Goal: Information Seeking & Learning: Check status

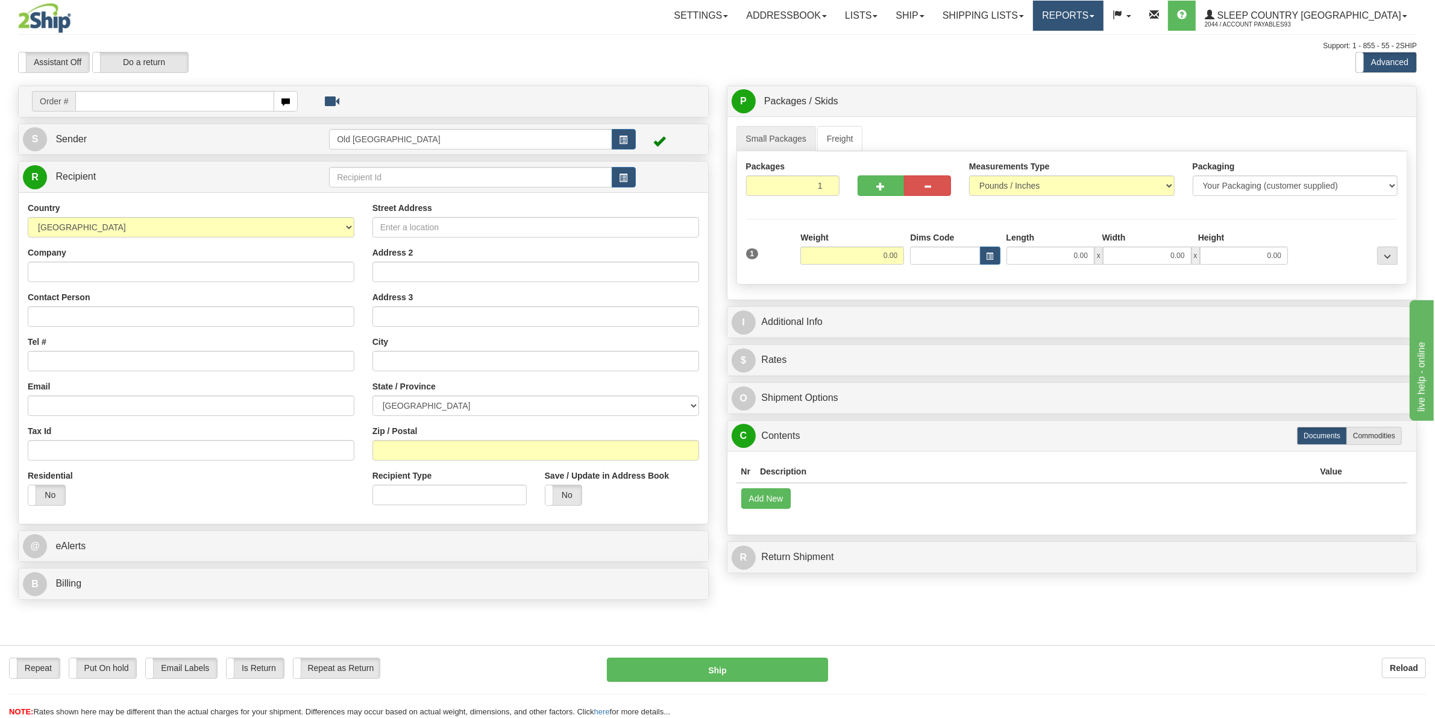
click at [1103, 18] on link "Reports" at bounding box center [1068, 16] width 70 height 30
click at [1033, 18] on link "Shipping lists" at bounding box center [982, 16] width 99 height 30
click at [1020, 57] on span "Search Shipment History" at bounding box center [973, 58] width 93 height 10
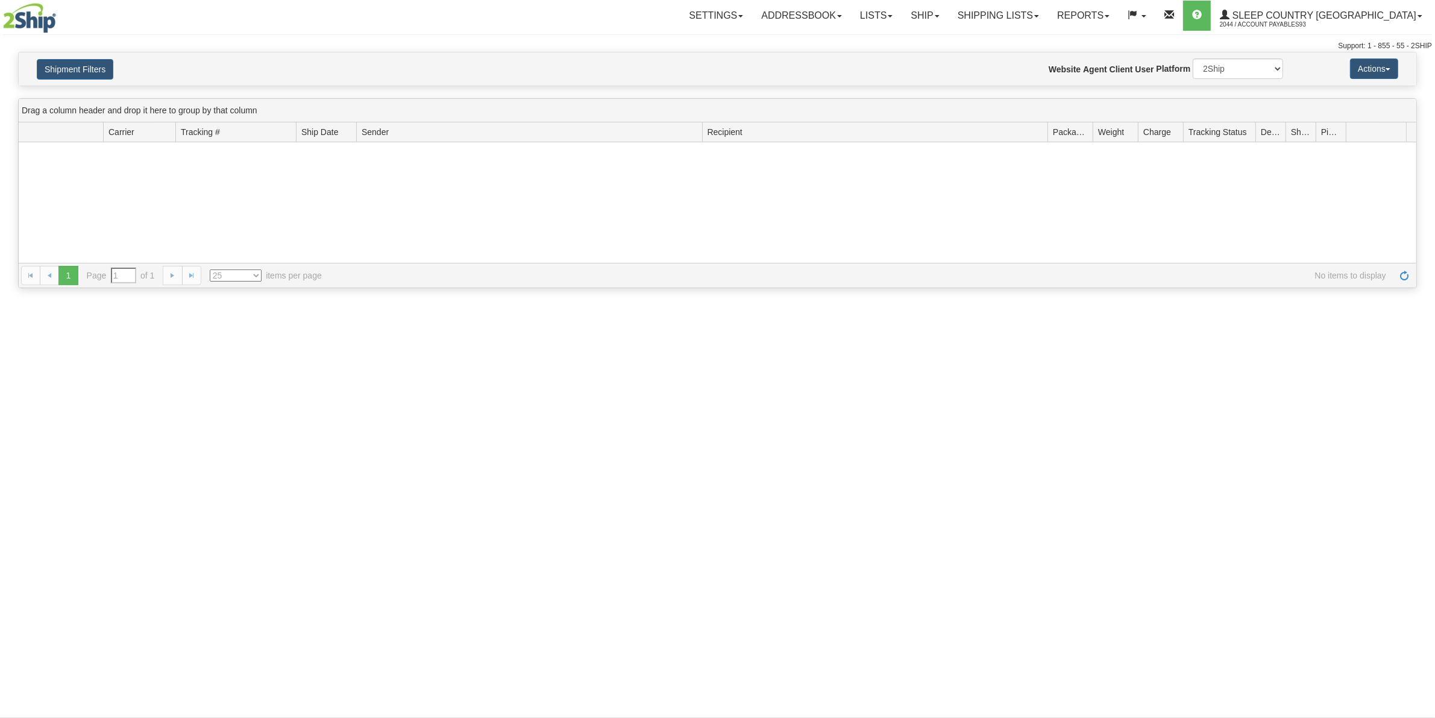
type input "From 09/18/2025 To 09/19/2025"
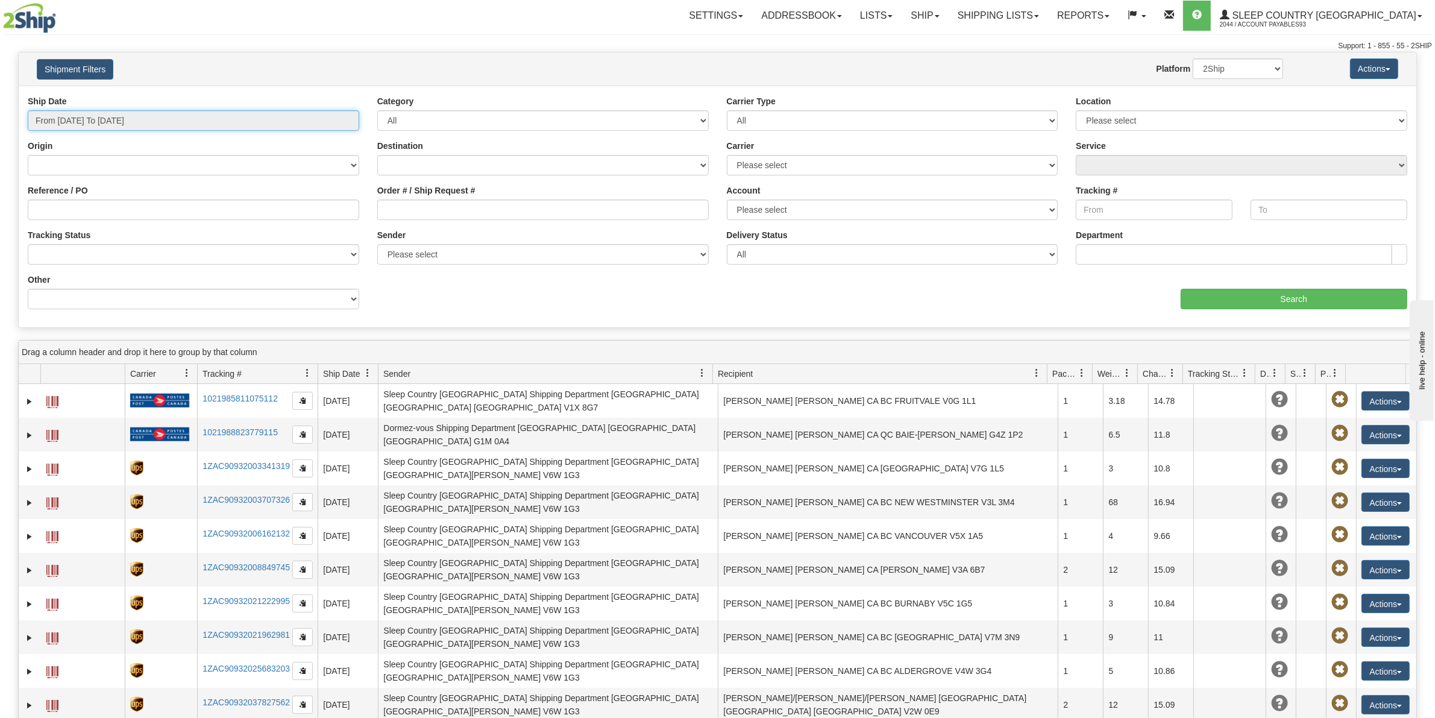
click at [154, 119] on input "From 09/18/2025 To 09/19/2025" at bounding box center [193, 120] width 331 height 20
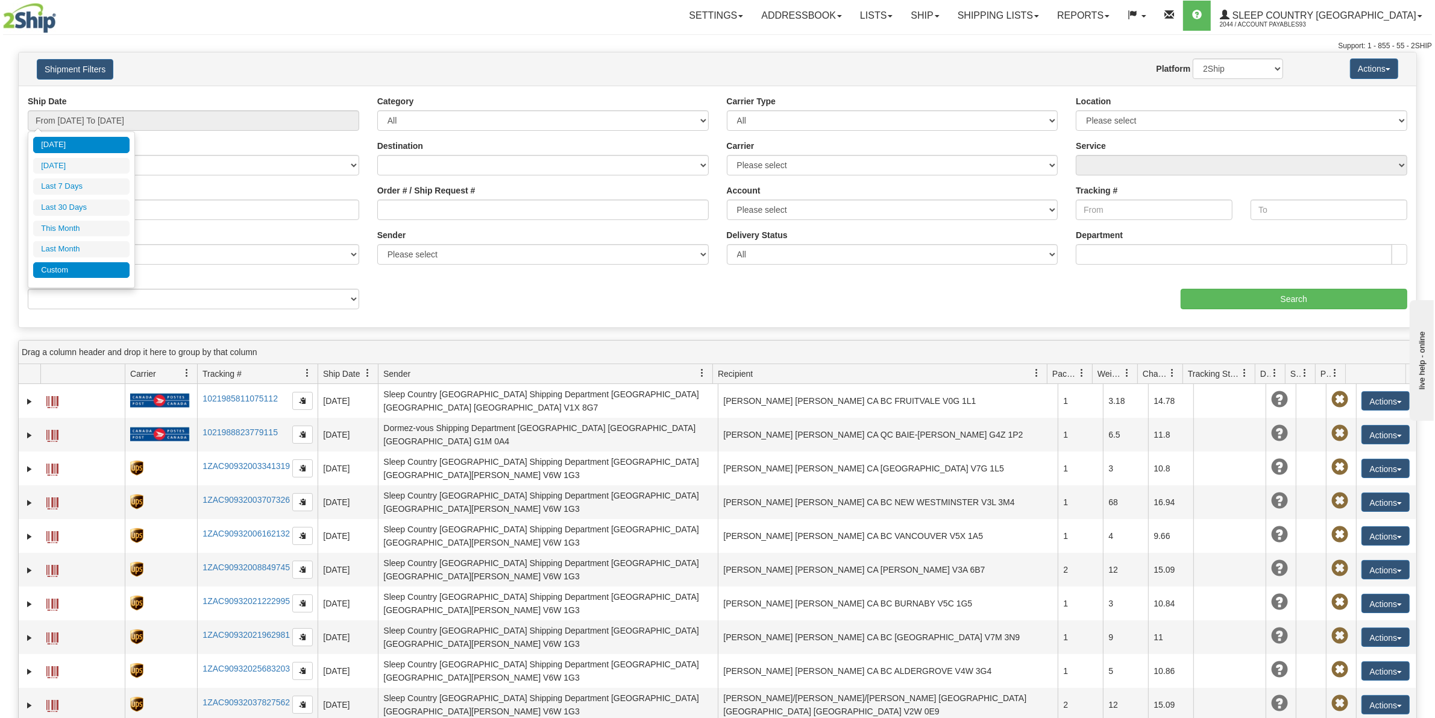
click at [72, 266] on li "Custom" at bounding box center [81, 270] width 96 height 16
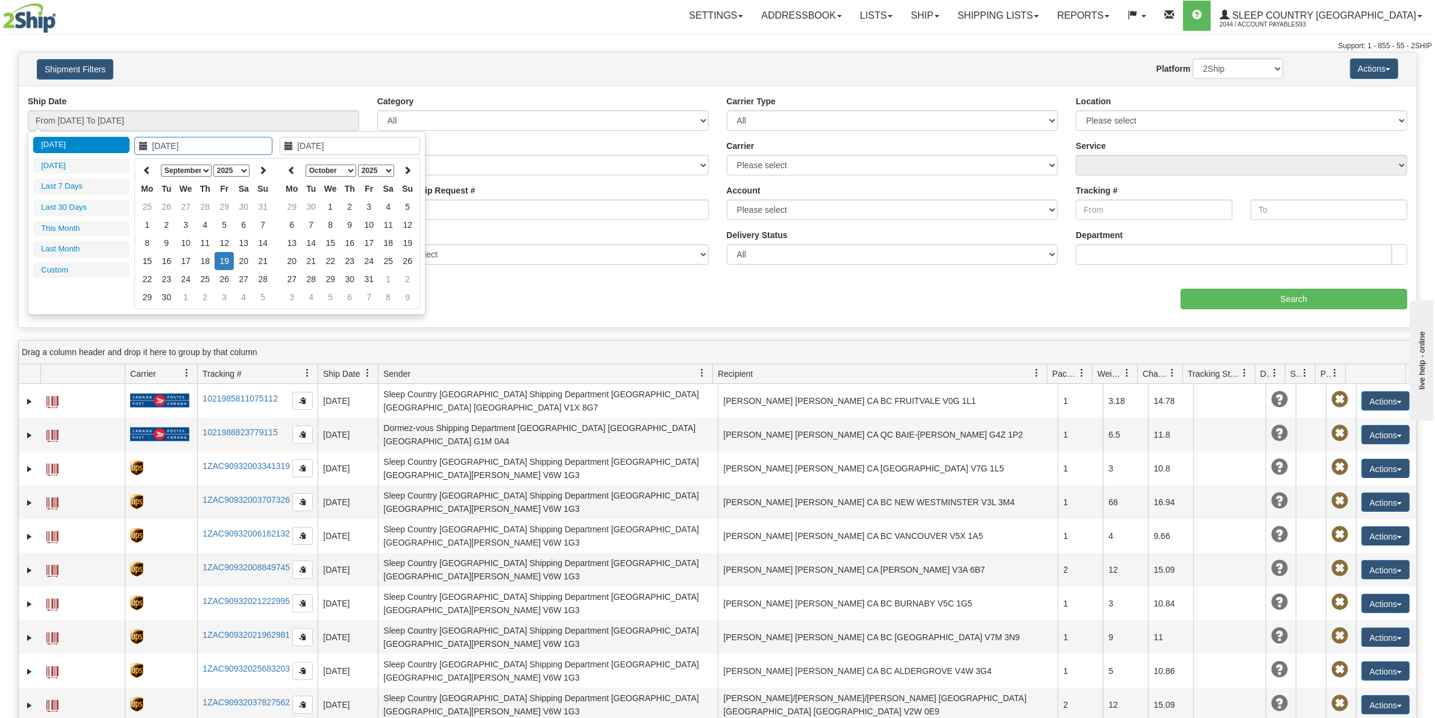
click at [208, 169] on select "January February March April May June July August September October November De…" at bounding box center [186, 170] width 51 height 12
type input "07/01/2025"
click at [169, 202] on td "1" at bounding box center [166, 207] width 19 height 18
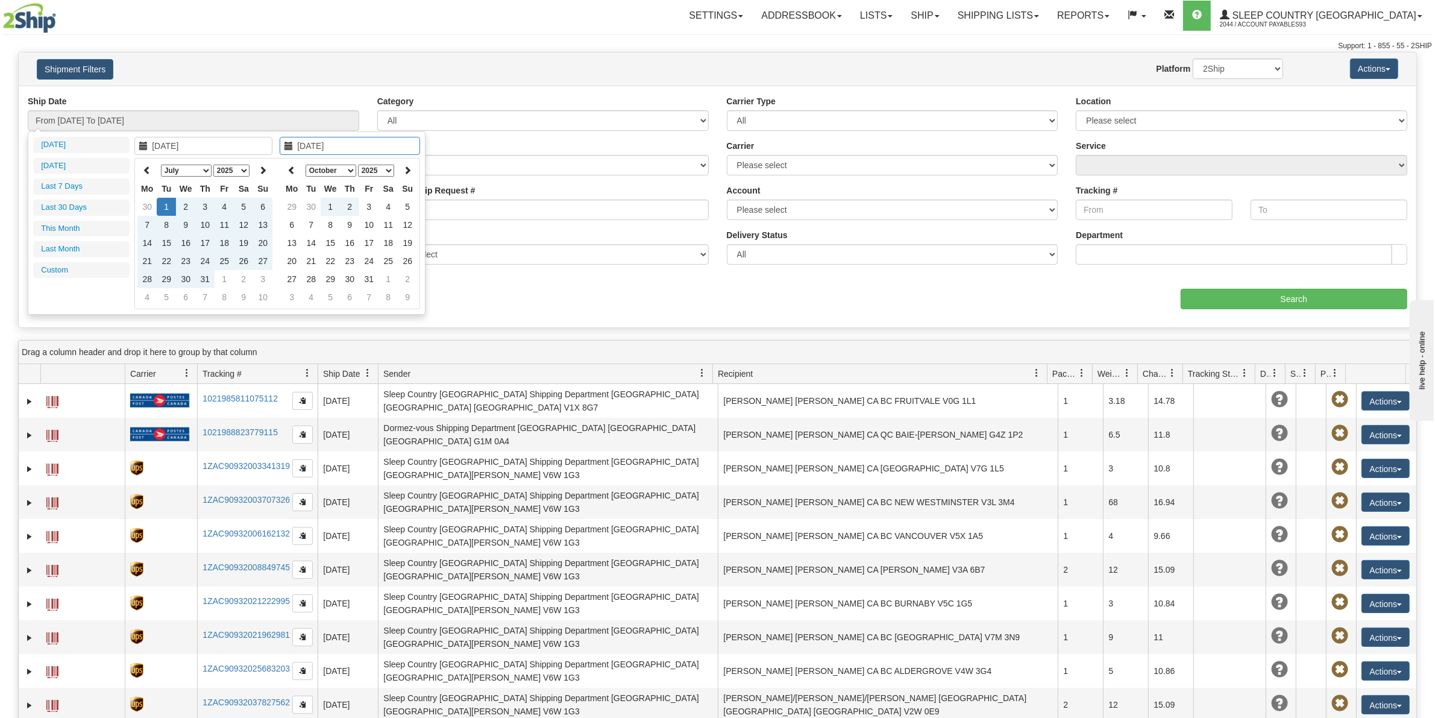
click at [348, 171] on select "January February March April May June July August September October November De…" at bounding box center [330, 170] width 51 height 12
type input "[DATE]"
click at [374, 258] on td "19" at bounding box center [368, 261] width 19 height 18
type input "From 07/01/2025 To 09/19/2025"
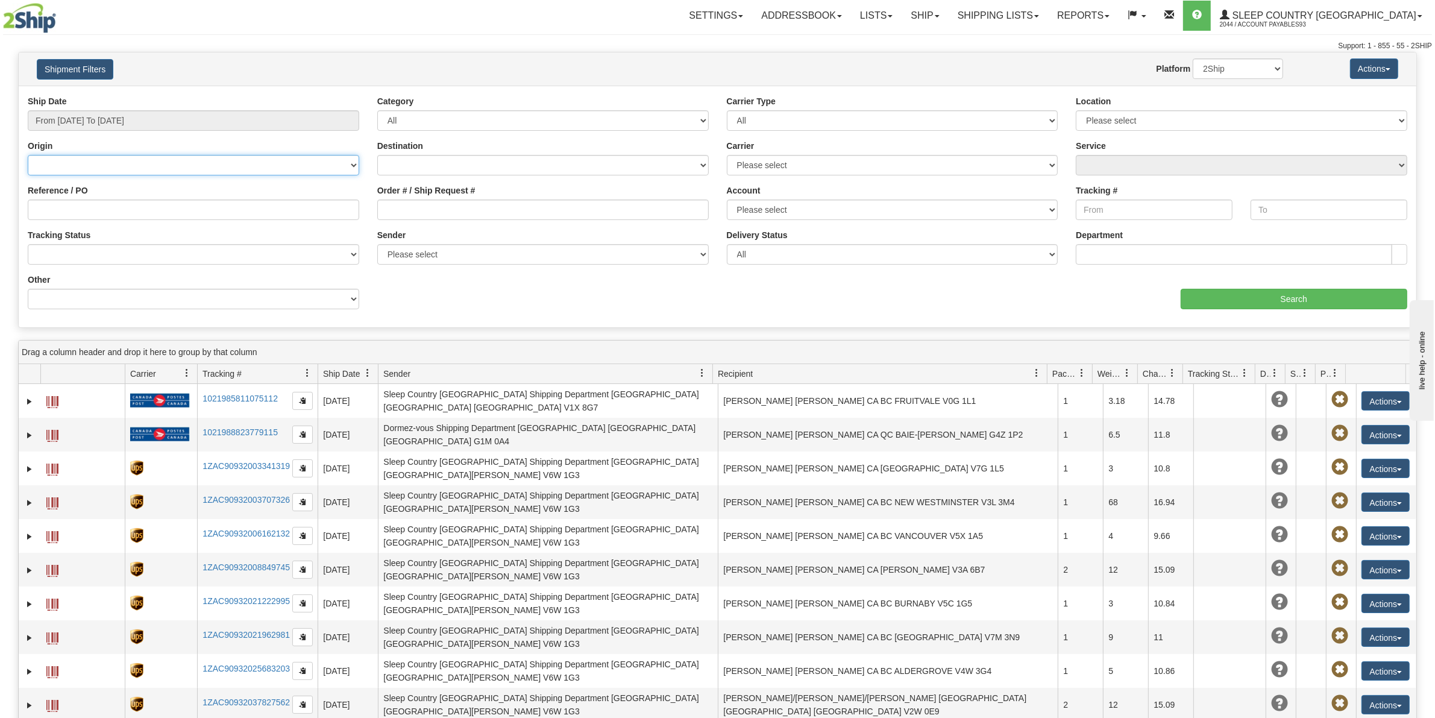
click at [354, 164] on select "Canada United States Mexico Puerto Rico Romania Australia New Zealand SouthAfri…" at bounding box center [193, 165] width 331 height 20
click at [415, 292] on div "Ship Date From 07/01/2025 To 09/19/2025 Category All Inbound Outbound Carrier T…" at bounding box center [717, 206] width 1397 height 223
click at [125, 211] on input "Reference / PO" at bounding box center [193, 209] width 331 height 20
paste input "9000H967954"
type input "9000H967954"
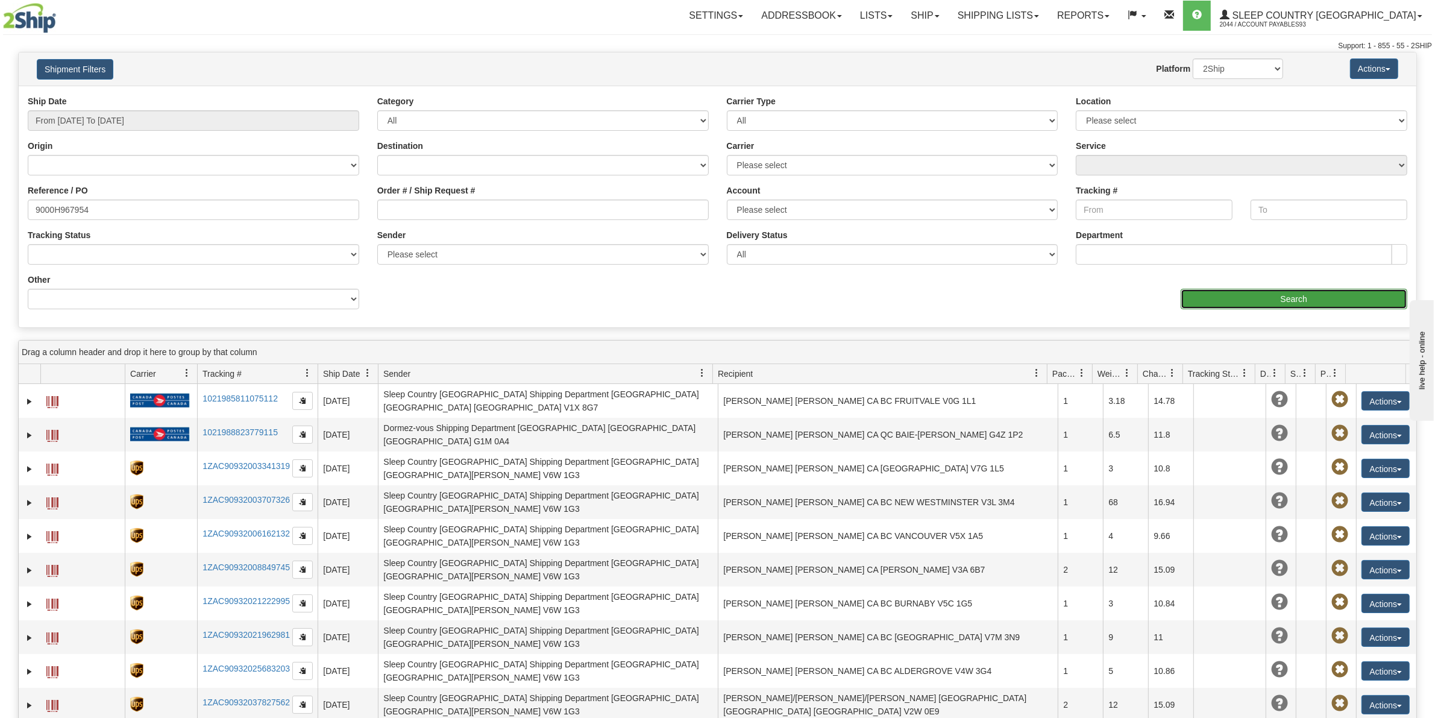
click at [1274, 297] on input "Search" at bounding box center [1293, 299] width 227 height 20
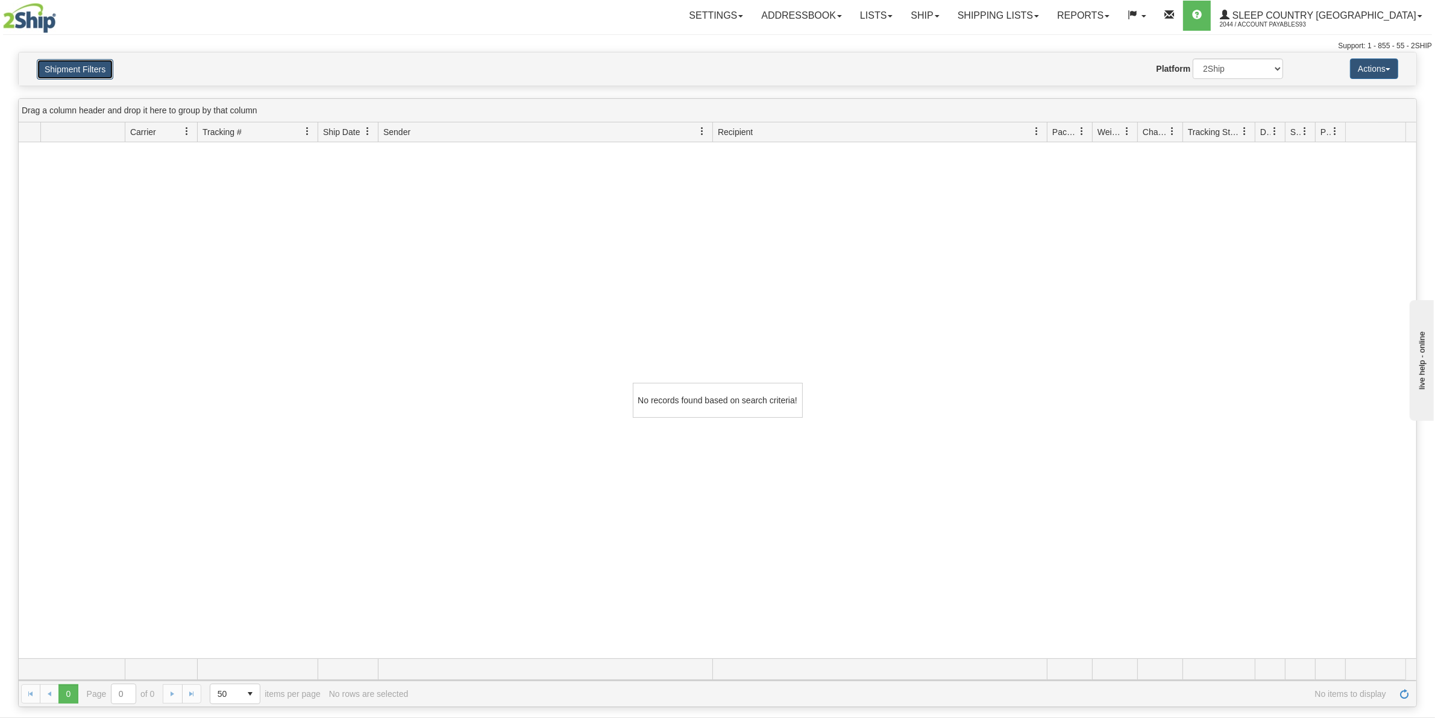
click at [70, 70] on button "Shipment Filters" at bounding box center [75, 69] width 77 height 20
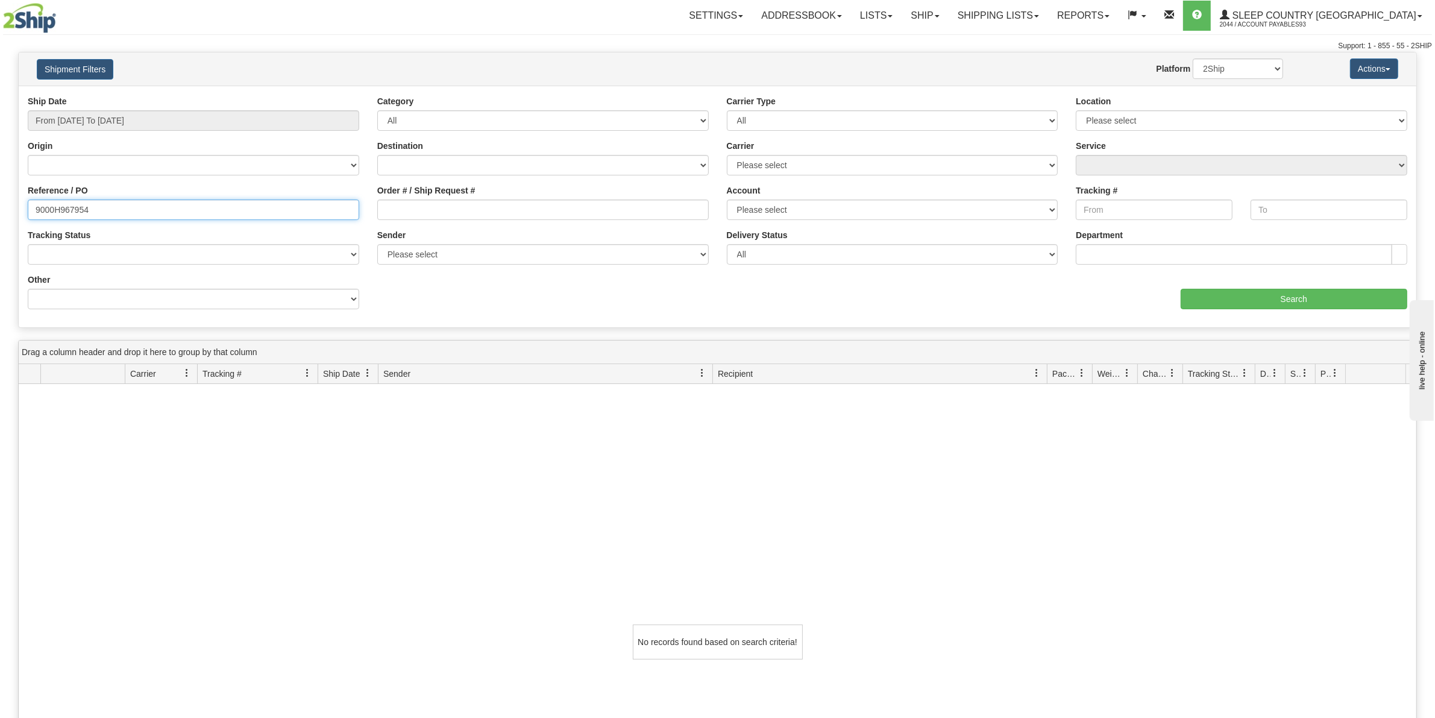
drag, startPoint x: 112, startPoint y: 206, endPoint x: 5, endPoint y: 206, distance: 107.2
click at [5, 206] on div "Please wait... × Confirm Delete Delete Cancel × Confirm Delete Yes No Cancel × …" at bounding box center [717, 500] width 1435 height 897
click at [354, 299] on select "Billing Account # Billing Type BOL # (LTL) Commodity Or Documents Consolidation…" at bounding box center [193, 299] width 331 height 20
select select "Billing_Account"
click at [28, 289] on select "Billing Account # Billing Type BOL # (LTL) Commodity Or Documents Consolidation…" at bounding box center [193, 299] width 331 height 20
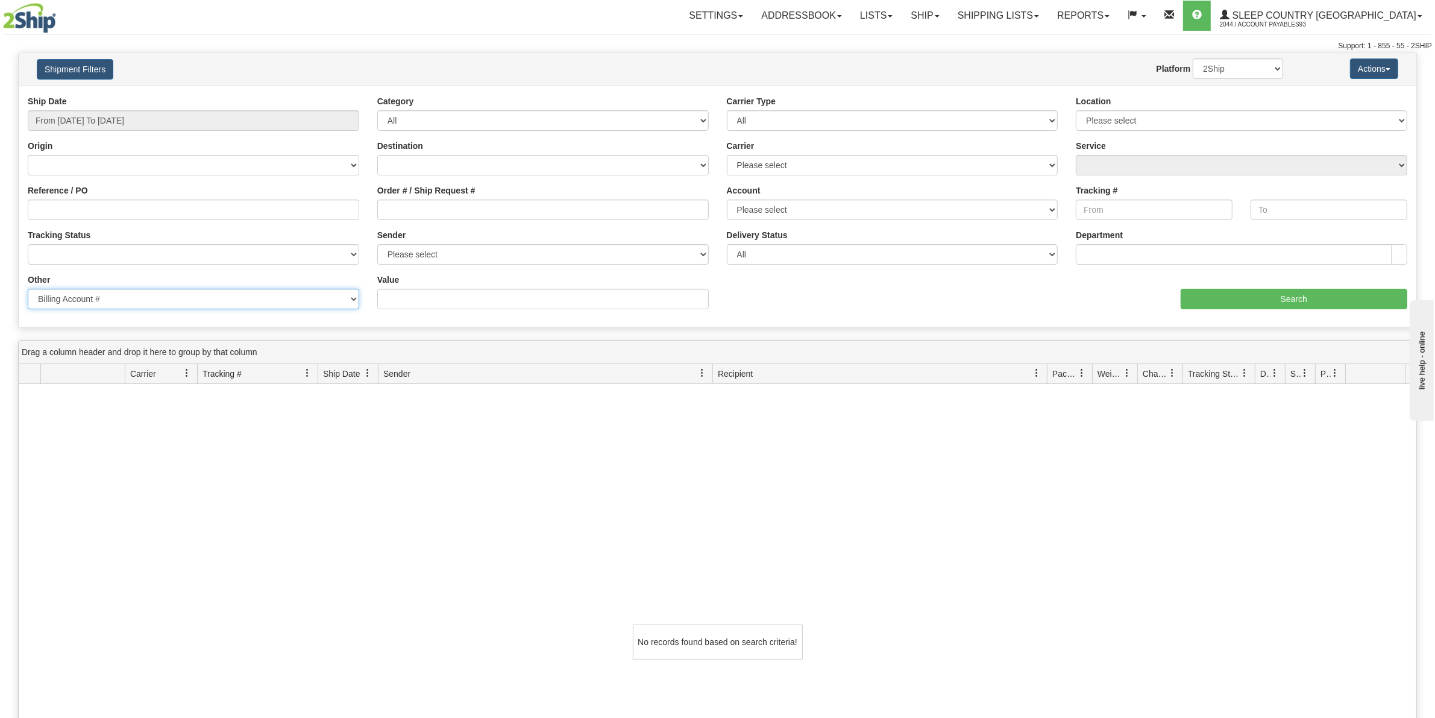
click at [354, 300] on select "Billing Account # Billing Type BOL # (LTL) Commodity Or Documents Consolidation…" at bounding box center [193, 299] width 331 height 20
select select
click at [28, 289] on select "Billing Account # Billing Type BOL # (LTL) Commodity Or Documents Consolidation…" at bounding box center [193, 299] width 331 height 20
click at [513, 214] on input "Order # / Ship Request #" at bounding box center [542, 209] width 331 height 20
paste input "9000H967954"
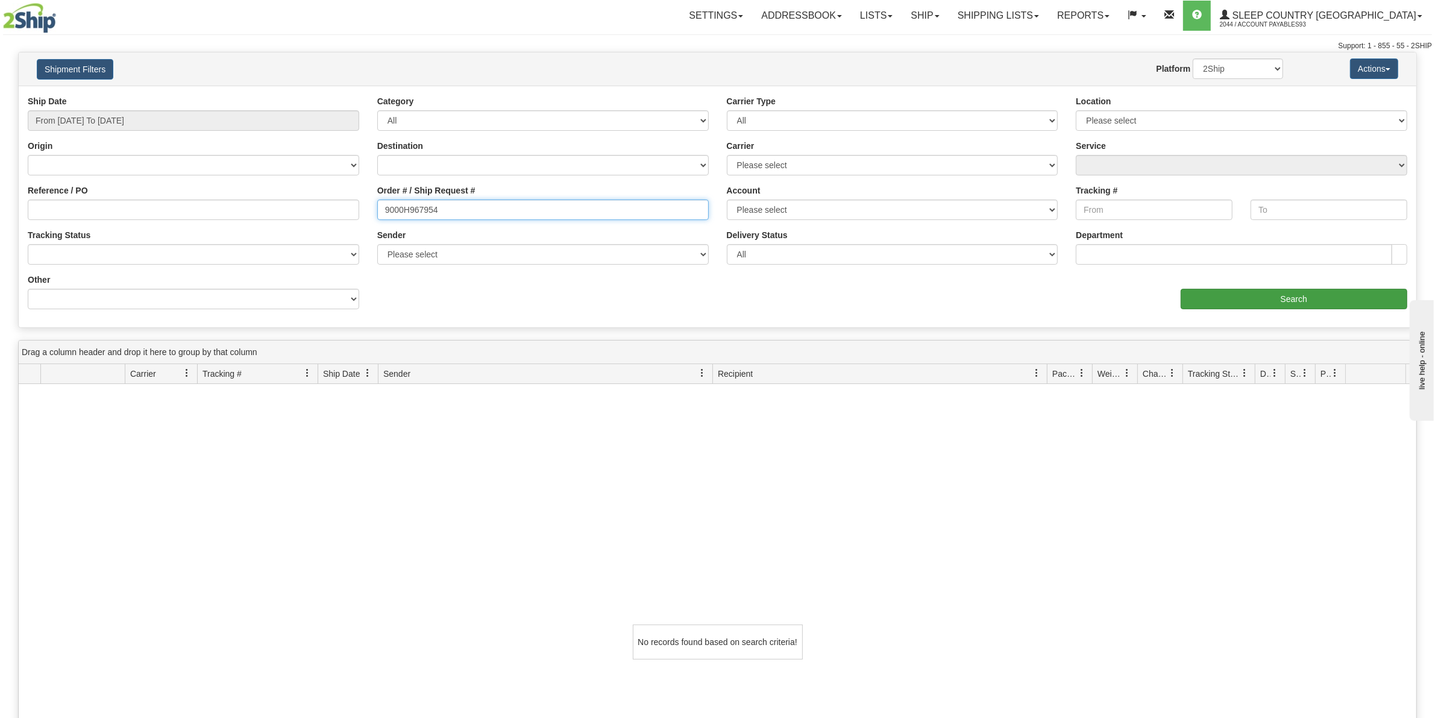
type input "9000H967954"
click at [1297, 294] on input "Search" at bounding box center [1293, 299] width 227 height 20
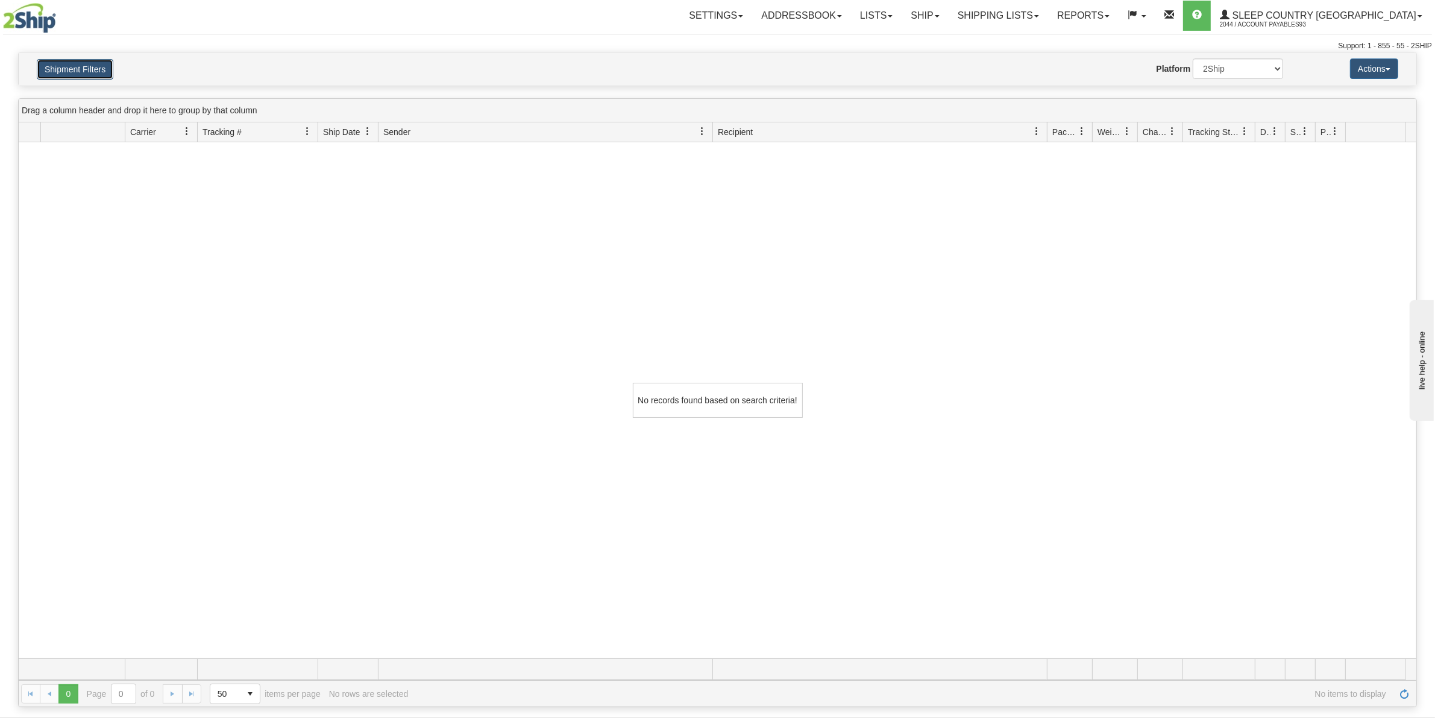
click at [92, 67] on button "Shipment Filters" at bounding box center [75, 69] width 77 height 20
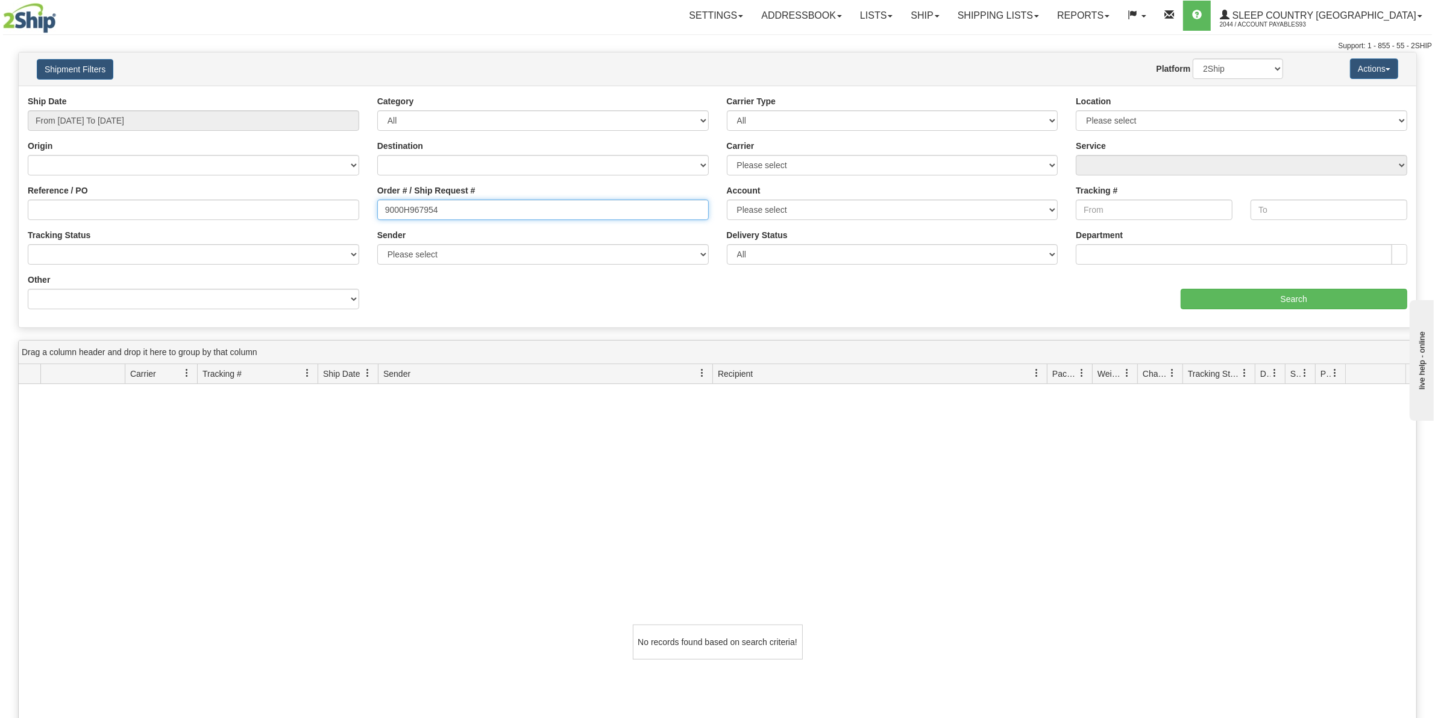
drag, startPoint x: 469, startPoint y: 211, endPoint x: 372, endPoint y: 210, distance: 97.0
click at [372, 210] on div "Order # / Ship Request # 9000H967954" at bounding box center [542, 206] width 349 height 45
click at [1124, 204] on input "Tracking #" at bounding box center [1153, 209] width 157 height 20
paste input "9000H967954"
type input "9000H967954"
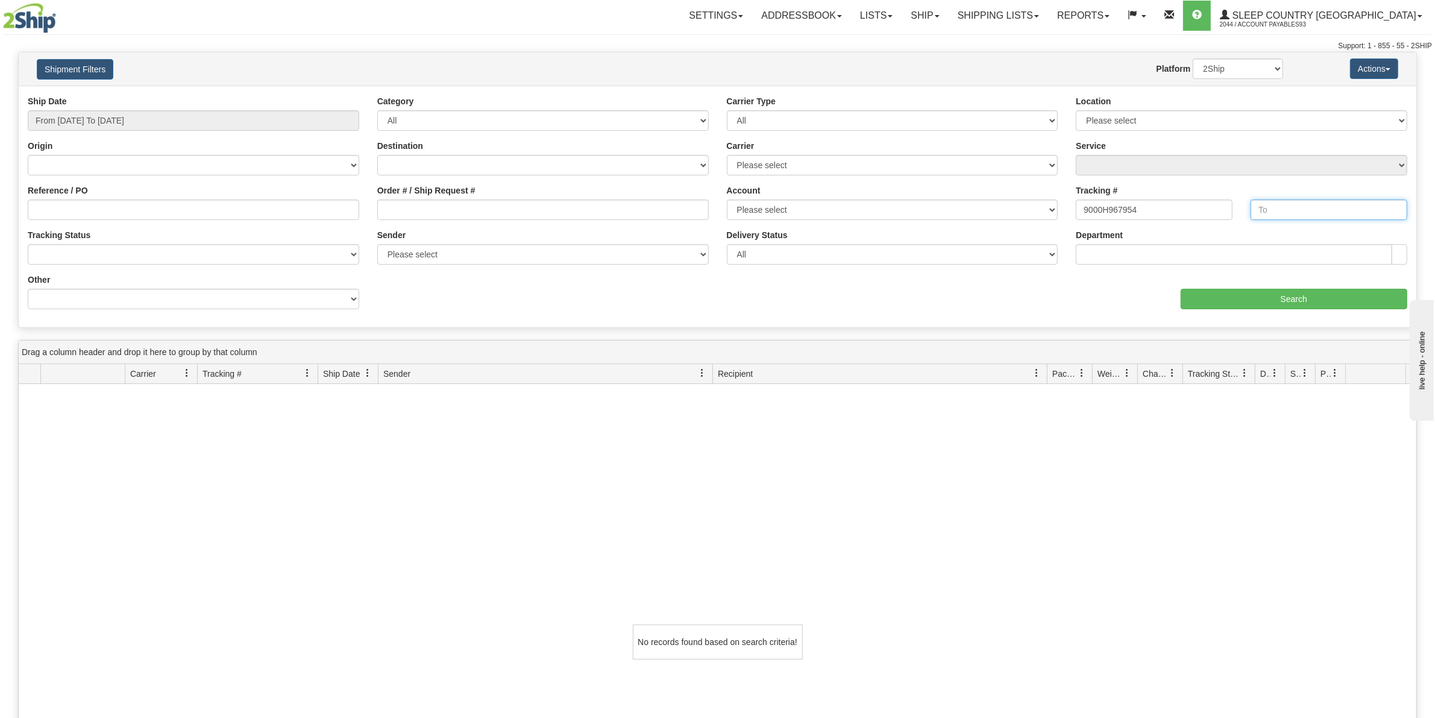
click at [1305, 210] on input "text" at bounding box center [1328, 209] width 157 height 20
paste input "9000H967954"
type input "9000H967954"
click at [1286, 299] on input "Search" at bounding box center [1293, 299] width 227 height 20
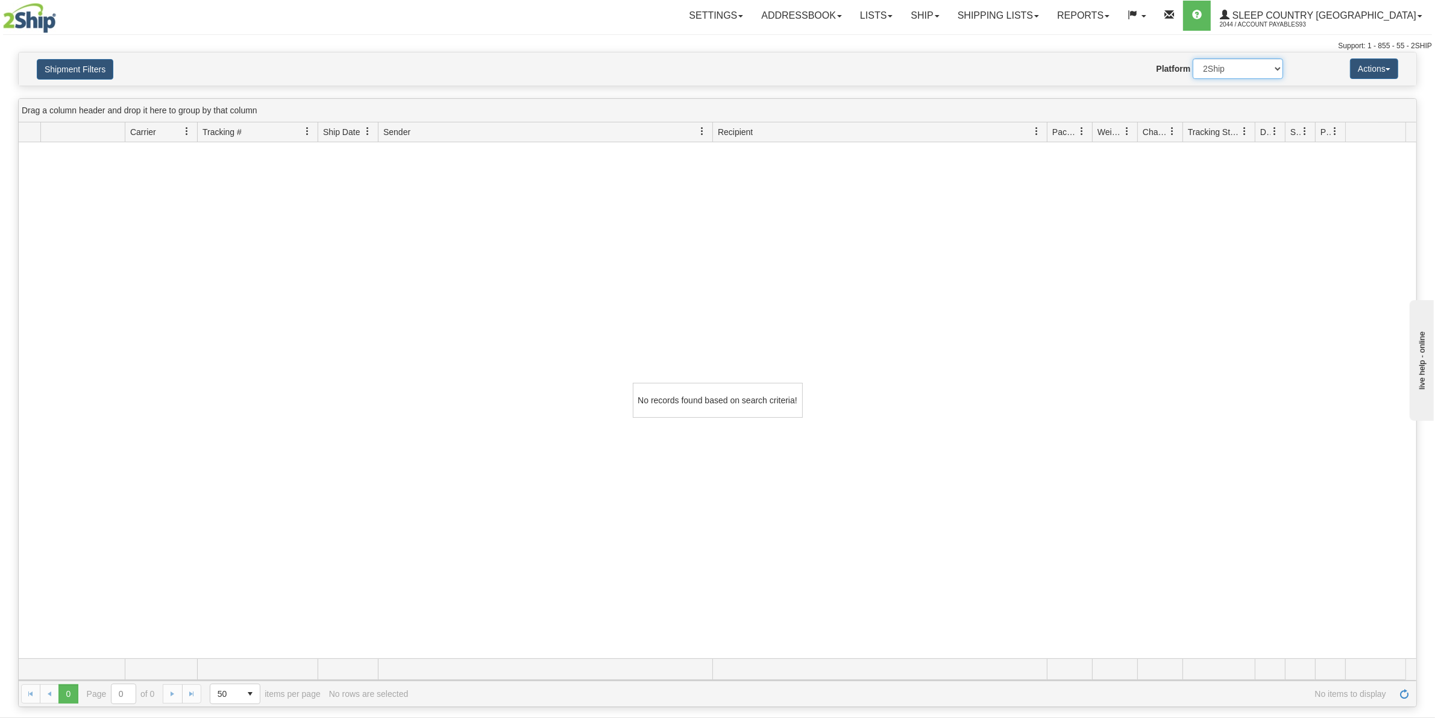
click at [1273, 68] on select "2Ship Imported" at bounding box center [1237, 68] width 90 height 20
click at [1387, 72] on button "Actions" at bounding box center [1374, 68] width 48 height 20
click at [1323, 245] on div "No records found based on search criteria!" at bounding box center [717, 400] width 1397 height 516
click at [73, 71] on button "Shipment Filters" at bounding box center [75, 69] width 77 height 20
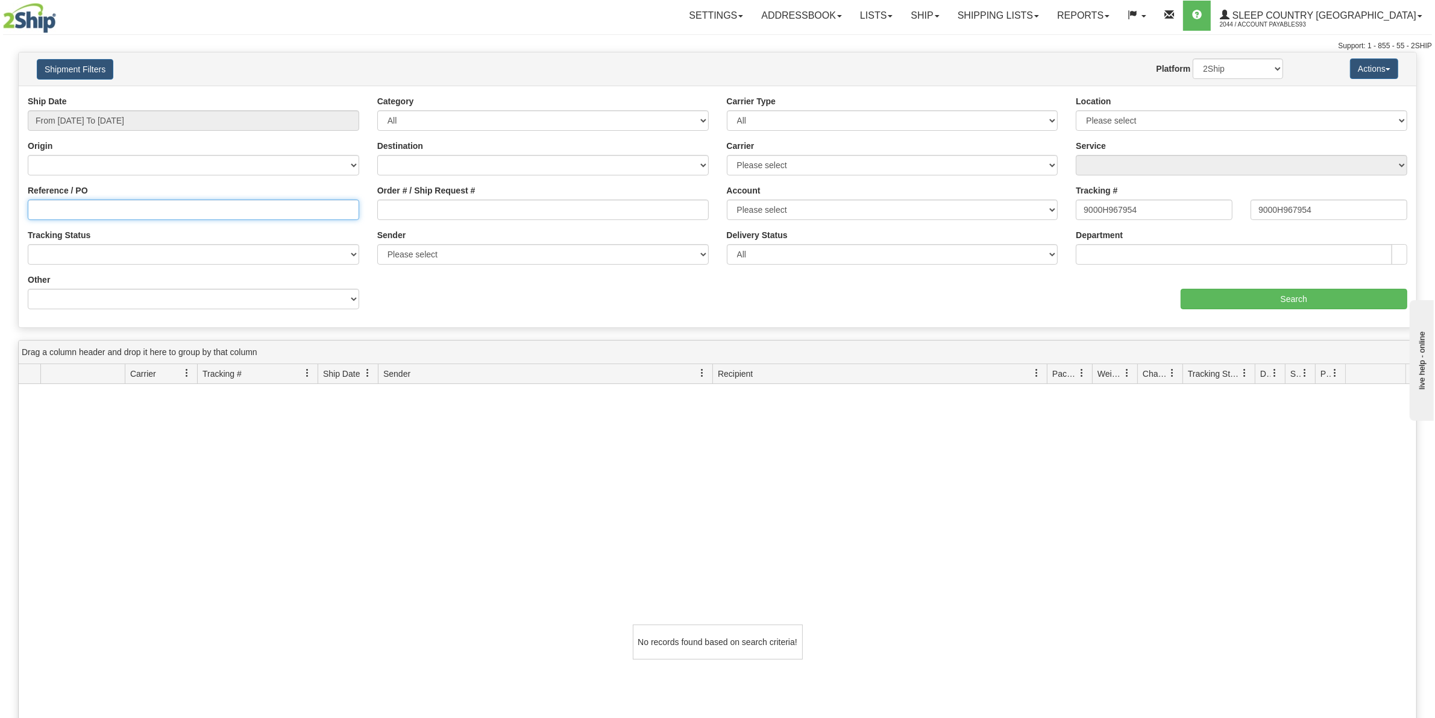
click at [143, 211] on input "Reference / PO" at bounding box center [193, 209] width 331 height 20
paste input "9002H915382"
type input "9002H915382"
click at [1291, 299] on input "Search" at bounding box center [1293, 299] width 227 height 20
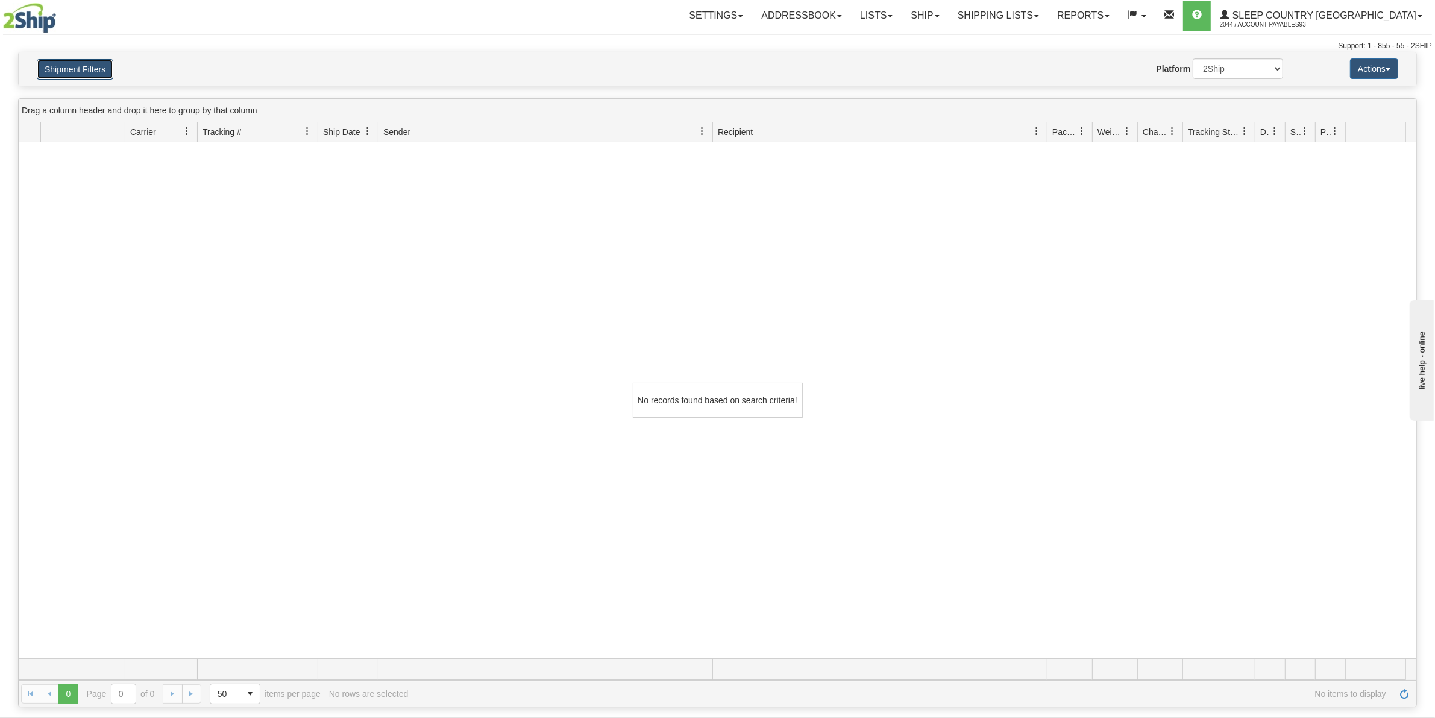
click at [70, 62] on button "Shipment Filters" at bounding box center [75, 69] width 77 height 20
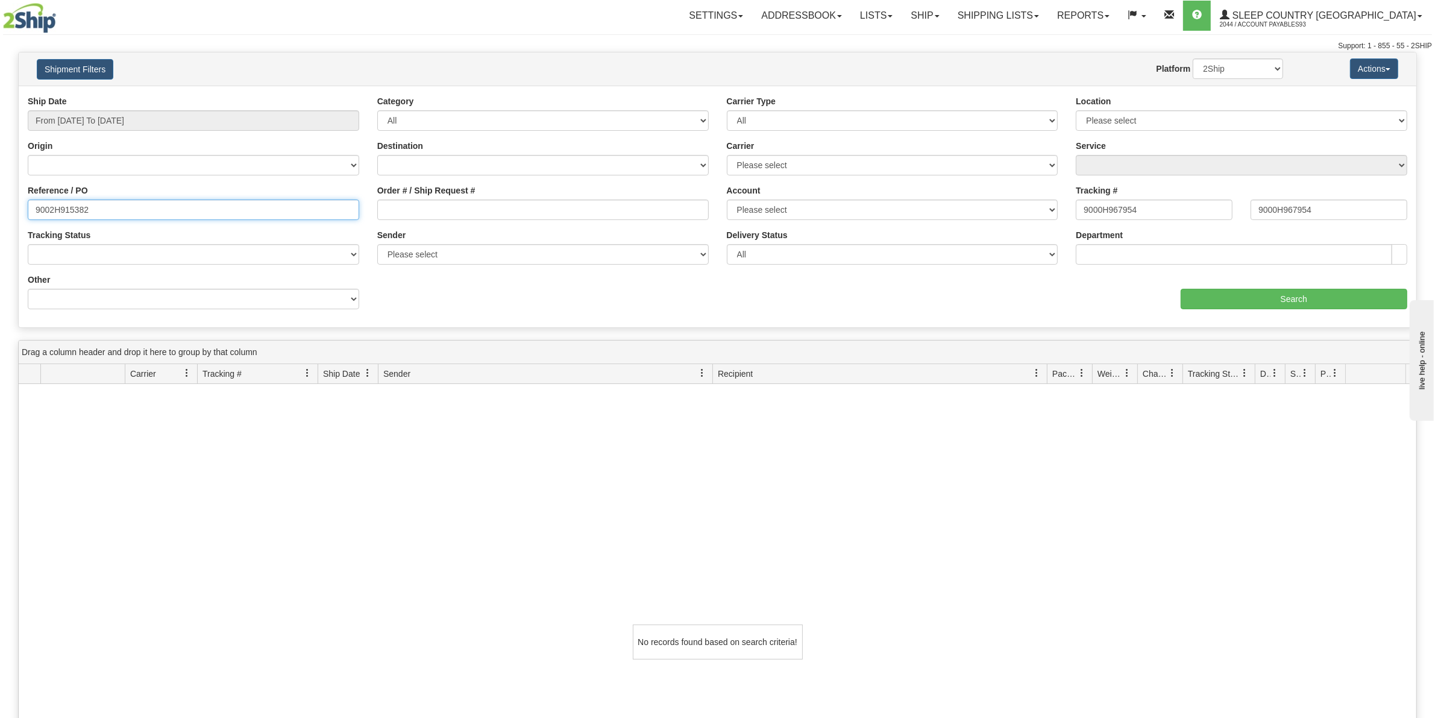
drag, startPoint x: 137, startPoint y: 210, endPoint x: -39, endPoint y: 202, distance: 176.7
click at [0, 202] on html "Upgrade Account Cancel Toggle navigation Settings New Senders" at bounding box center [717, 359] width 1435 height 718
click at [475, 204] on input "Order # / Ship Request #" at bounding box center [542, 209] width 331 height 20
paste input "9002H915382"
type input "9002H915382"
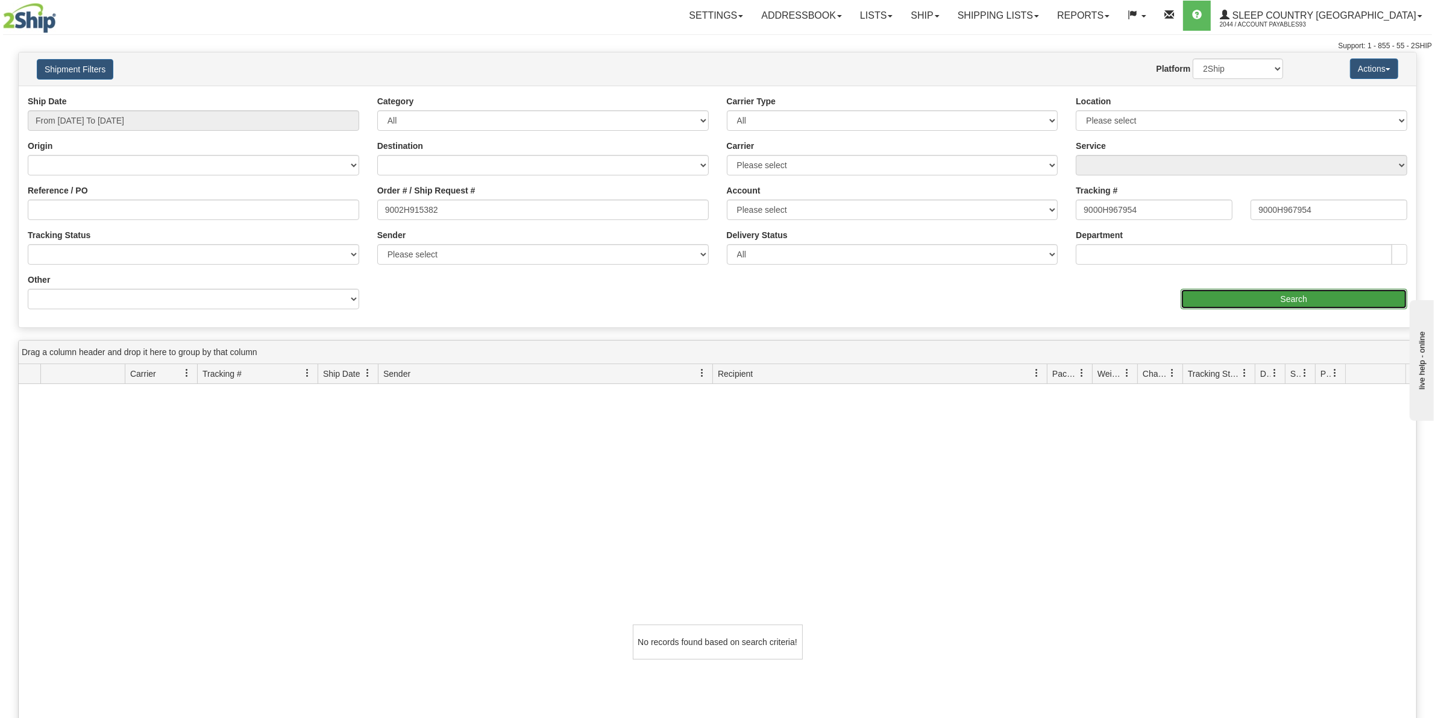
click at [1288, 297] on input "Search" at bounding box center [1293, 299] width 227 height 20
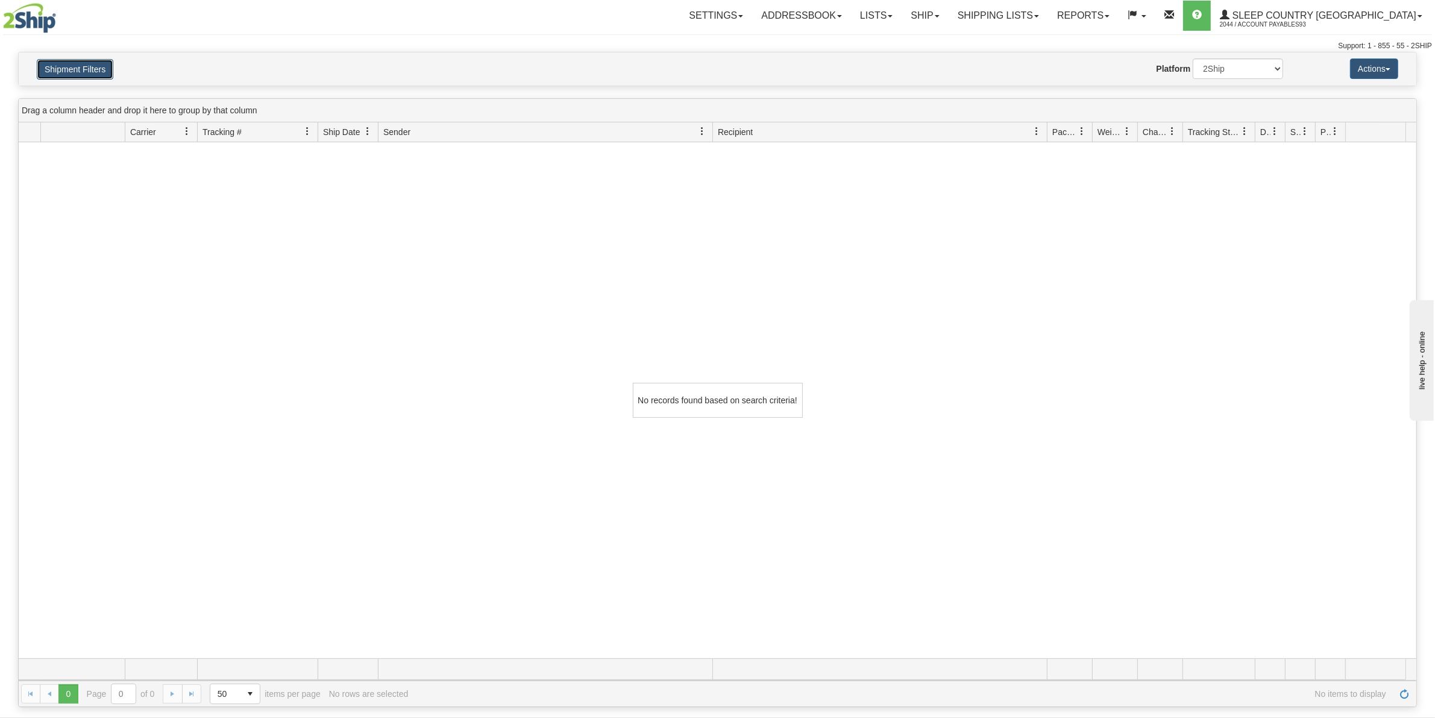
click at [61, 64] on button "Shipment Filters" at bounding box center [75, 69] width 77 height 20
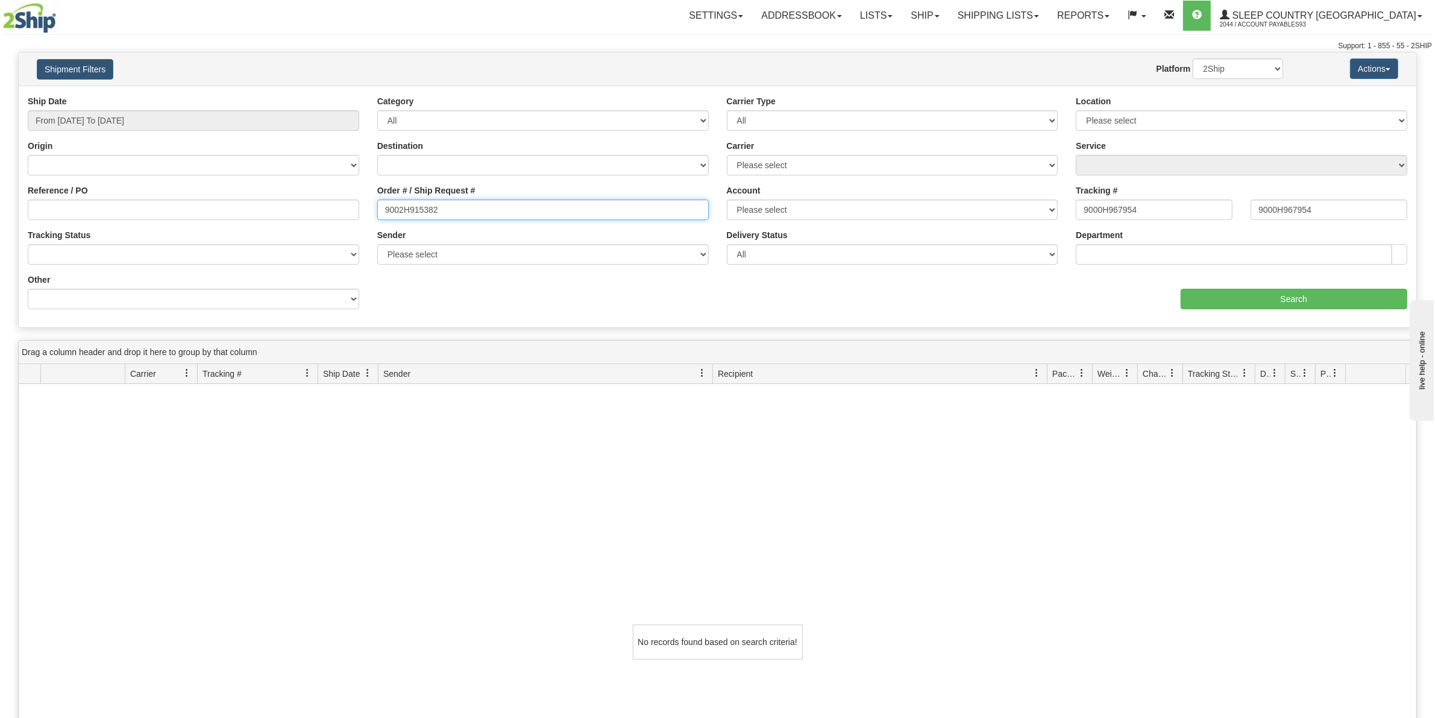
drag, startPoint x: 461, startPoint y: 211, endPoint x: 336, endPoint y: 202, distance: 125.7
click at [335, 95] on div "Reference / PO Order # / Ship Request # 9002H915382 Account Please select Canad…" at bounding box center [717, 95] width 1397 height 0
drag, startPoint x: 1154, startPoint y: 202, endPoint x: 1051, endPoint y: 199, distance: 102.5
click at [1051, 199] on div "Ship Date From 07/01/2025 To 09/19/2025 Category All Inbound Outbound Carrier T…" at bounding box center [717, 206] width 1397 height 223
drag, startPoint x: 1323, startPoint y: 205, endPoint x: 1228, endPoint y: 221, distance: 96.5
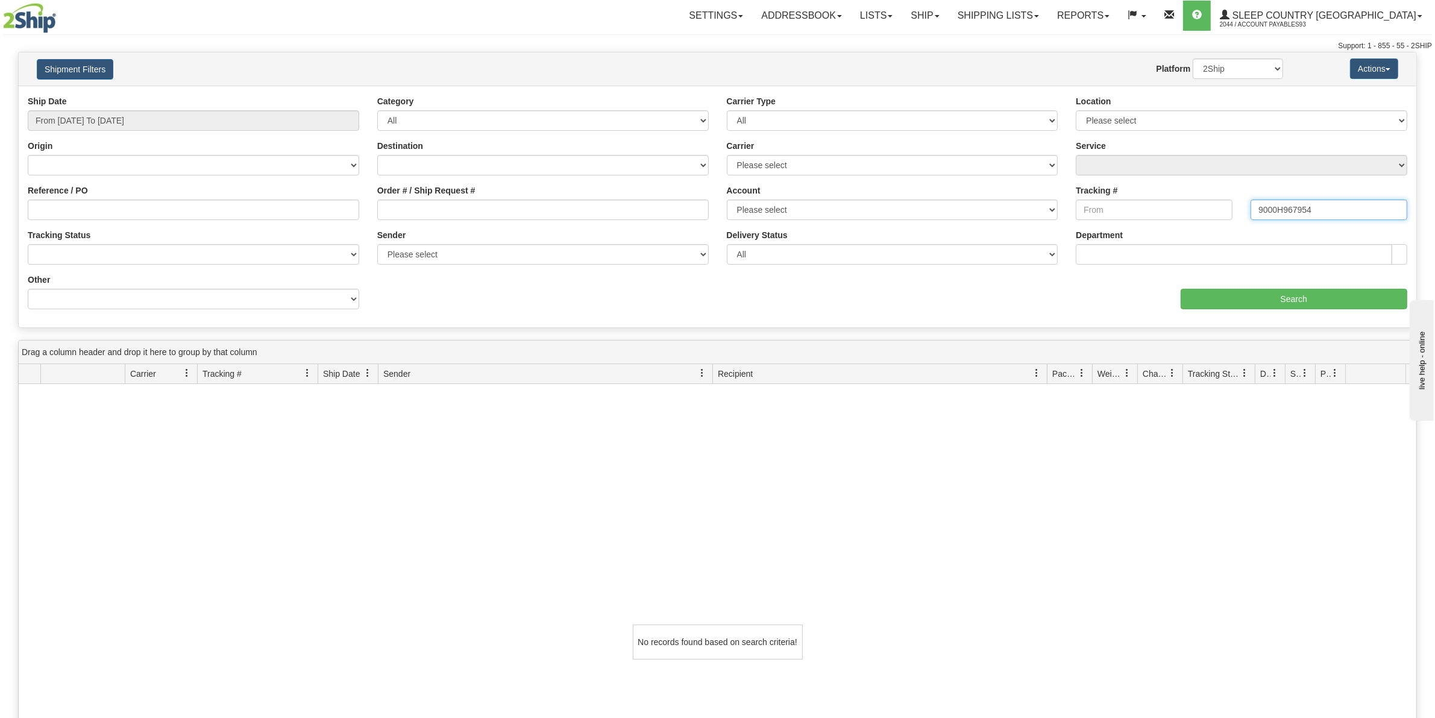
click at [1228, 221] on div "Tracking # Tracking To 9000H967954" at bounding box center [1240, 206] width 349 height 45
click at [94, 214] on input "Reference / PO" at bounding box center [193, 209] width 331 height 20
paste input "9002H915382"
type input "9002H915382"
click at [1284, 303] on input "Search" at bounding box center [1293, 299] width 227 height 20
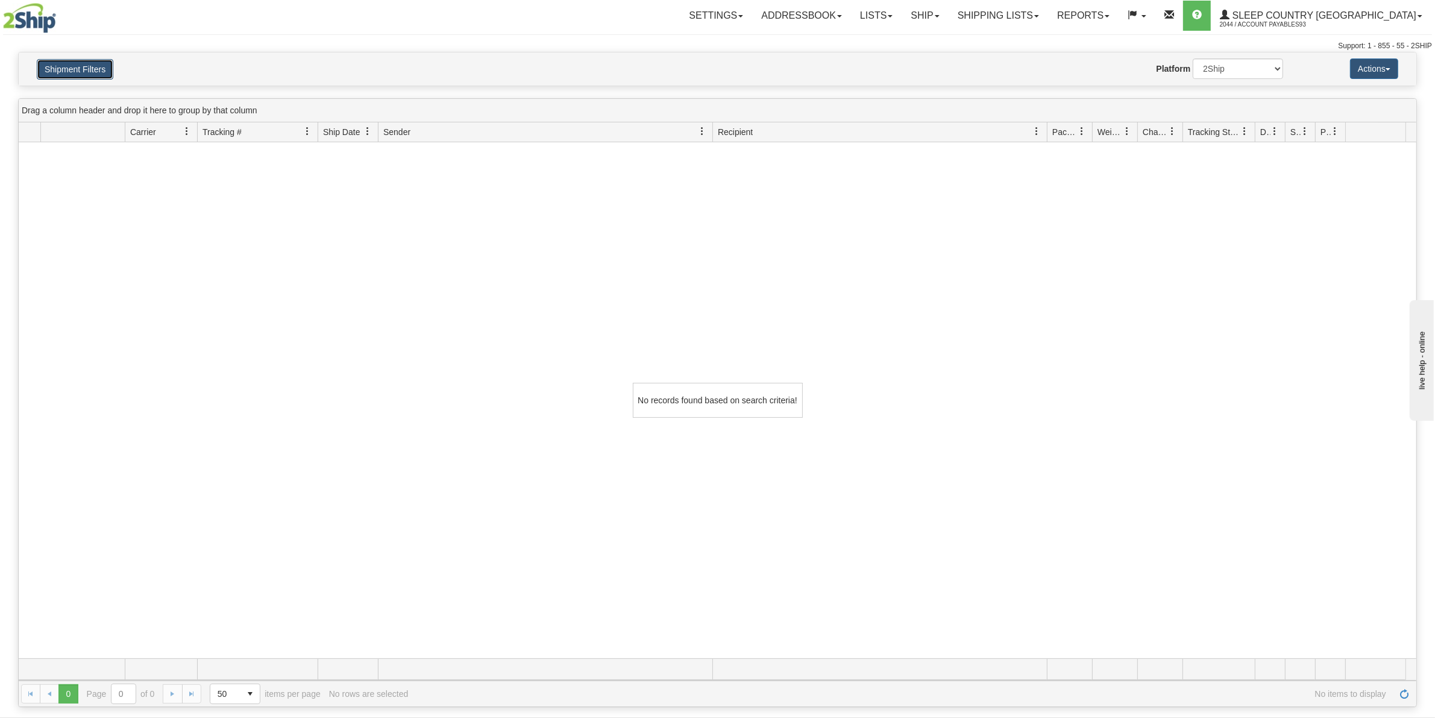
click at [63, 63] on button "Shipment Filters" at bounding box center [75, 69] width 77 height 20
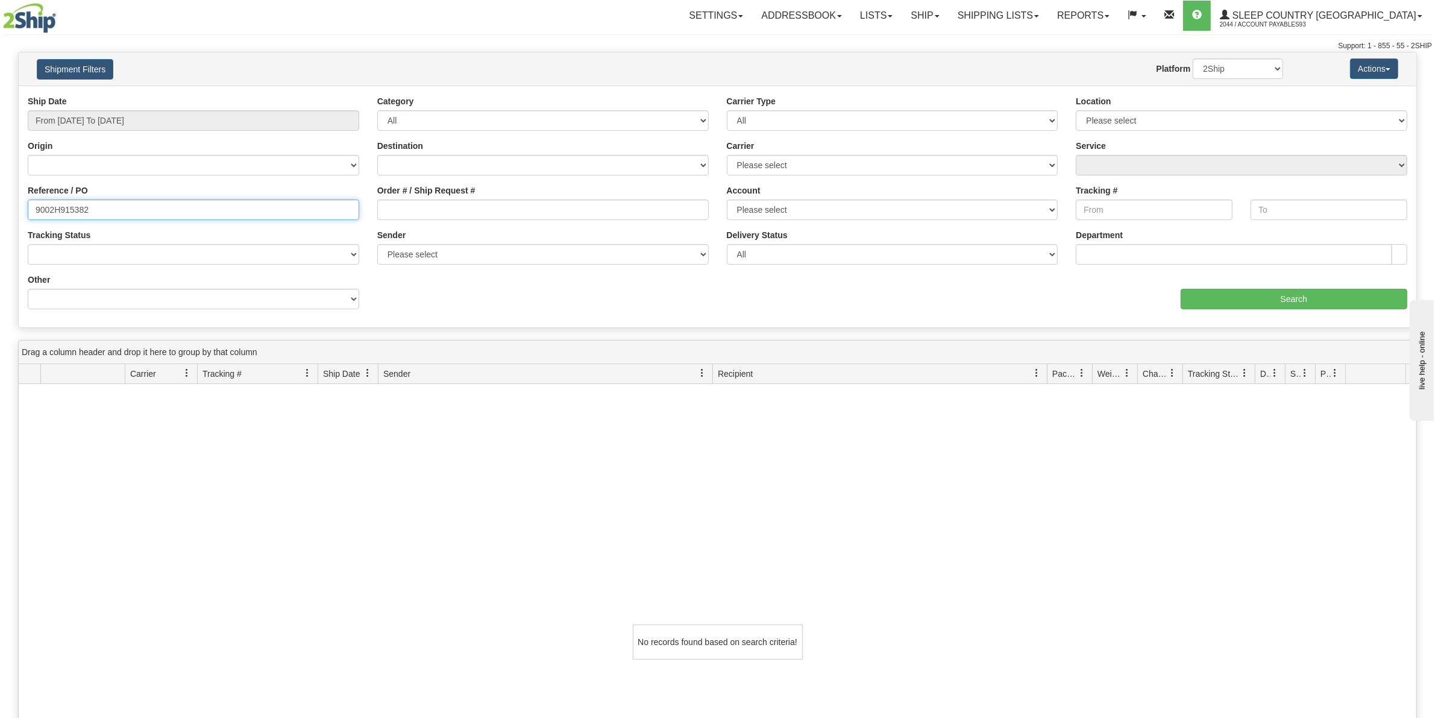
drag, startPoint x: -47, startPoint y: 207, endPoint x: -78, endPoint y: 207, distance: 31.3
click at [0, 207] on html "Upgrade Account Cancel Toggle navigation Settings New Senders" at bounding box center [717, 359] width 1435 height 718
click at [419, 204] on input "Order # / Ship Request #" at bounding box center [542, 209] width 331 height 20
paste input "9002H915382"
type input "9002H915382"
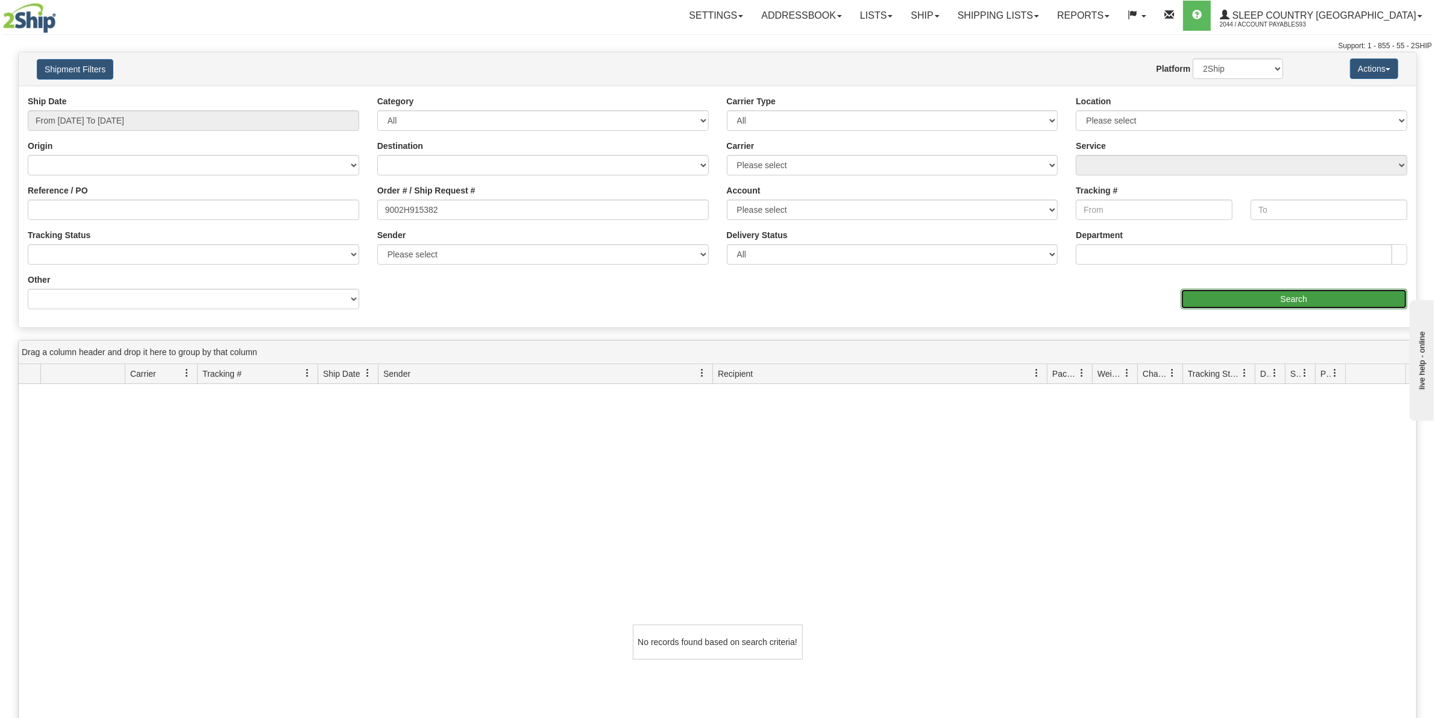
click at [1268, 302] on input "Search" at bounding box center [1293, 299] width 227 height 20
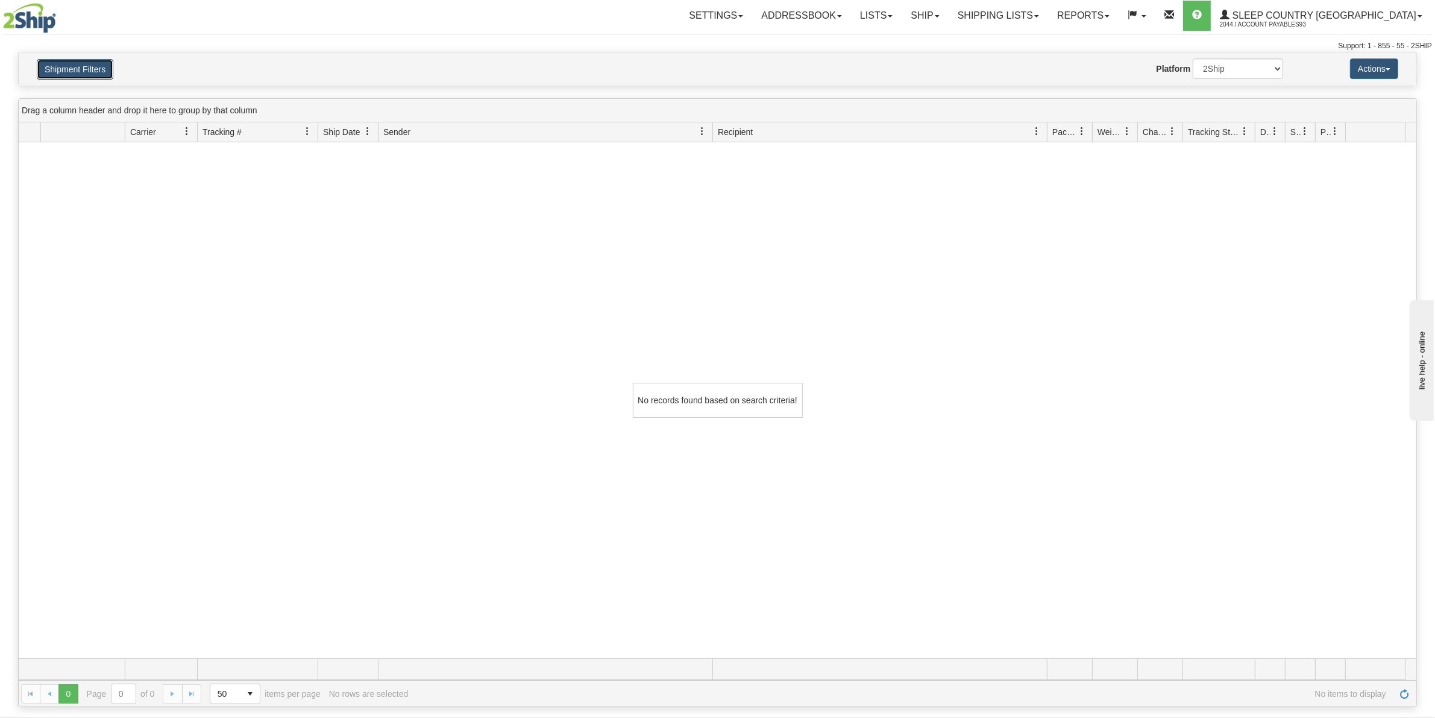
click at [90, 74] on button "Shipment Filters" at bounding box center [75, 69] width 77 height 20
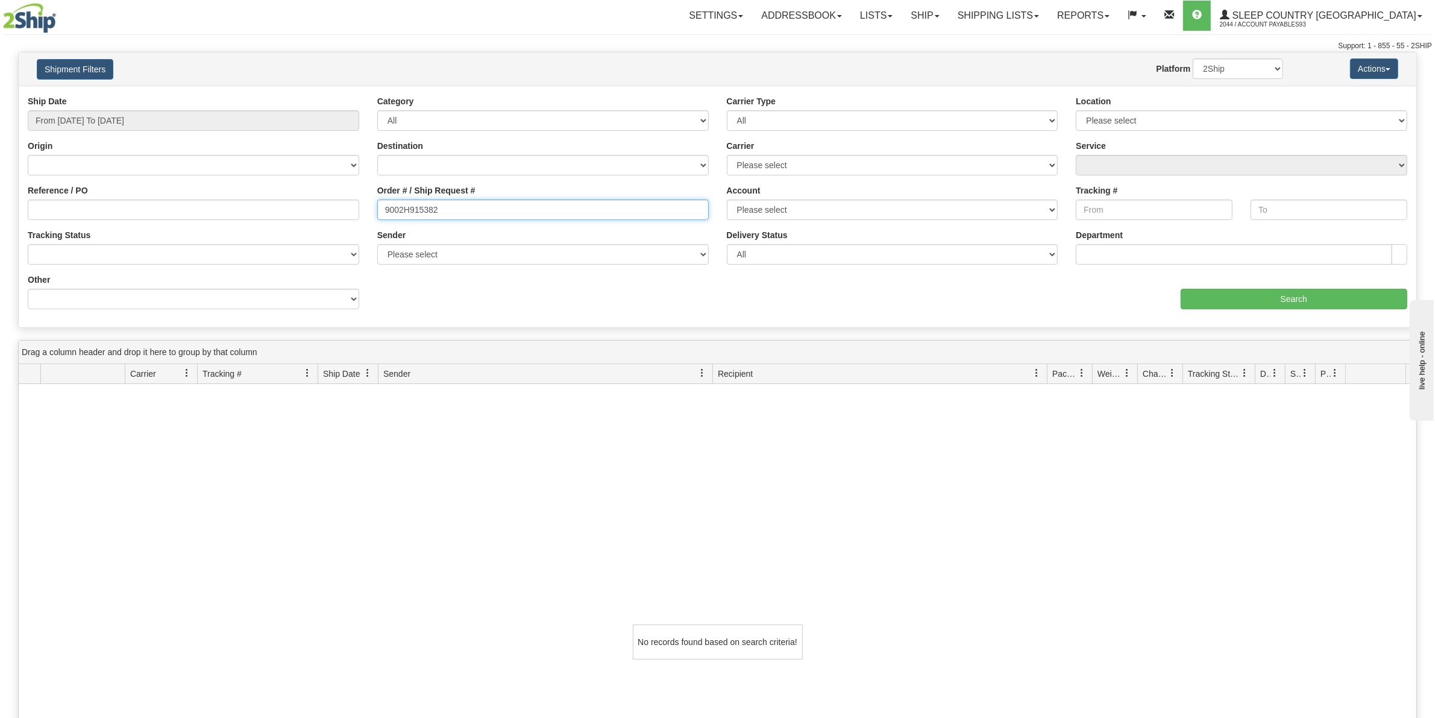
drag, startPoint x: 496, startPoint y: 210, endPoint x: 257, endPoint y: 205, distance: 238.6
click at [257, 95] on div "Reference / PO Order # / Ship Request # 9002H915382 Account Please select Canad…" at bounding box center [717, 95] width 1397 height 0
click at [1127, 205] on input "Tracking #" at bounding box center [1153, 209] width 157 height 20
paste input "9002H915382"
type input "9002H915382"
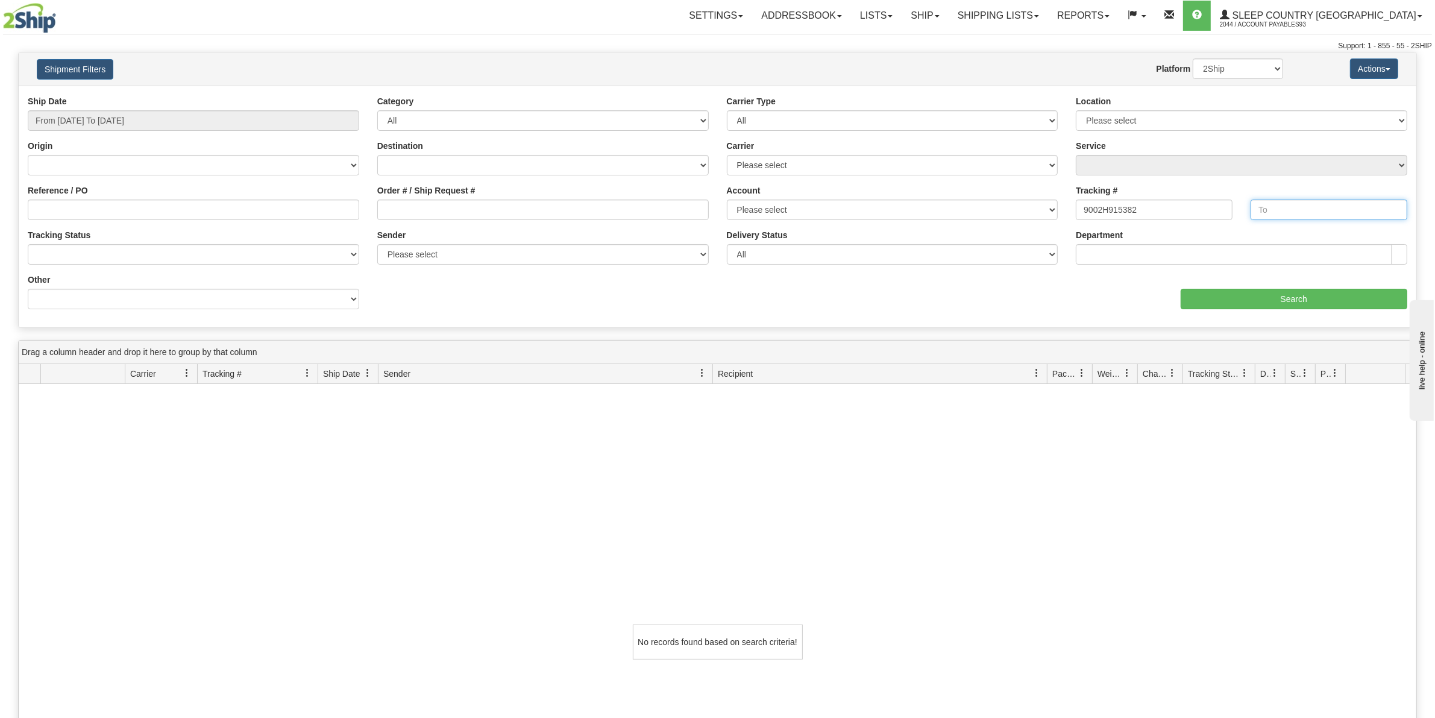
click at [1275, 210] on input "text" at bounding box center [1328, 209] width 157 height 20
paste input "9002H915382"
type input "9002H915382"
click at [1290, 293] on input "Search" at bounding box center [1293, 299] width 227 height 20
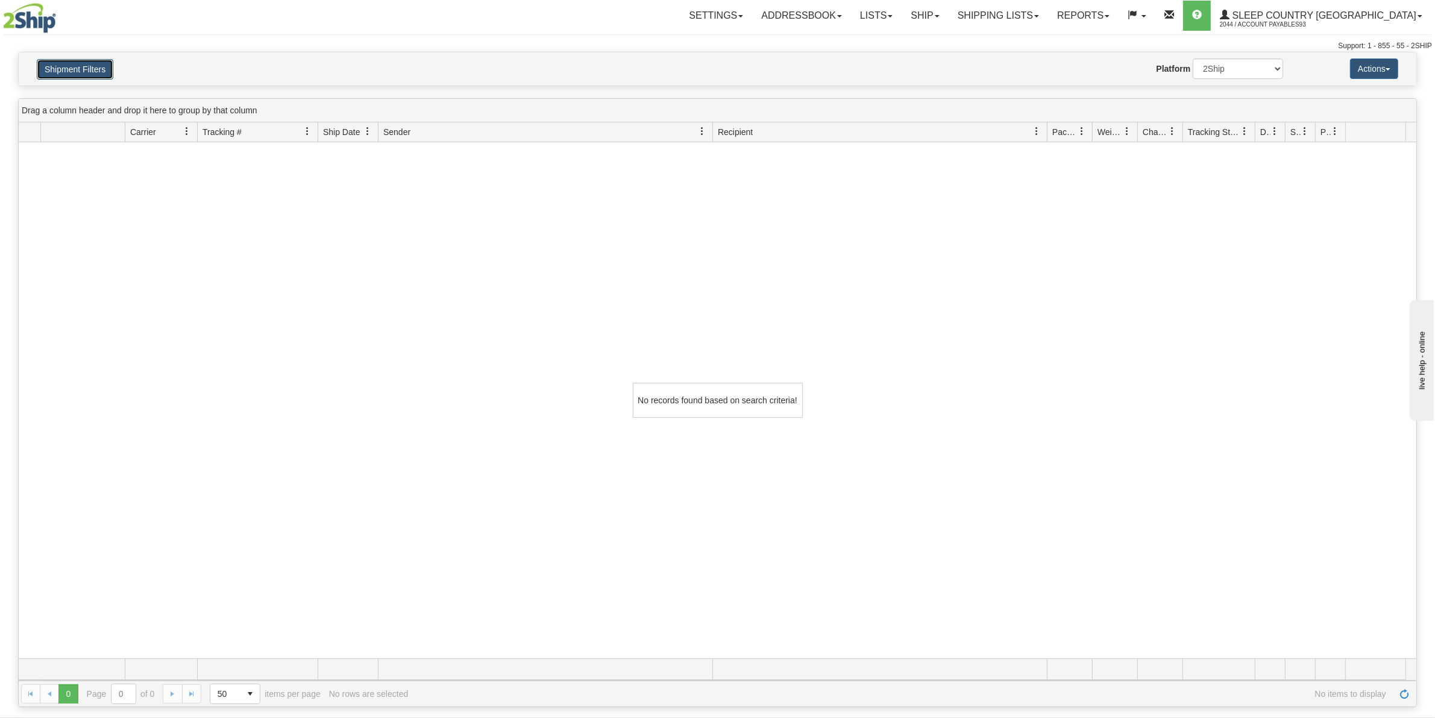
click at [70, 60] on button "Shipment Filters" at bounding box center [75, 69] width 77 height 20
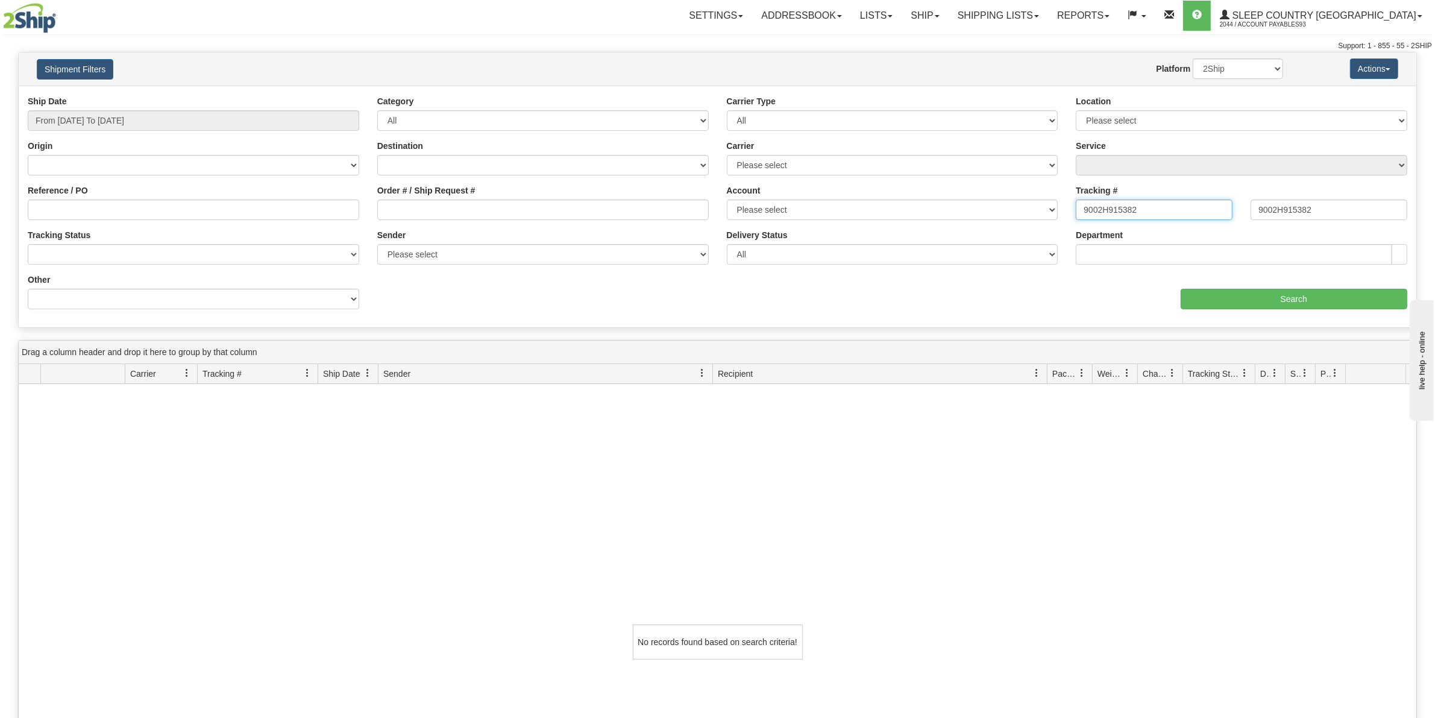
drag, startPoint x: 1051, startPoint y: 202, endPoint x: 983, endPoint y: 202, distance: 68.1
click at [983, 202] on div "Ship Date From 07/01/2025 To 09/19/2025 Category All Inbound Outbound Carrier T…" at bounding box center [717, 206] width 1397 height 223
drag, startPoint x: 1341, startPoint y: 208, endPoint x: 1071, endPoint y: 215, distance: 270.6
click at [1071, 215] on div "Tracking # Tracking To 9002H915382" at bounding box center [1240, 206] width 349 height 45
click at [82, 209] on input "Reference / PO" at bounding box center [193, 209] width 331 height 20
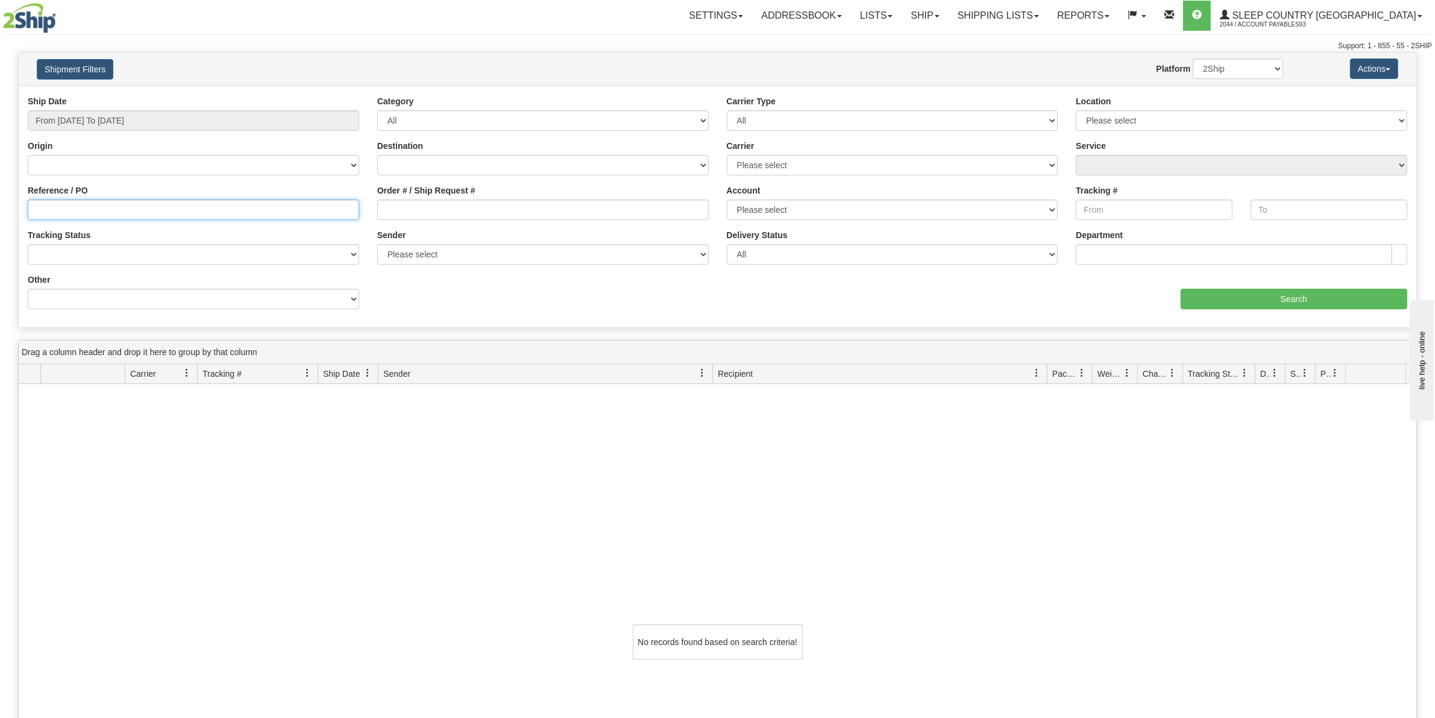
paste input "9000H975038"
click at [1281, 298] on input "Search" at bounding box center [1293, 299] width 227 height 20
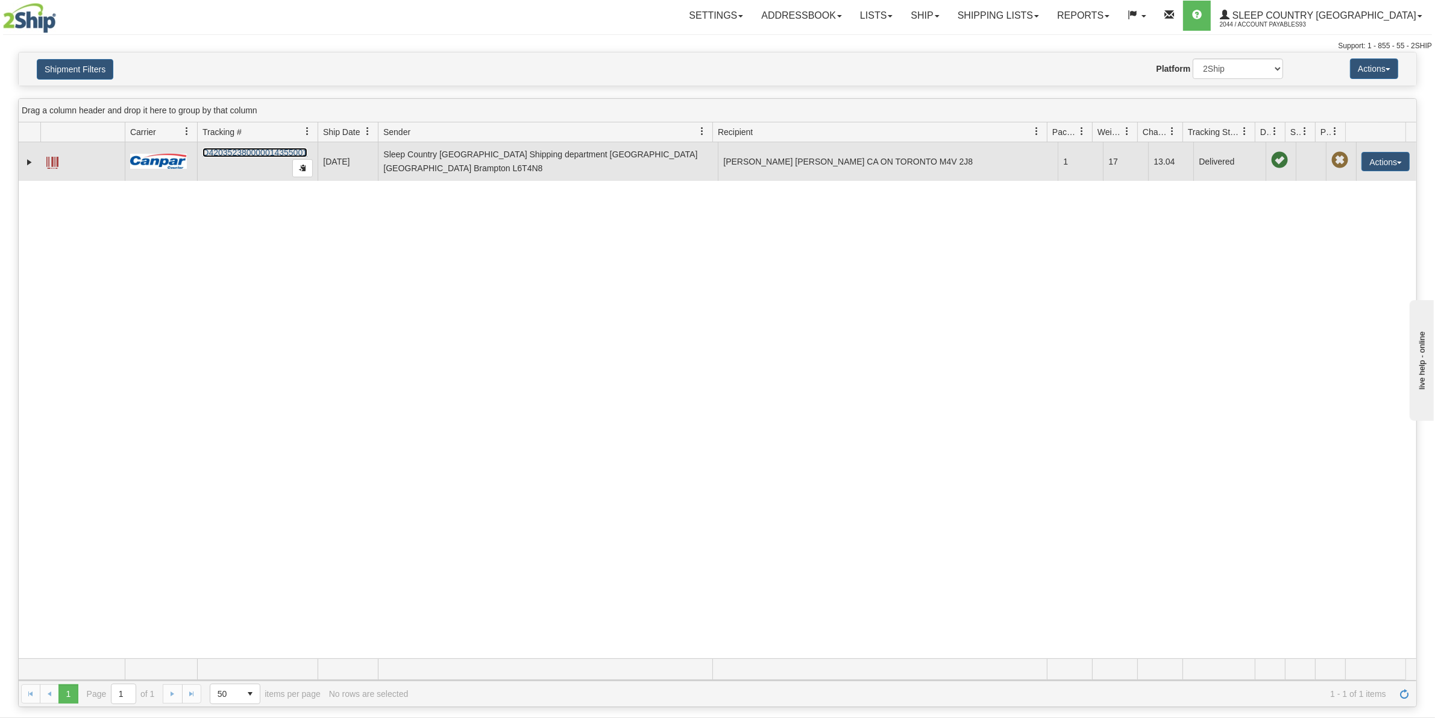
click at [246, 152] on link "D420352380000014355001" at bounding box center [254, 153] width 105 height 10
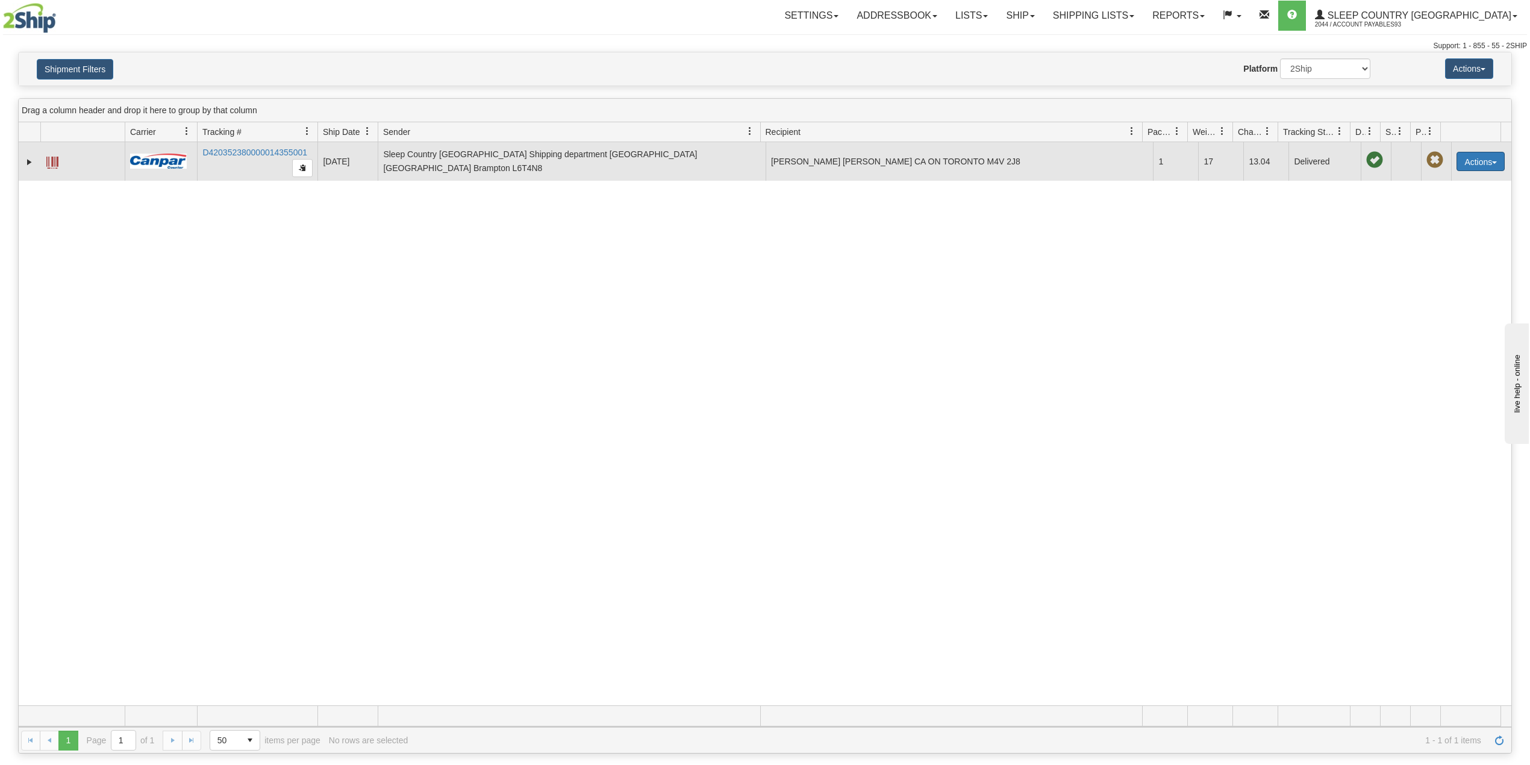
click at [1434, 160] on button "Actions" at bounding box center [1481, 161] width 48 height 19
click at [304, 167] on span "button" at bounding box center [302, 167] width 7 height 7
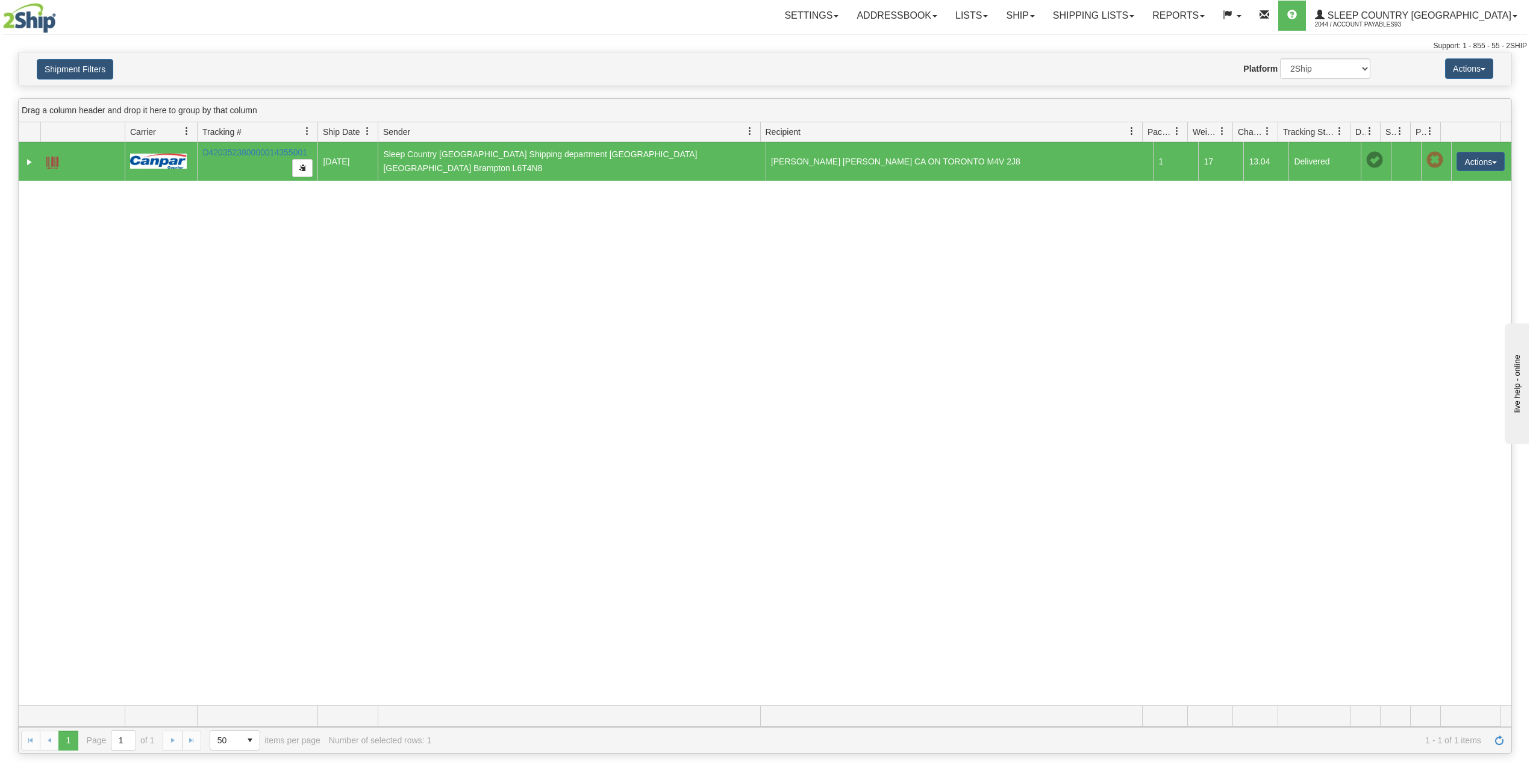
click at [1341, 134] on span at bounding box center [1340, 132] width 10 height 10
click at [29, 160] on link "Expand" at bounding box center [29, 162] width 12 height 12
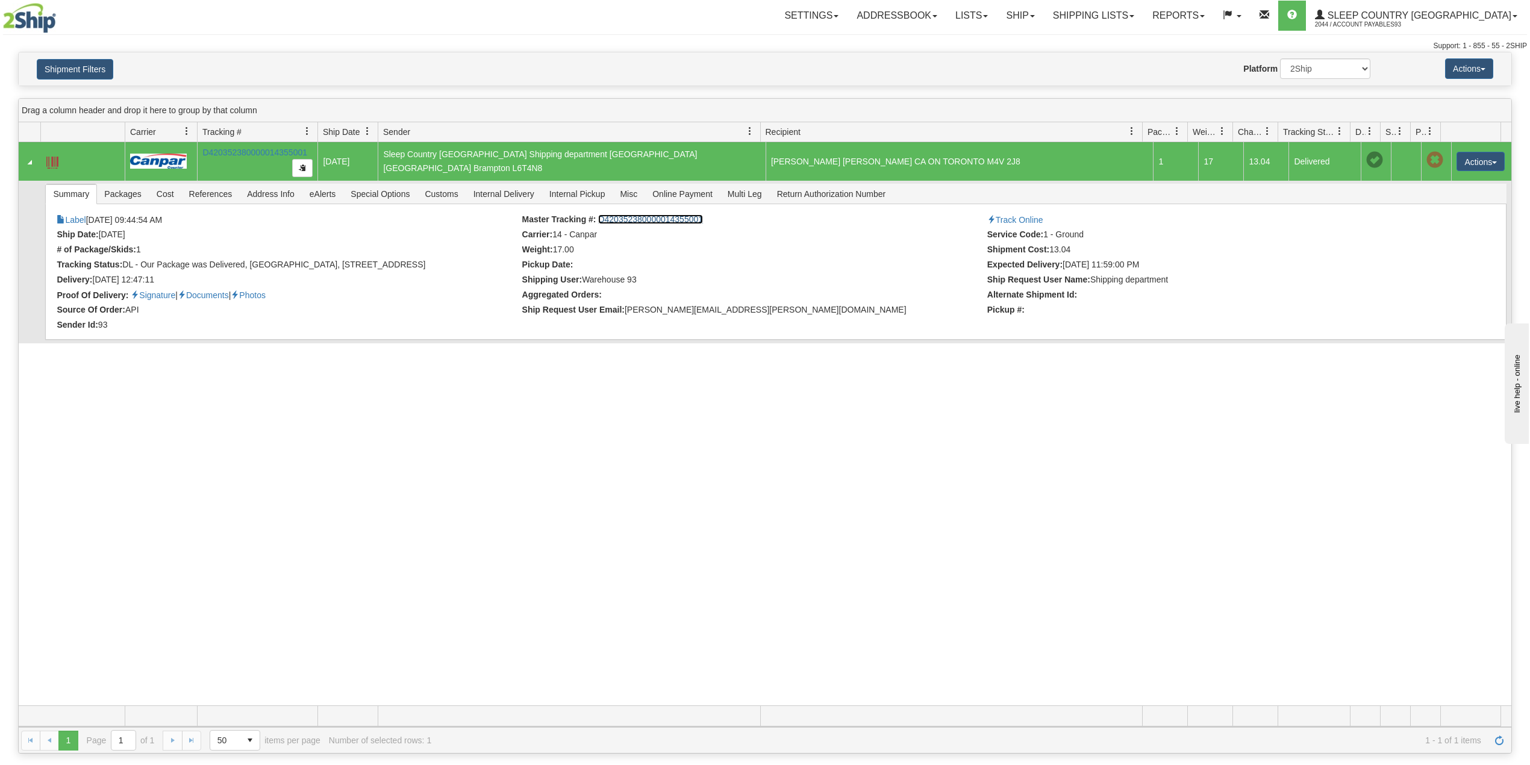
click at [636, 222] on link "D420352380000014355001" at bounding box center [650, 219] width 105 height 10
click at [87, 67] on button "Shipment Filters" at bounding box center [75, 69] width 77 height 20
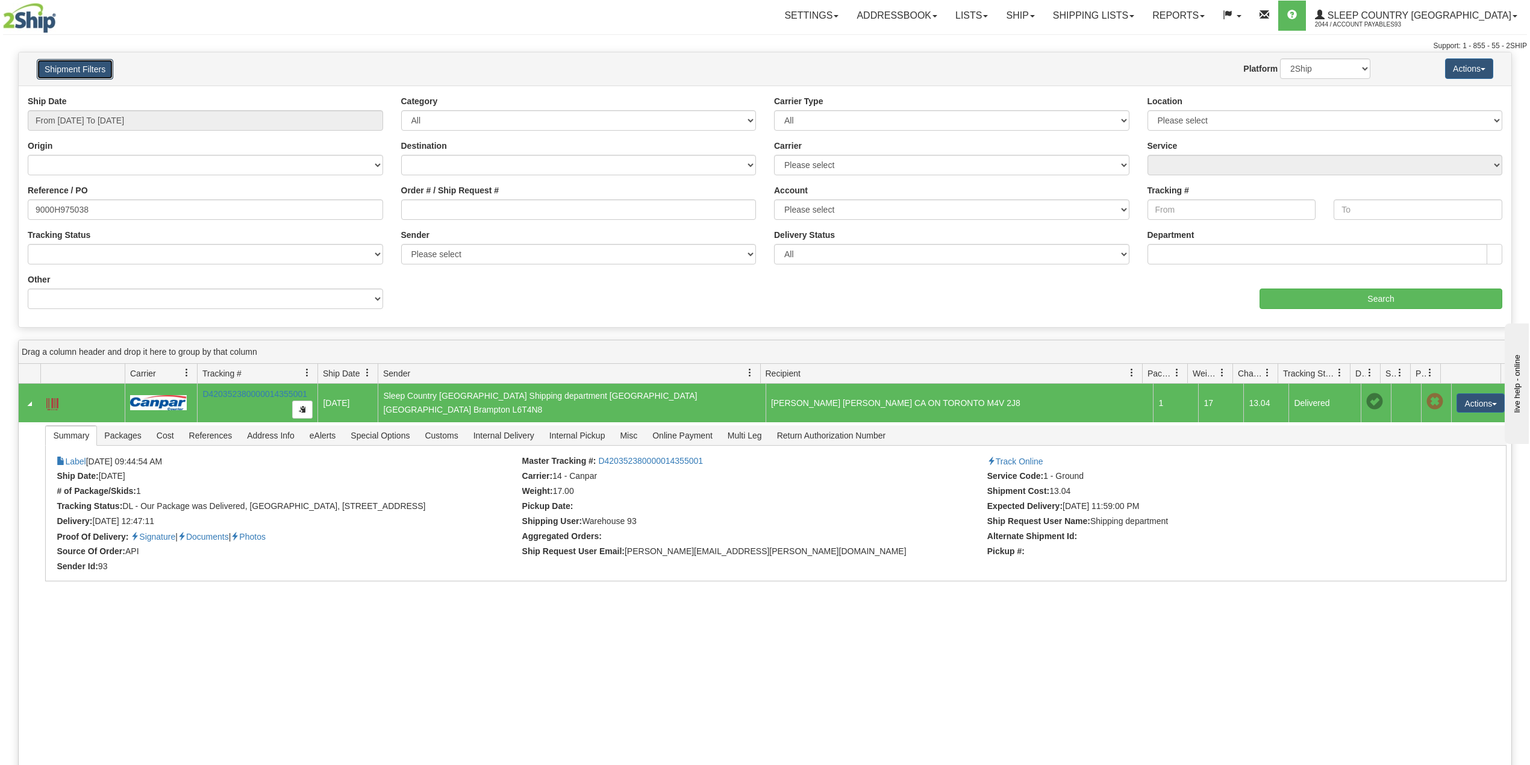
click at [232, 402] on td "D420352380000014355001" at bounding box center [257, 403] width 121 height 39
click at [1383, 302] on input "Search" at bounding box center [1381, 299] width 243 height 20
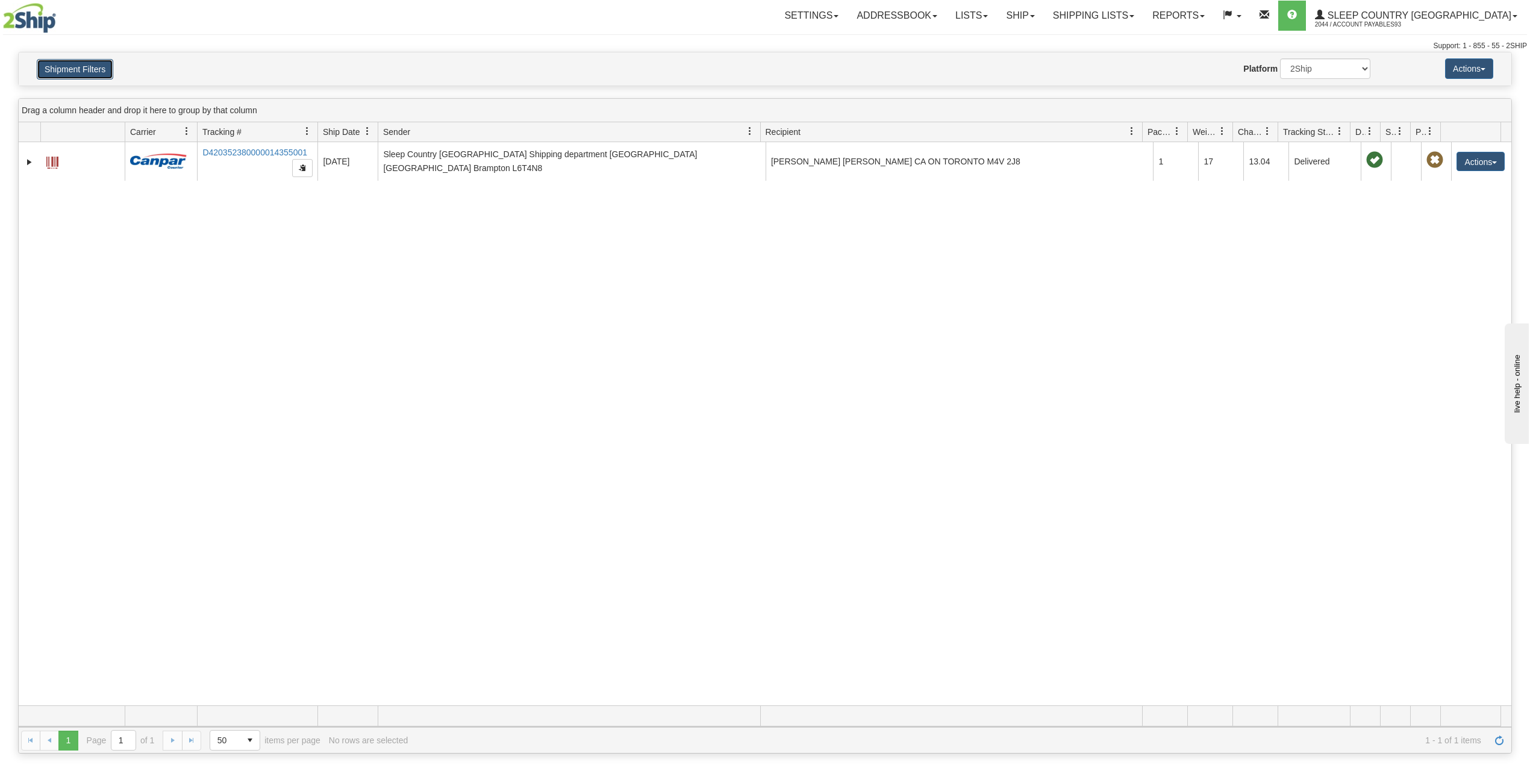
click at [92, 71] on button "Shipment Filters" at bounding box center [75, 69] width 77 height 20
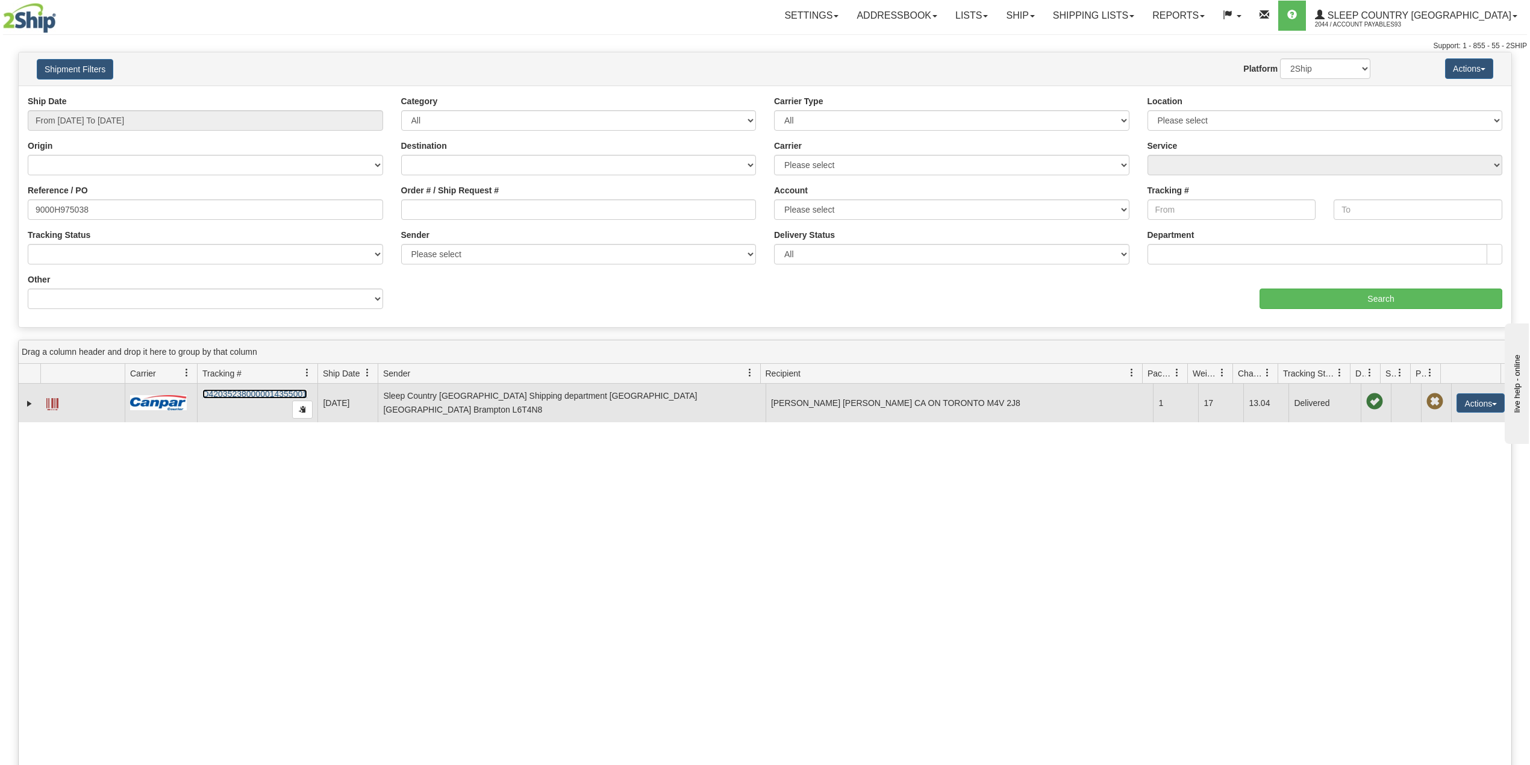
click at [270, 394] on link "D420352380000014355001" at bounding box center [254, 394] width 105 height 10
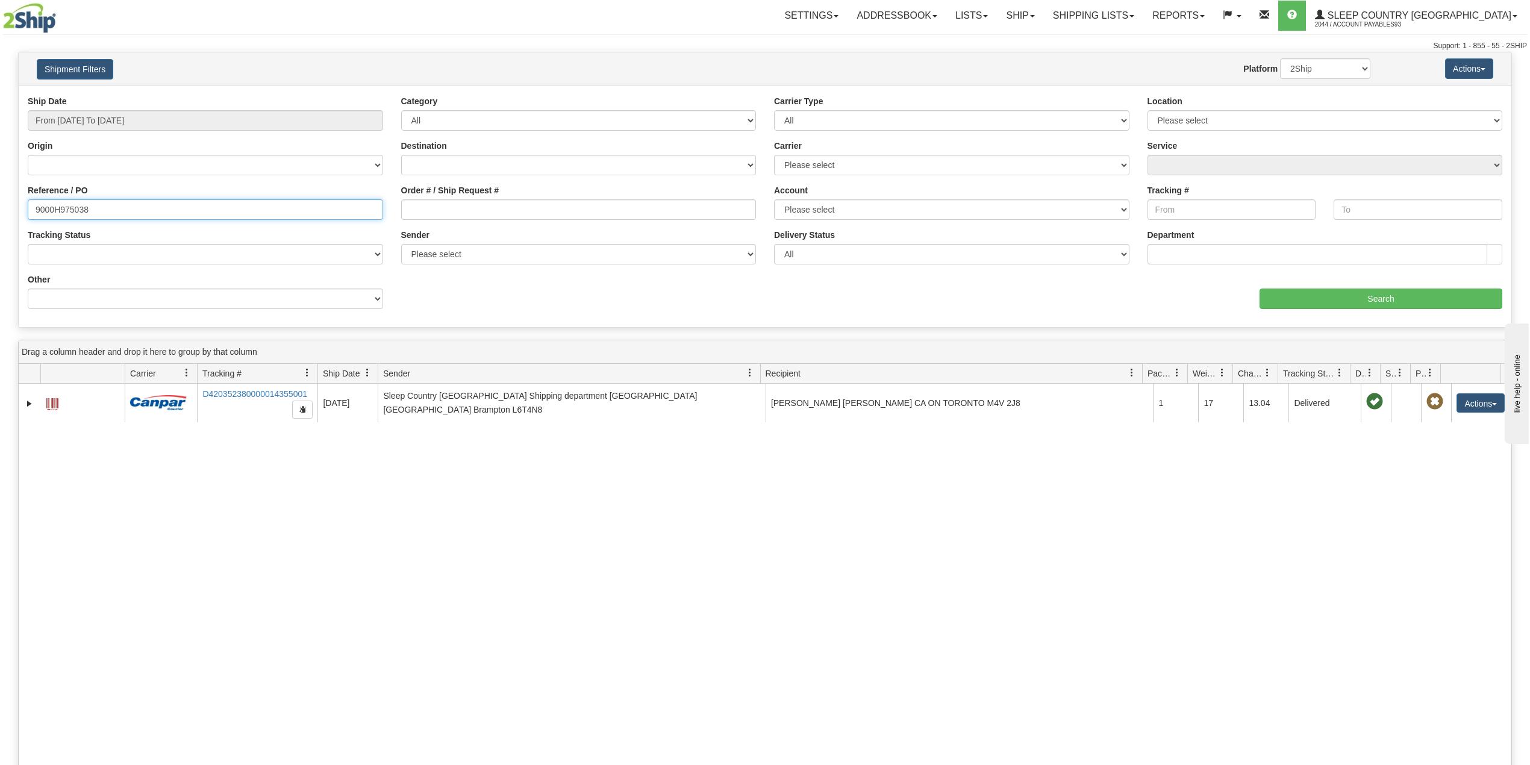
drag, startPoint x: 149, startPoint y: 212, endPoint x: -2, endPoint y: 208, distance: 151.9
click at [0, 208] on html "Upgrade Account Cancel Toggle navigation Settings New Senders" at bounding box center [765, 382] width 1530 height 765
paste input "67954"
click at [1389, 298] on input "Search" at bounding box center [1381, 299] width 243 height 20
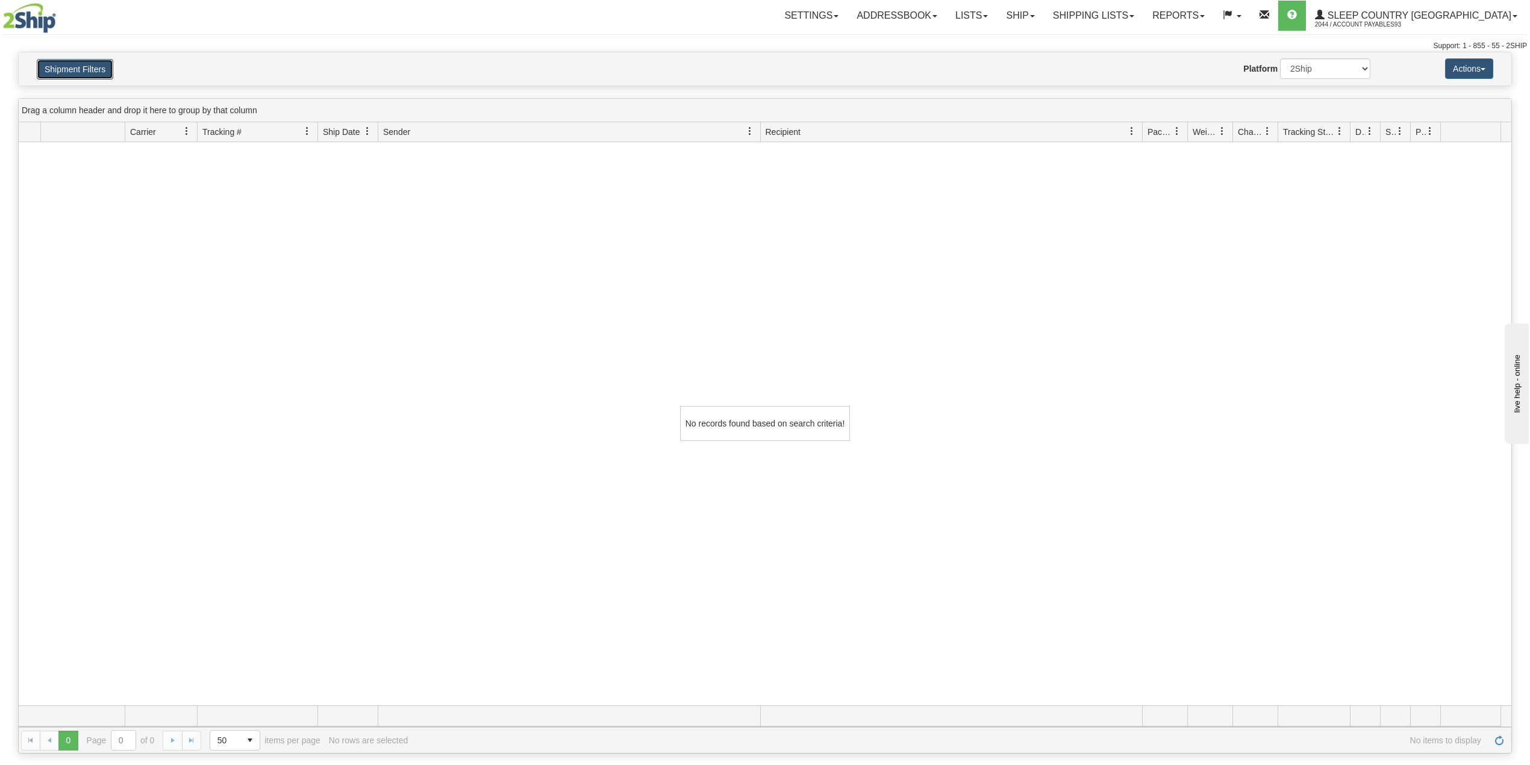
click at [64, 63] on button "Shipment Filters" at bounding box center [75, 69] width 77 height 20
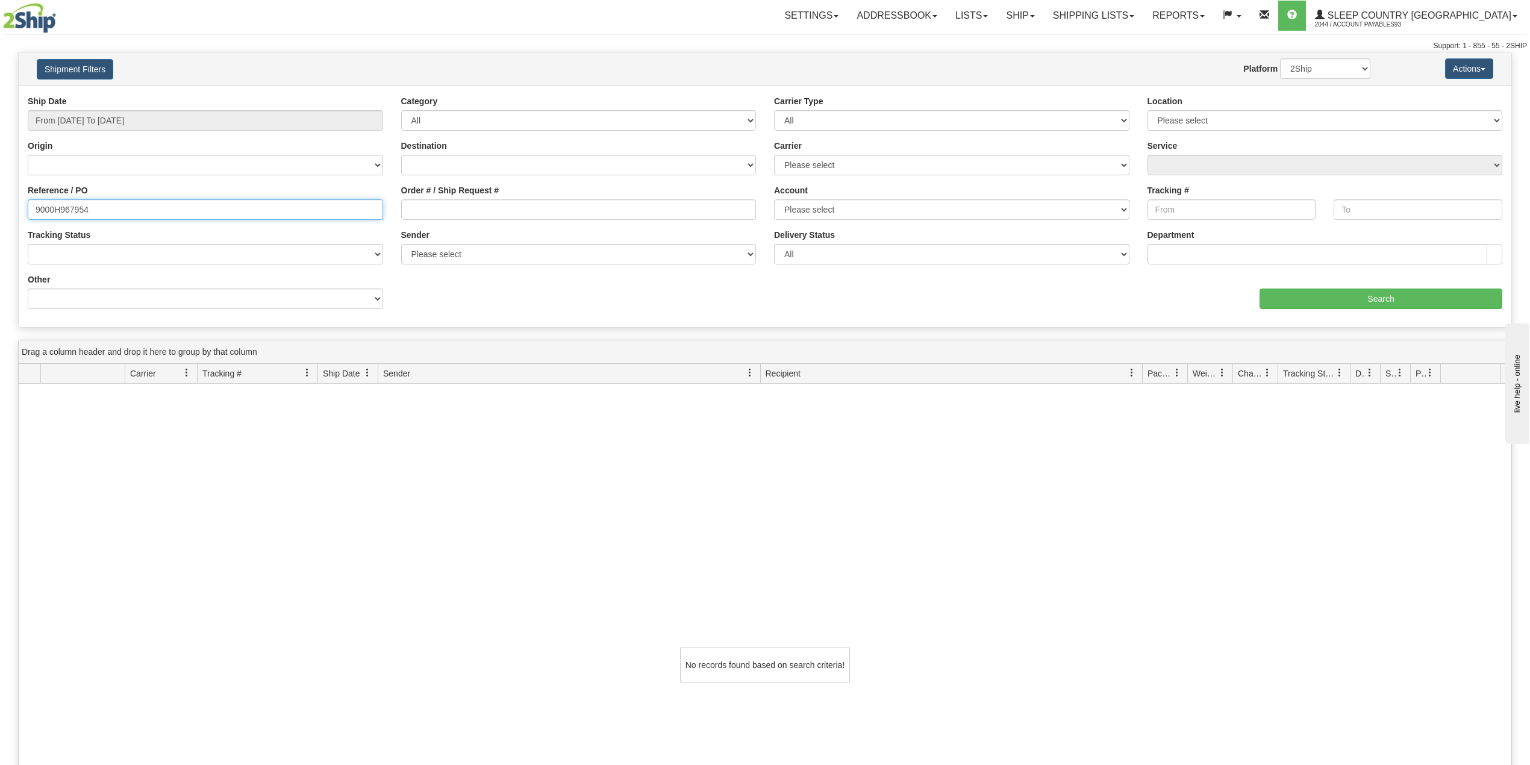
click at [138, 210] on input "9000H967954" at bounding box center [205, 209] width 355 height 20
drag, startPoint x: 139, startPoint y: 210, endPoint x: -42, endPoint y: 204, distance: 180.9
click at [0, 204] on html "Upgrade Account Cancel Toggle navigation Settings New Senders" at bounding box center [765, 382] width 1530 height 765
paste input "I013627"
click at [1343, 299] on input "Search" at bounding box center [1381, 299] width 243 height 20
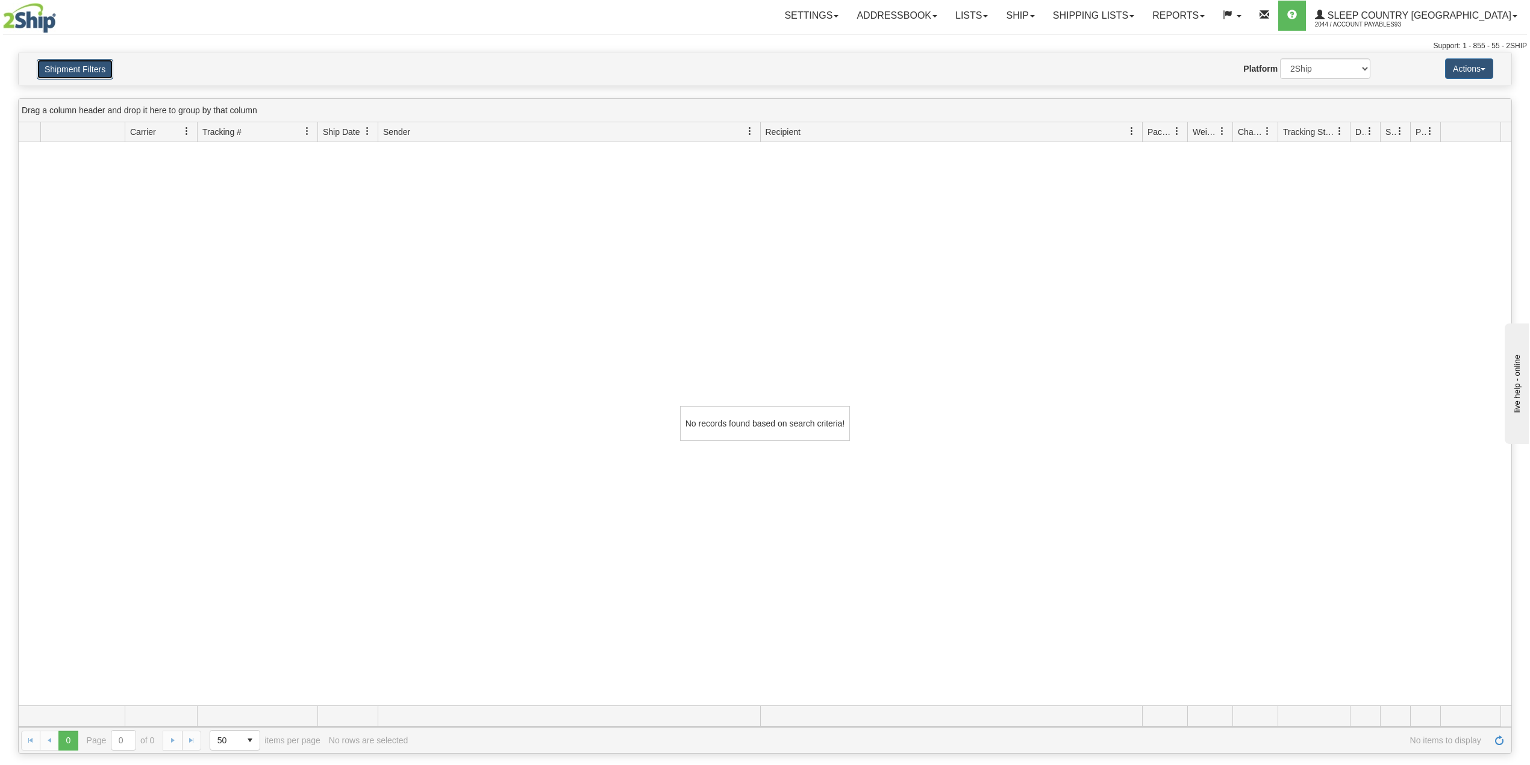
click at [92, 70] on button "Shipment Filters" at bounding box center [75, 69] width 77 height 20
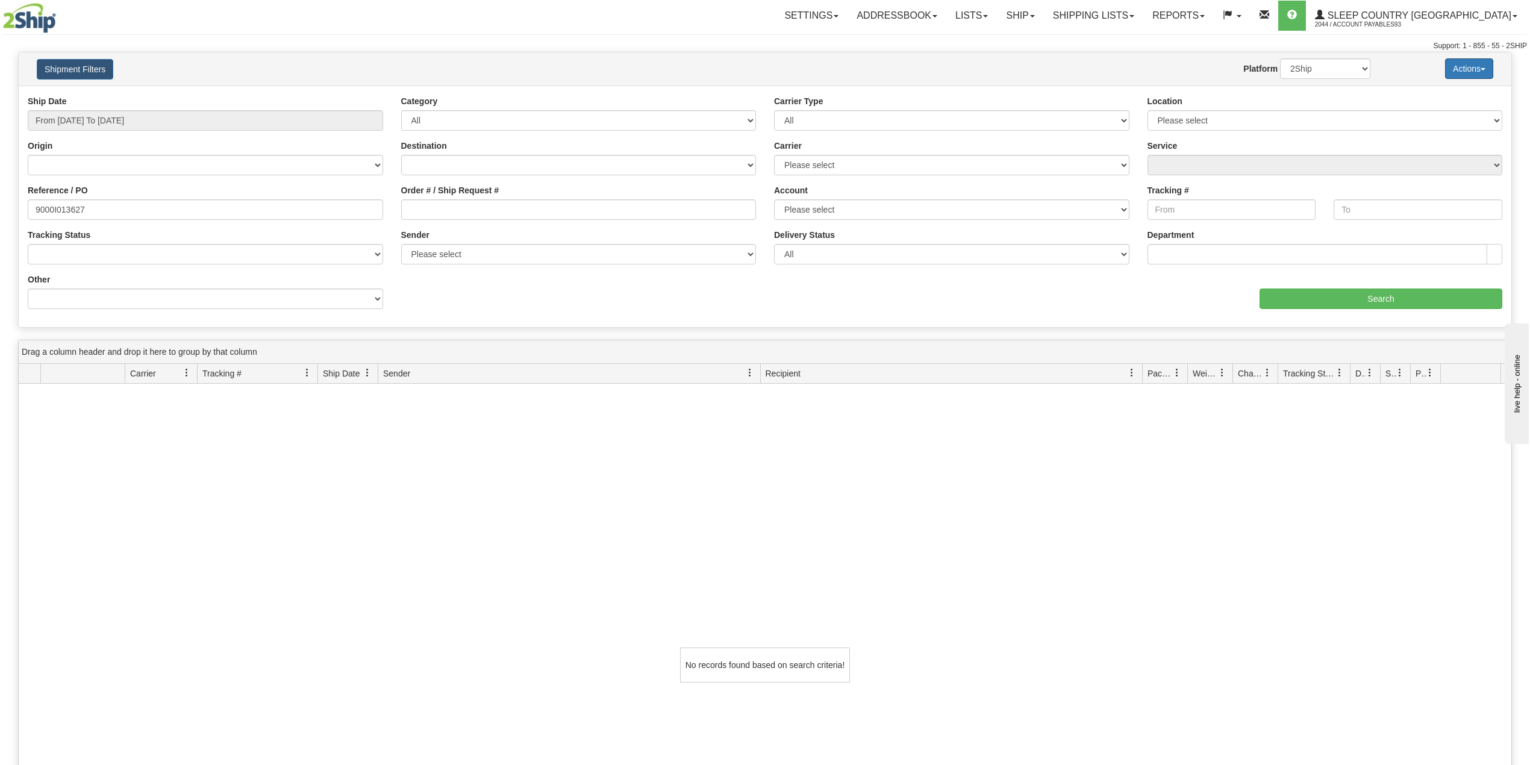
click at [1434, 70] on button "Actions" at bounding box center [1469, 68] width 48 height 20
click at [760, 412] on div "No records found based on search criteria!" at bounding box center [765, 665] width 1493 height 563
drag, startPoint x: 116, startPoint y: 210, endPoint x: 35, endPoint y: 207, distance: 80.8
click at [35, 207] on input "9000I013627" at bounding box center [205, 209] width 355 height 20
type input "9002H766991"
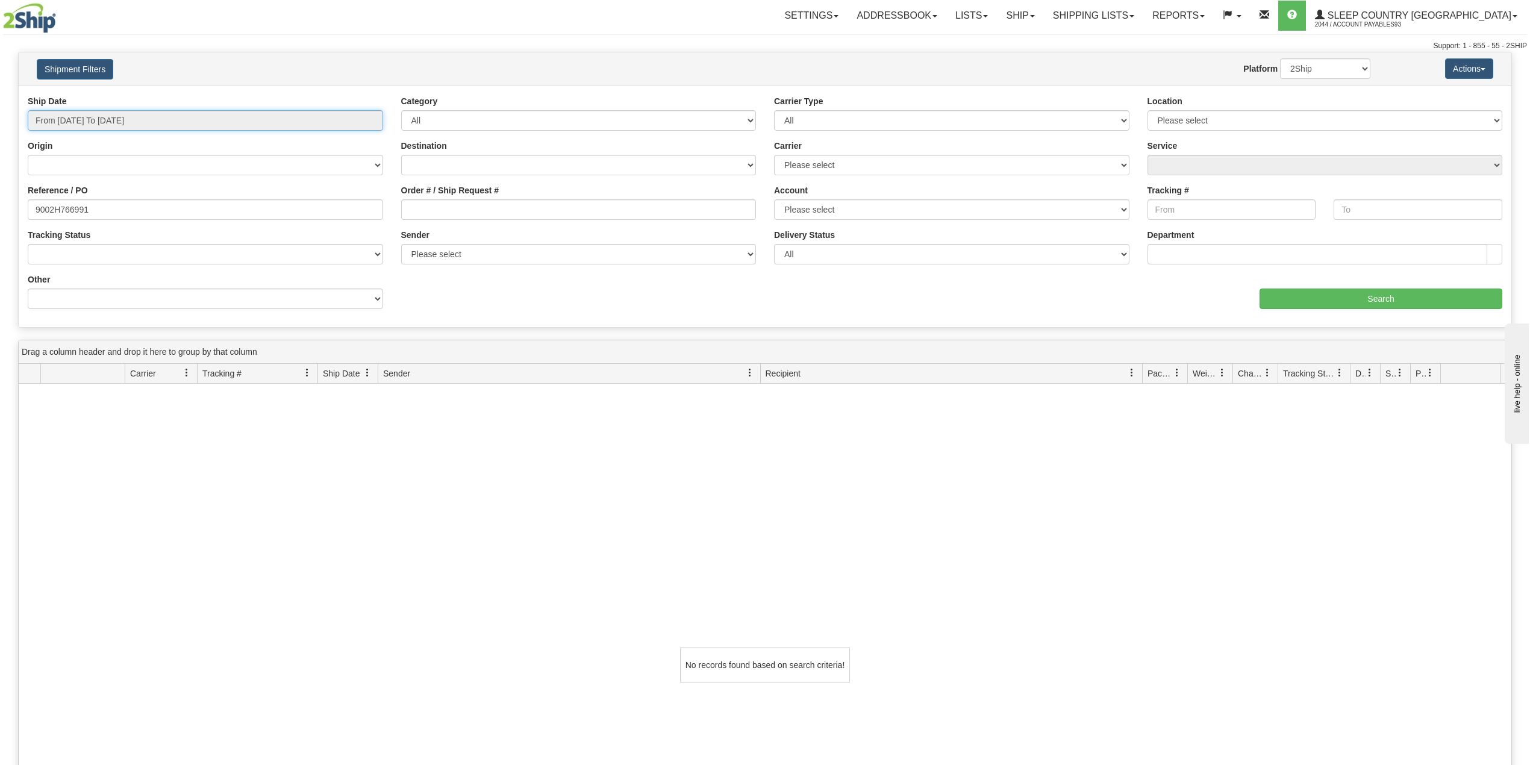
click at [230, 127] on input "From 07/01/2025 To 09/19/2025" at bounding box center [205, 120] width 355 height 20
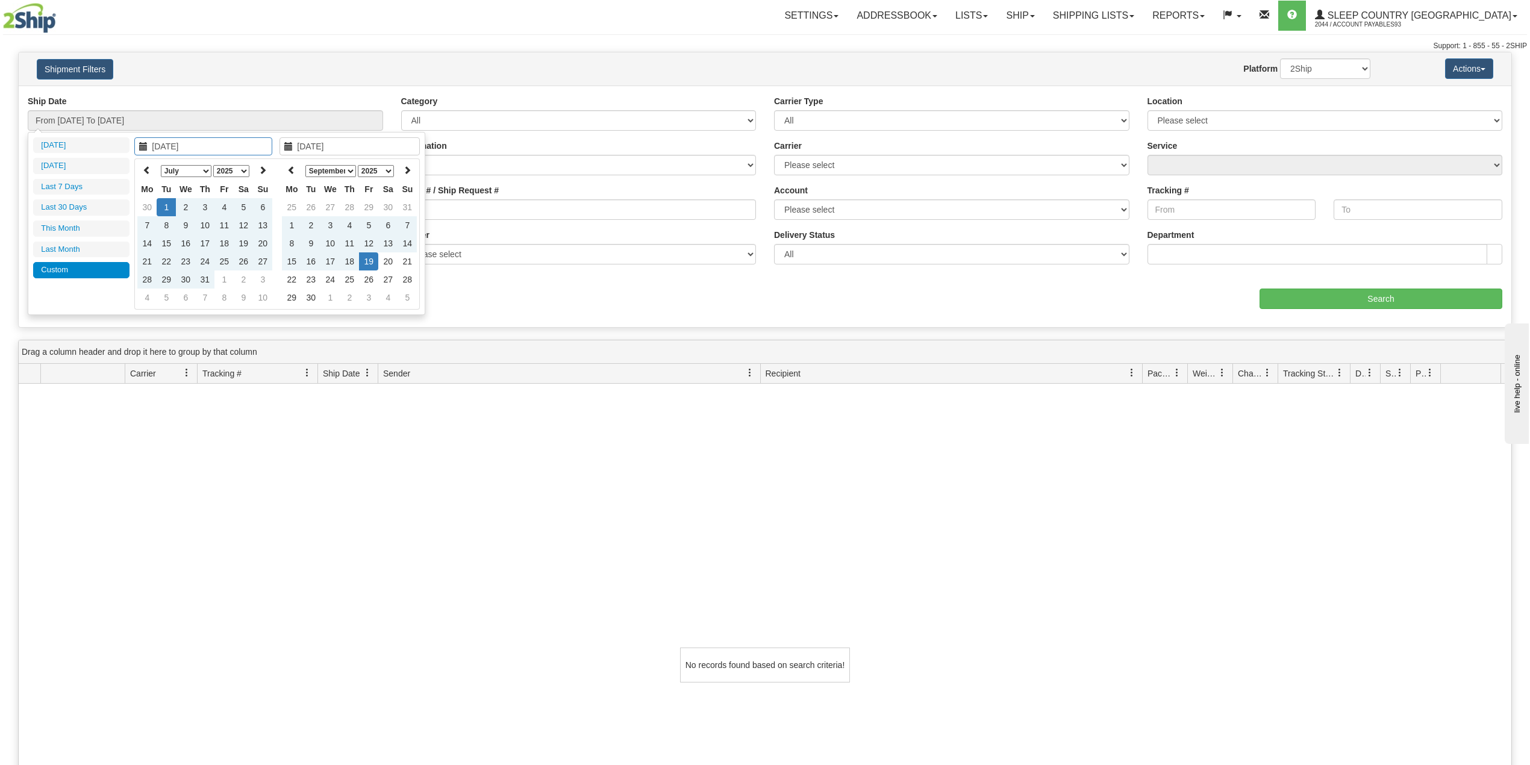
click at [205, 169] on select "January February March April May June July August September October November De…" at bounding box center [186, 171] width 51 height 12
type input "05/01/2025"
click at [210, 205] on td "1" at bounding box center [204, 207] width 19 height 18
type input "[DATE]"
click at [374, 259] on td "19" at bounding box center [368, 261] width 19 height 18
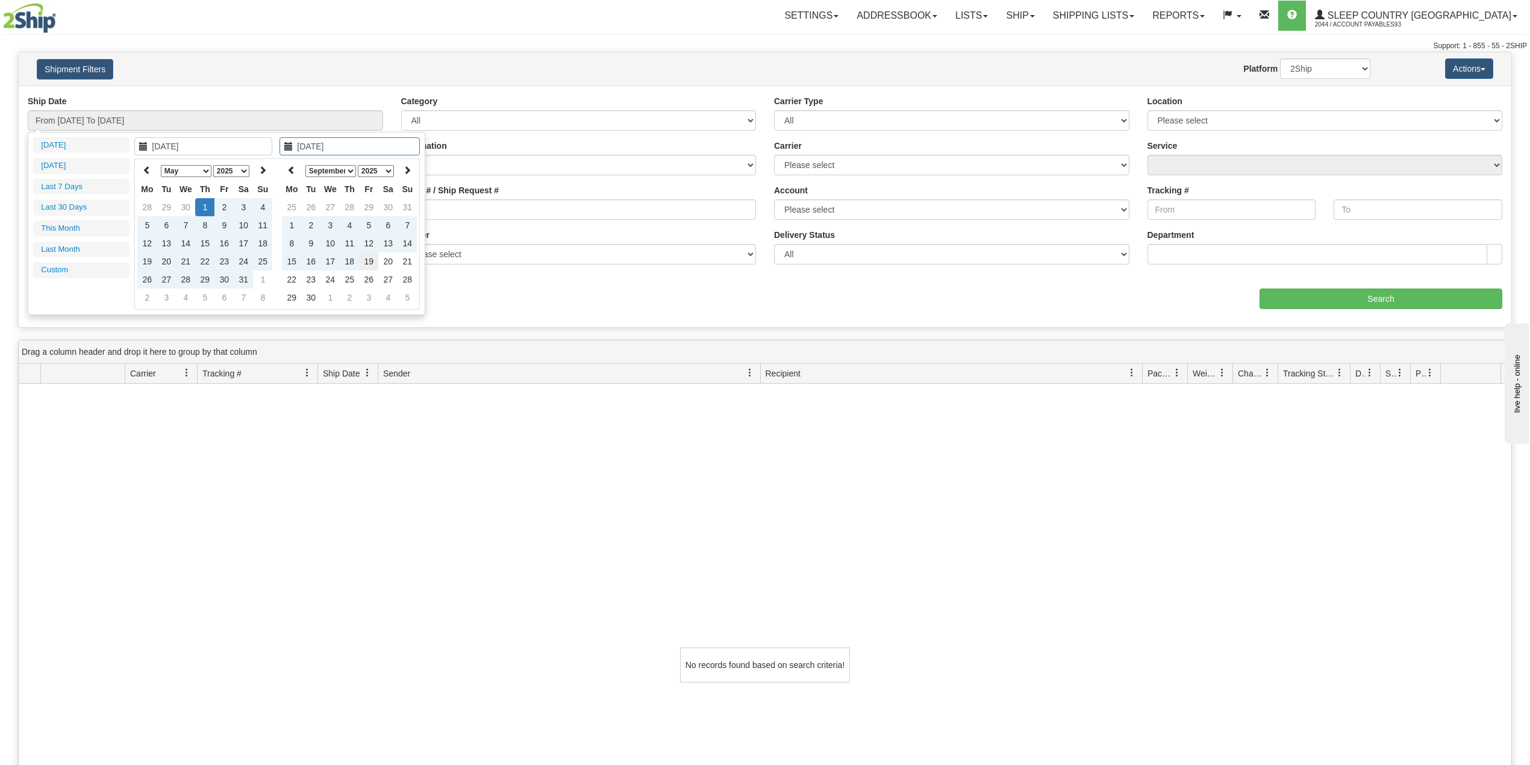
type input "From 05/01/2025 To 09/19/2025"
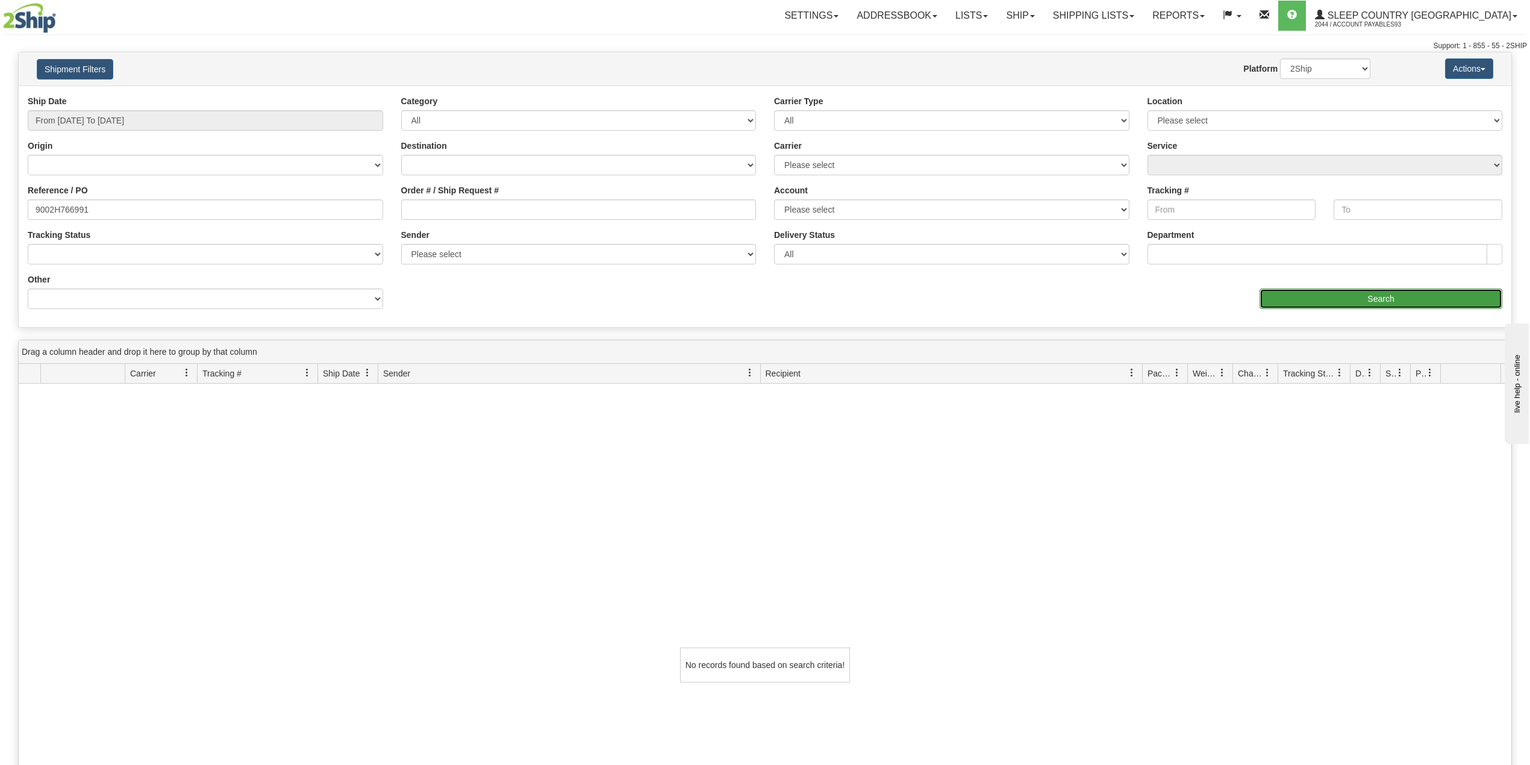
click at [1403, 300] on input "Search" at bounding box center [1381, 299] width 243 height 20
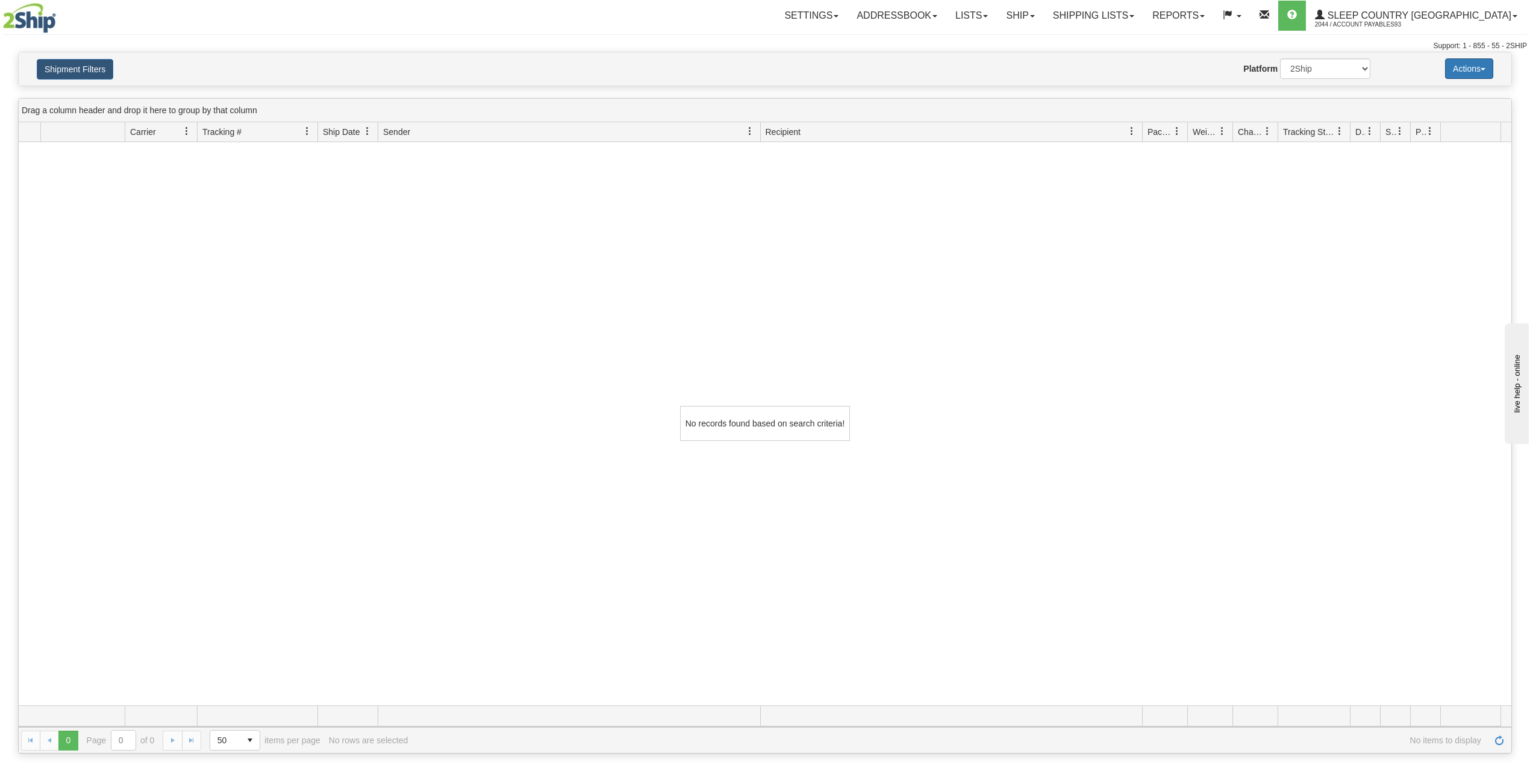
click at [1434, 69] on span "button" at bounding box center [1483, 69] width 5 height 2
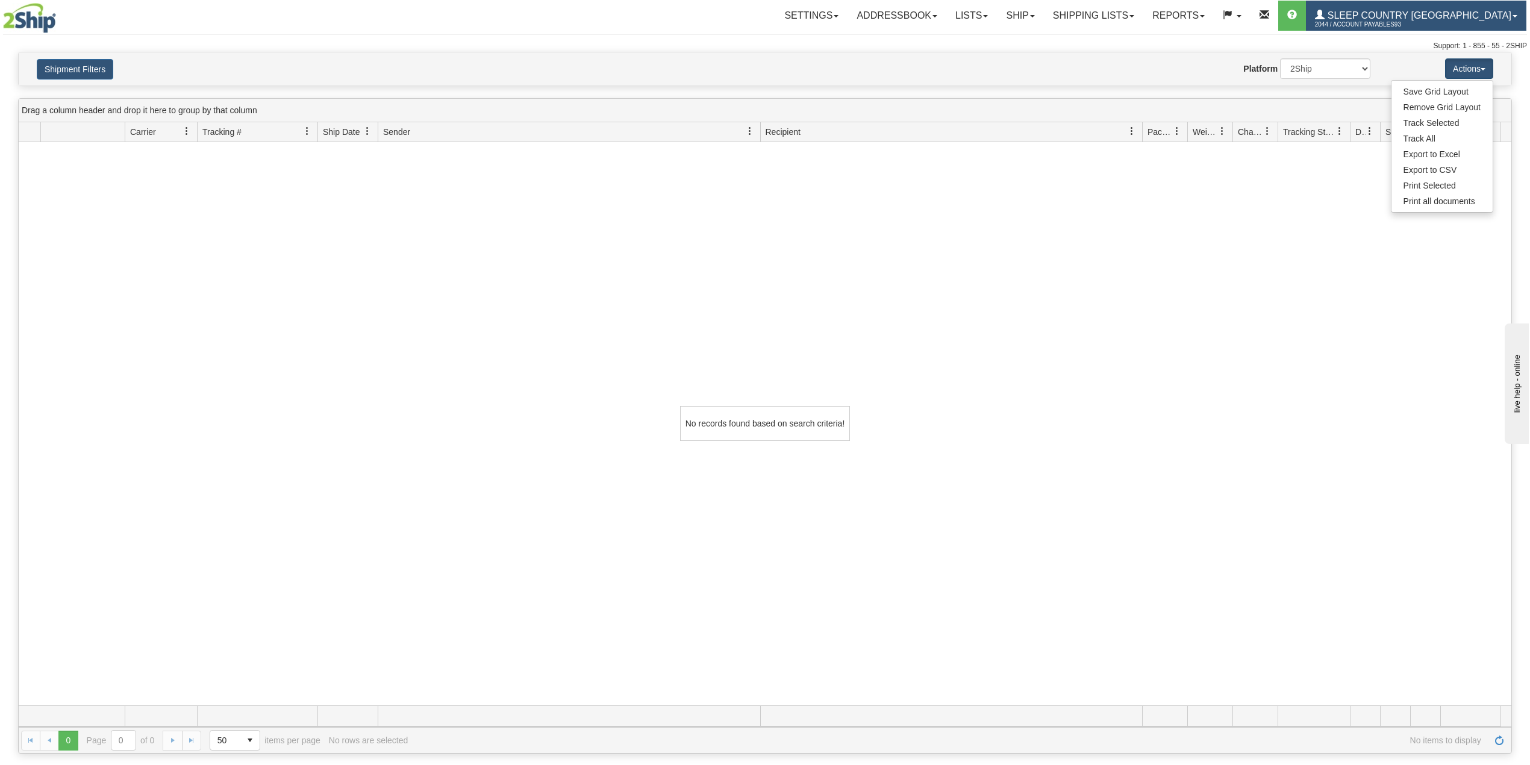
click at [1398, 20] on span "2044 / Account Payables93" at bounding box center [1360, 25] width 90 height 12
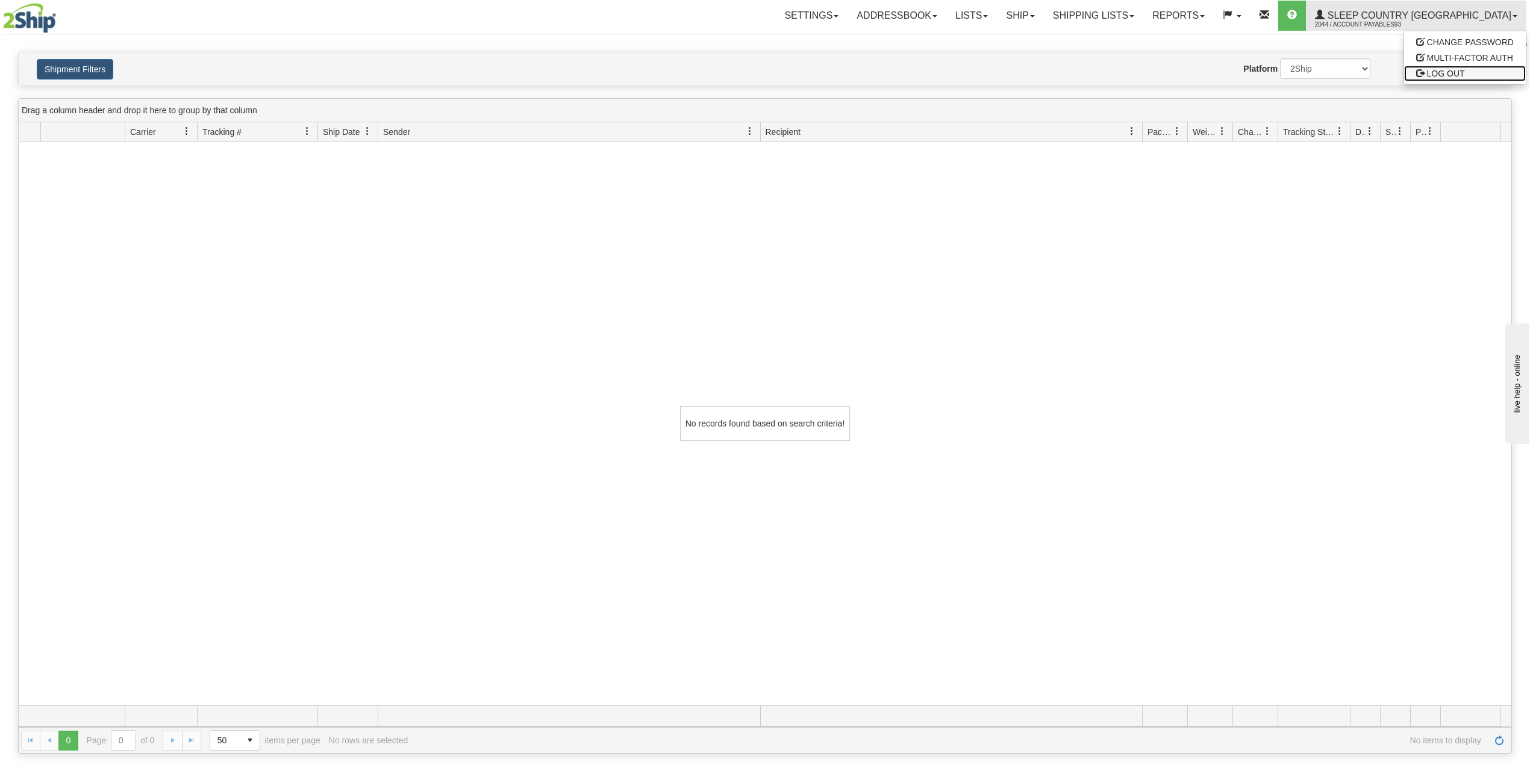
click at [1430, 76] on span "LOG OUT" at bounding box center [1446, 74] width 38 height 10
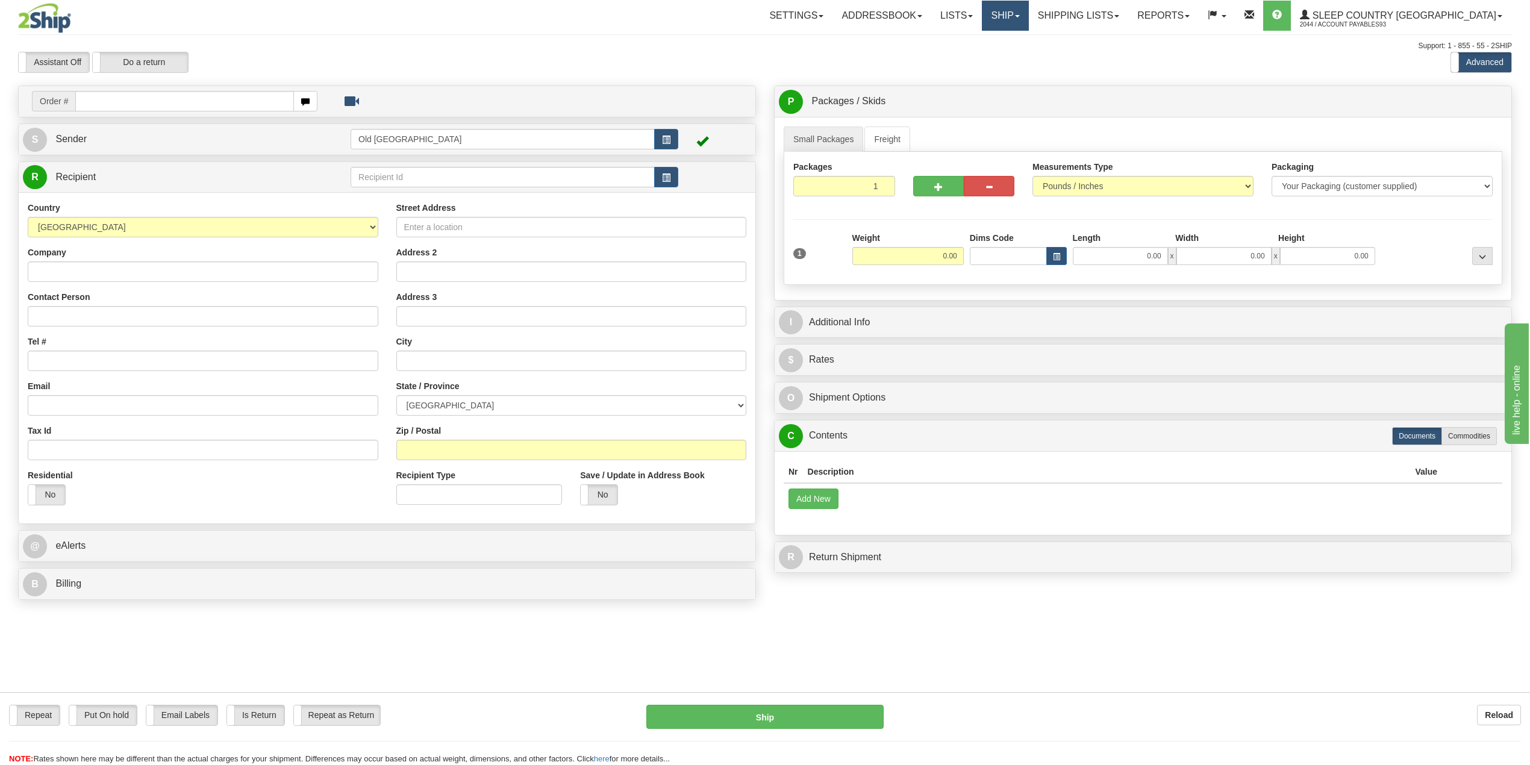
click at [1029, 14] on link "Ship" at bounding box center [1005, 16] width 46 height 30
click at [1129, 14] on link "Shipping lists" at bounding box center [1078, 16] width 99 height 30
click at [1116, 56] on span "Search Shipment History" at bounding box center [1068, 58] width 93 height 10
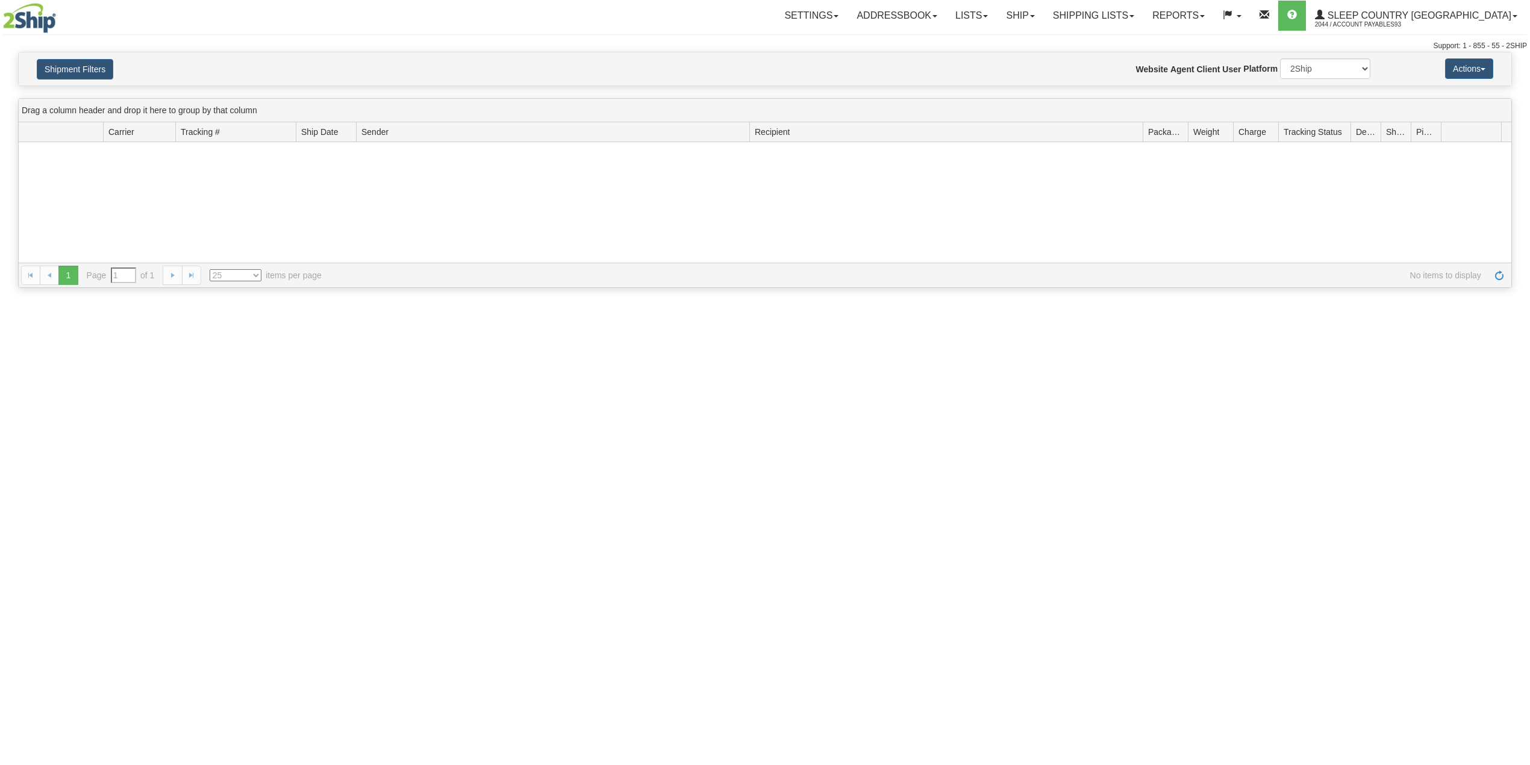
type input "From [DATE] To [DATE]"
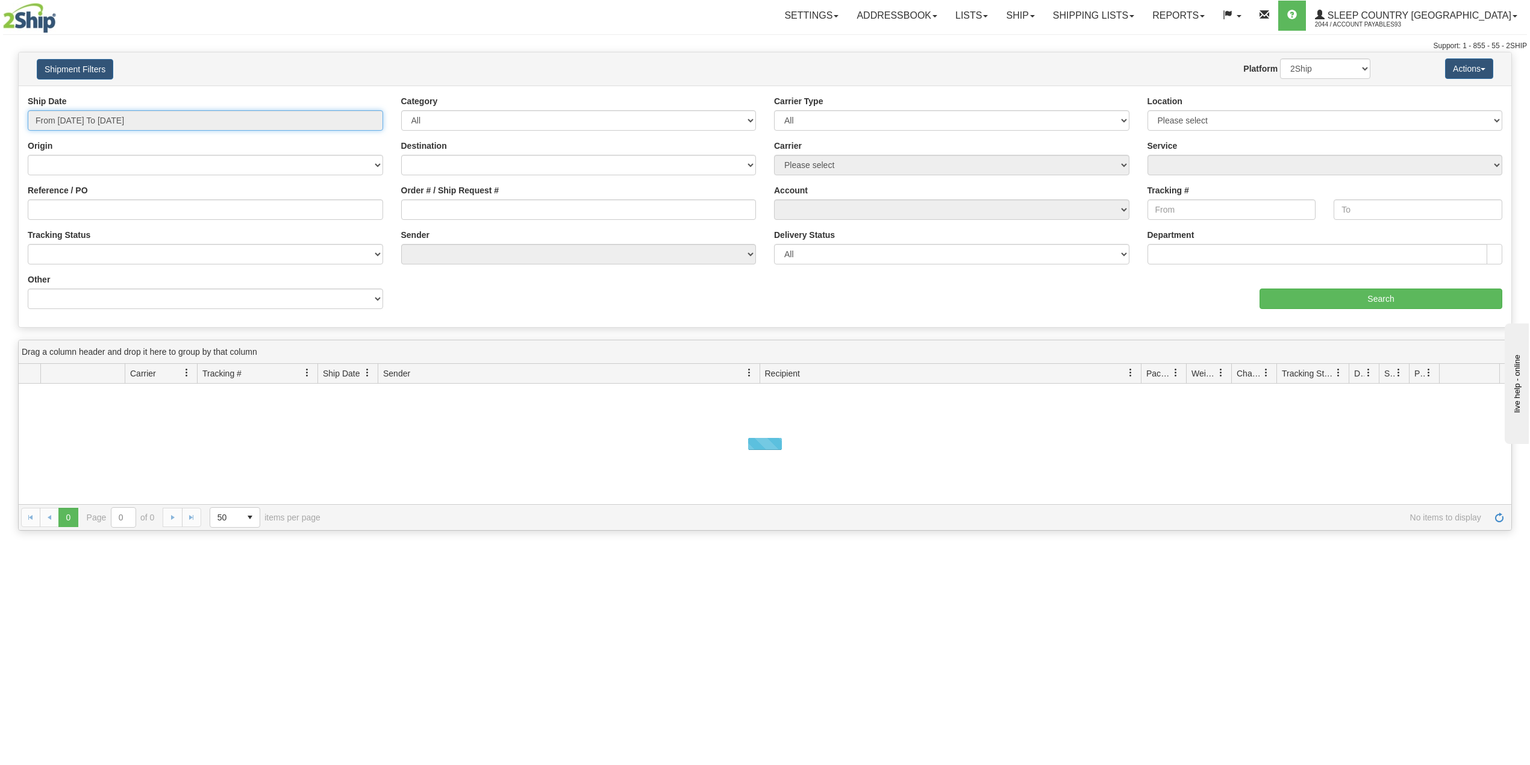
click at [354, 121] on input "From [DATE] To [DATE]" at bounding box center [205, 120] width 355 height 20
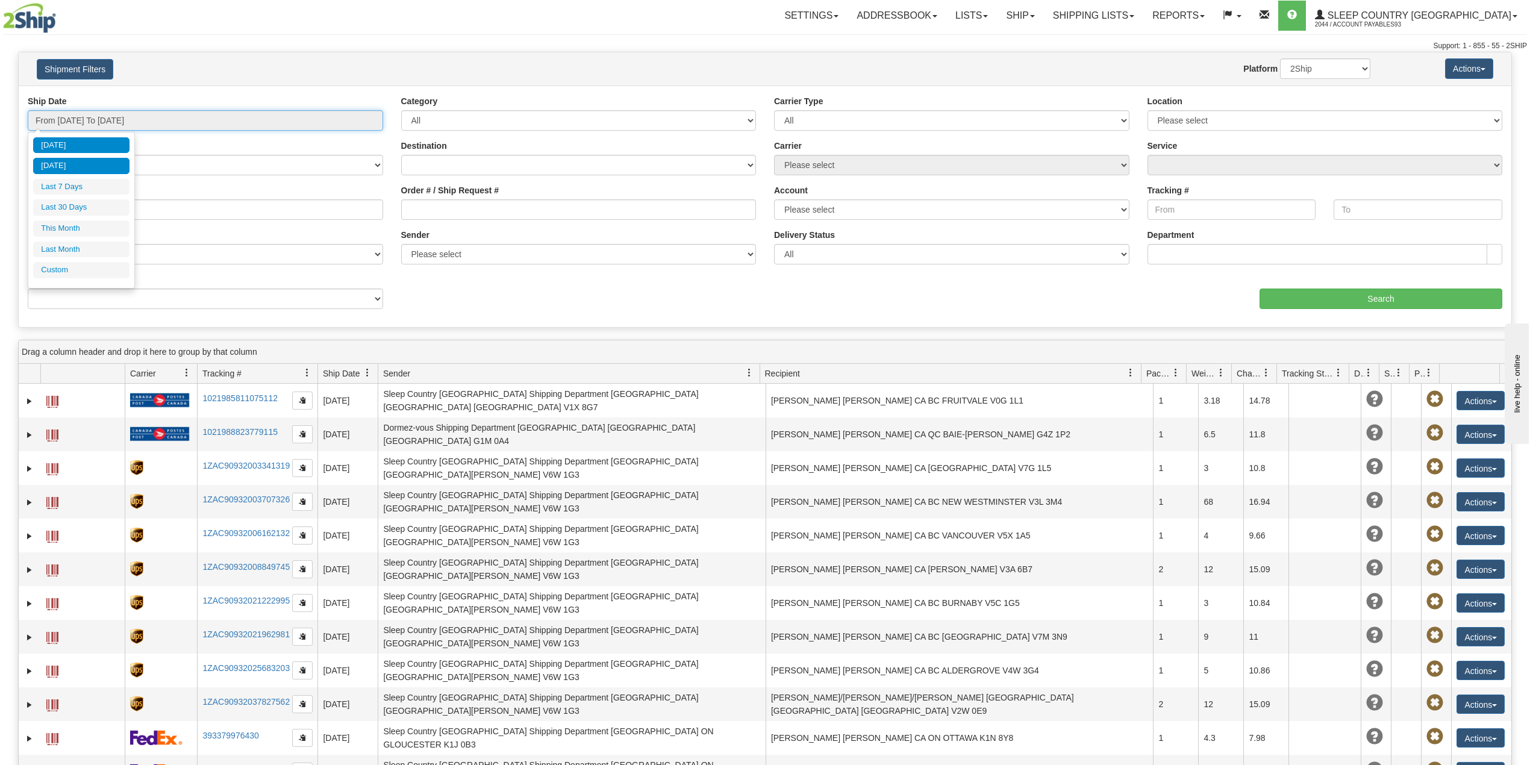
type input "09/18/2025"
type input "09/13/2025"
type input "[DATE]"
type input "09/01/2025"
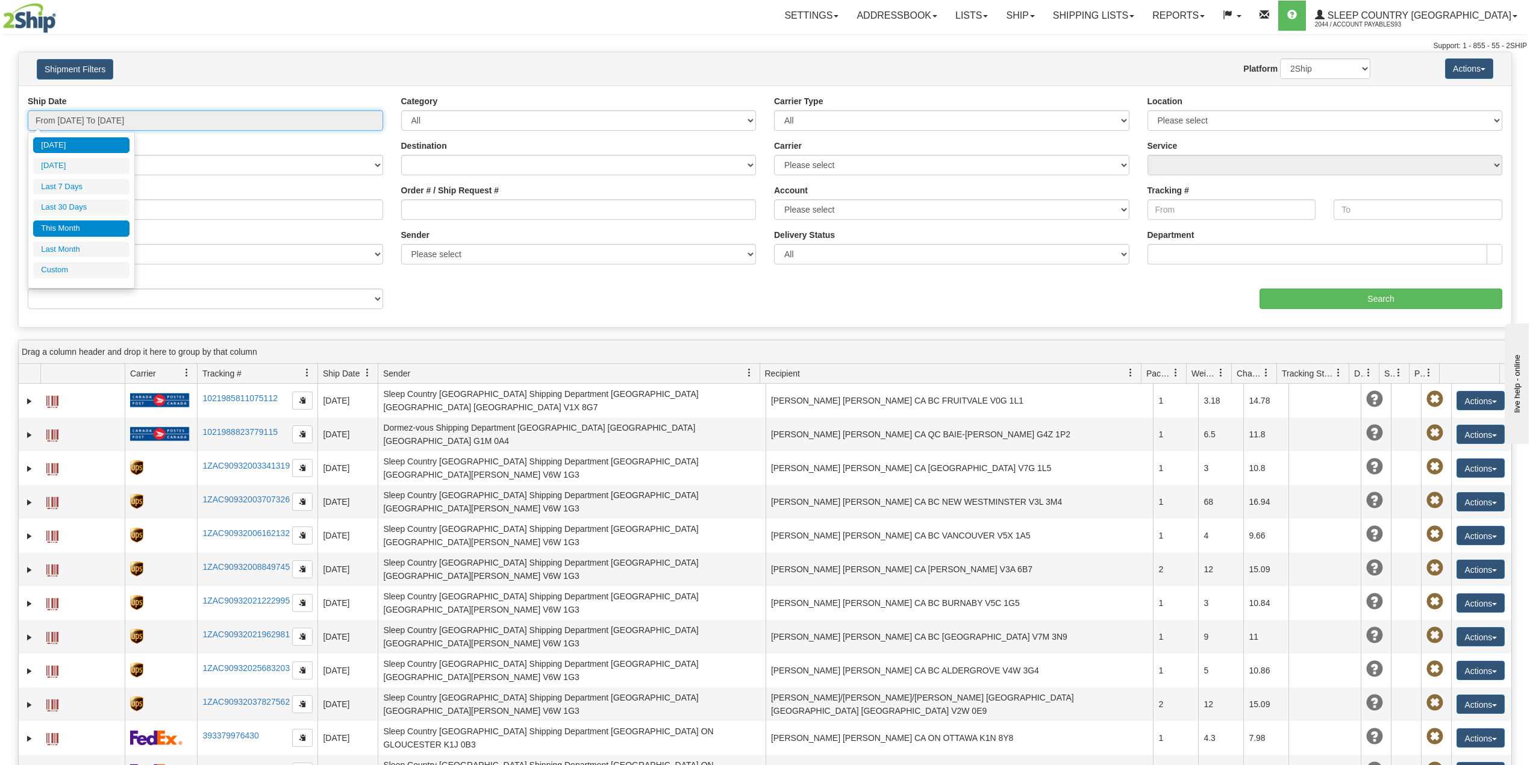
type input "09/30/2025"
type input "08/01/2025"
type input "08/31/2025"
type input "[DATE]"
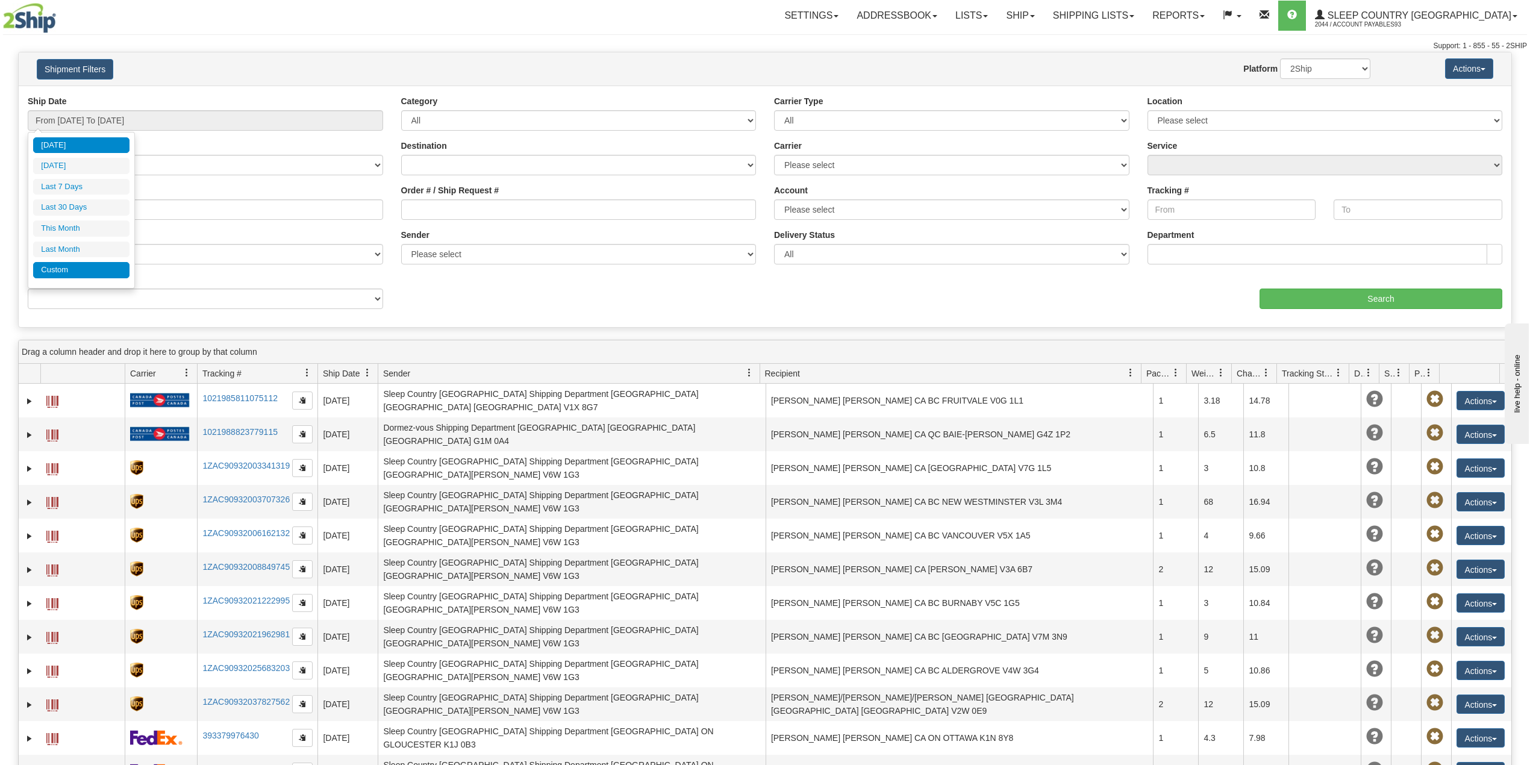
click at [53, 275] on li "Custom" at bounding box center [81, 270] width 96 height 16
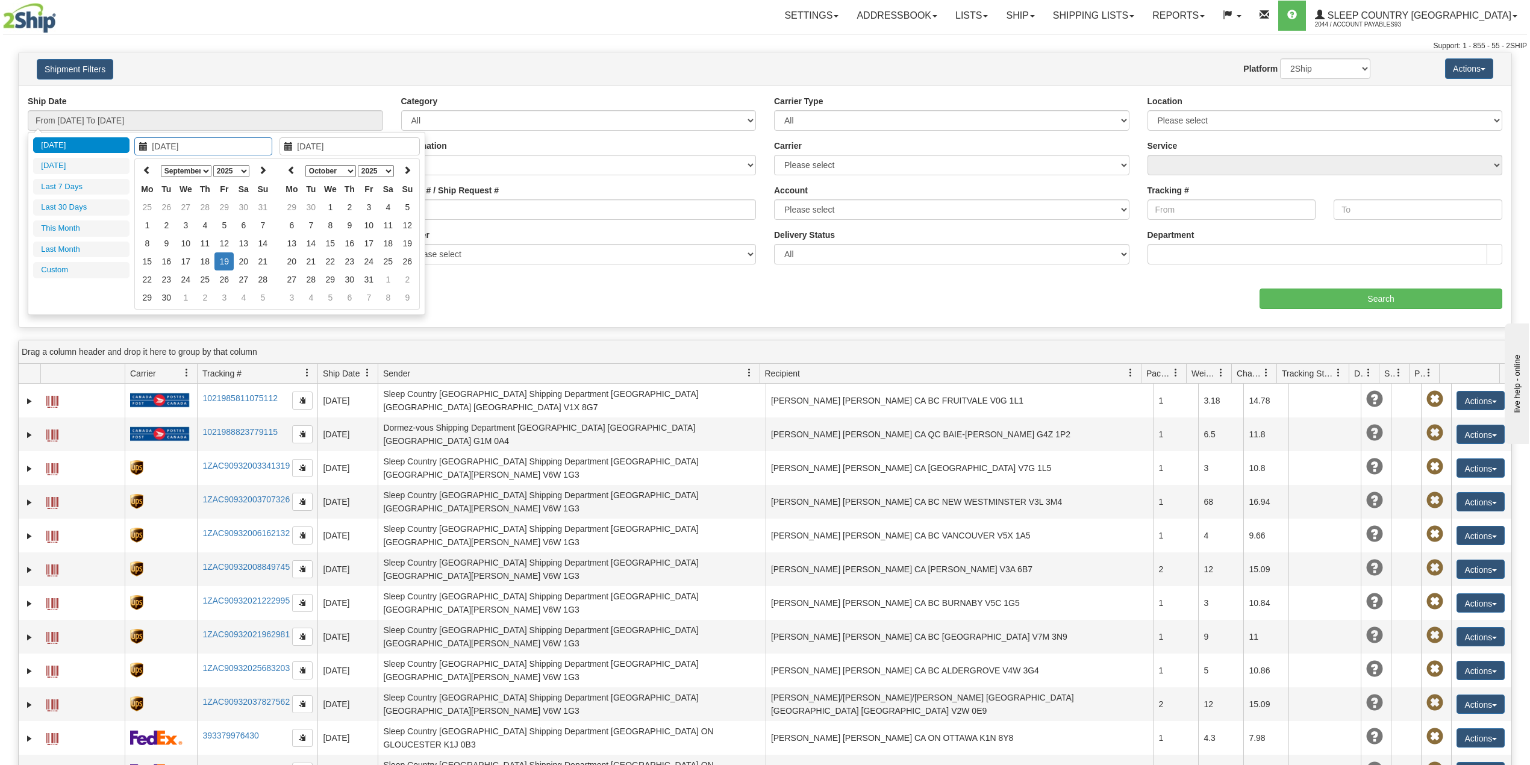
type input "08/01/2025"
type input "08/31/2025"
type input "[DATE]"
type input "09/01/2025"
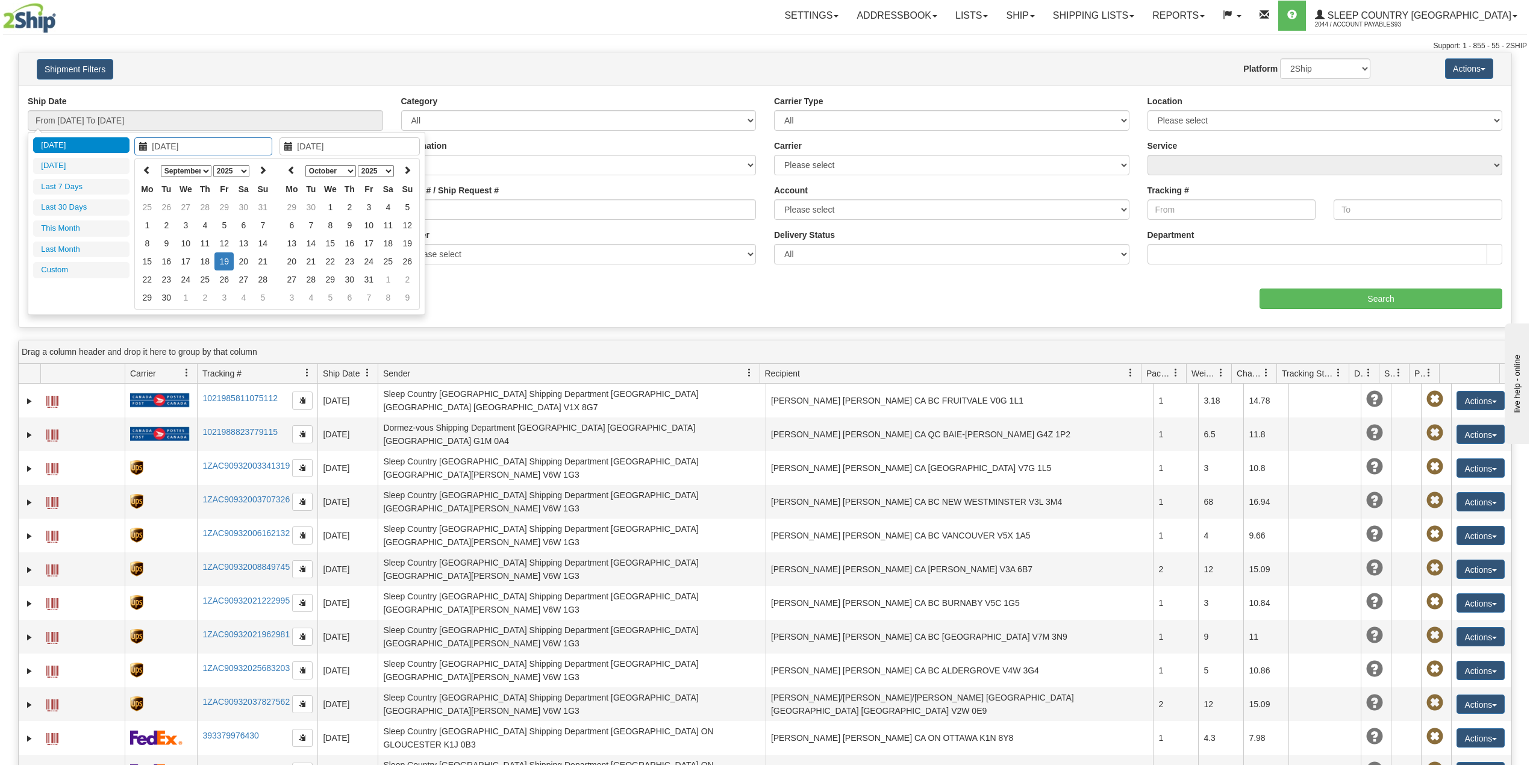
type input "09/30/2025"
type input "[DATE]"
click at [204, 172] on select "January February March April May June July August September October November De…" at bounding box center [186, 171] width 51 height 12
type input "12/01/2025"
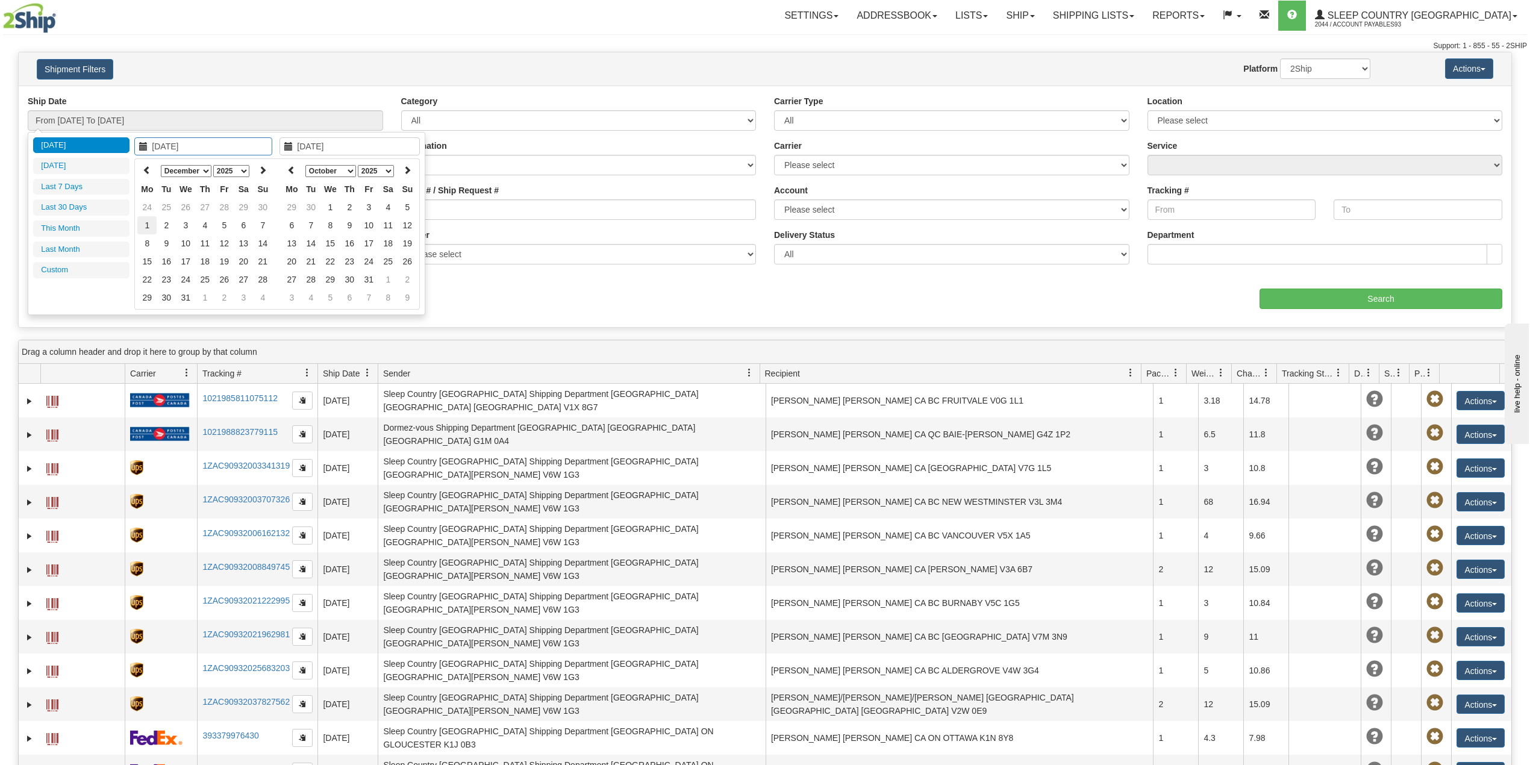
click at [145, 222] on td "1" at bounding box center [146, 225] width 19 height 18
click at [246, 172] on select "1975 1976 1977 1978 1979 1980 1981 1982 1983 1984 1985 1986 1987 1988 1989 1990…" at bounding box center [231, 171] width 36 height 12
type input "12/01/2024"
click at [260, 204] on td "1" at bounding box center [262, 207] width 19 height 18
type input "12/01/2024"
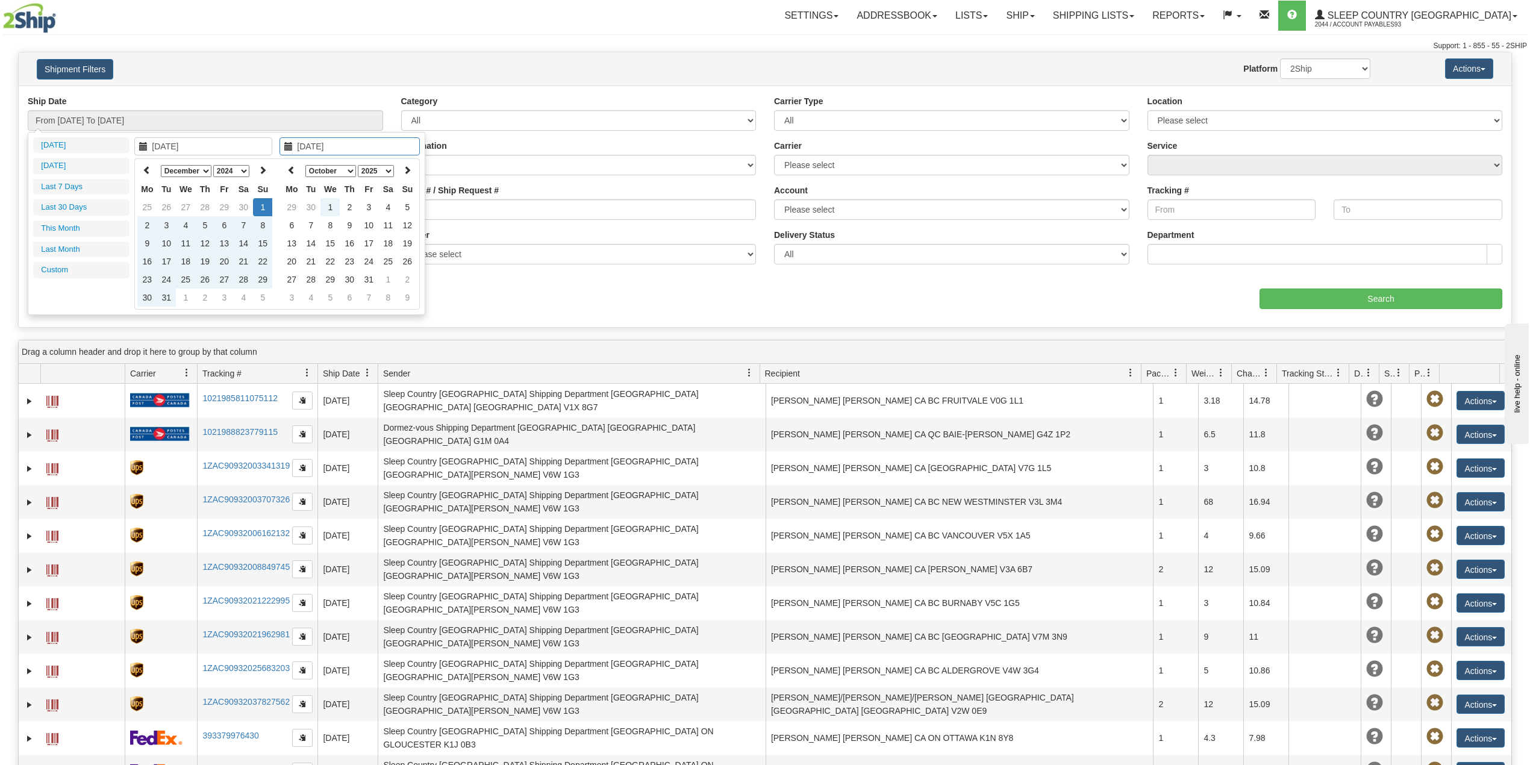
click at [348, 174] on select "January February March April May June July August September October November De…" at bounding box center [330, 171] width 51 height 12
type input "[DATE]"
click at [374, 263] on td "19" at bounding box center [368, 261] width 19 height 18
type input "From 12/01/2024 To 09/19/2025"
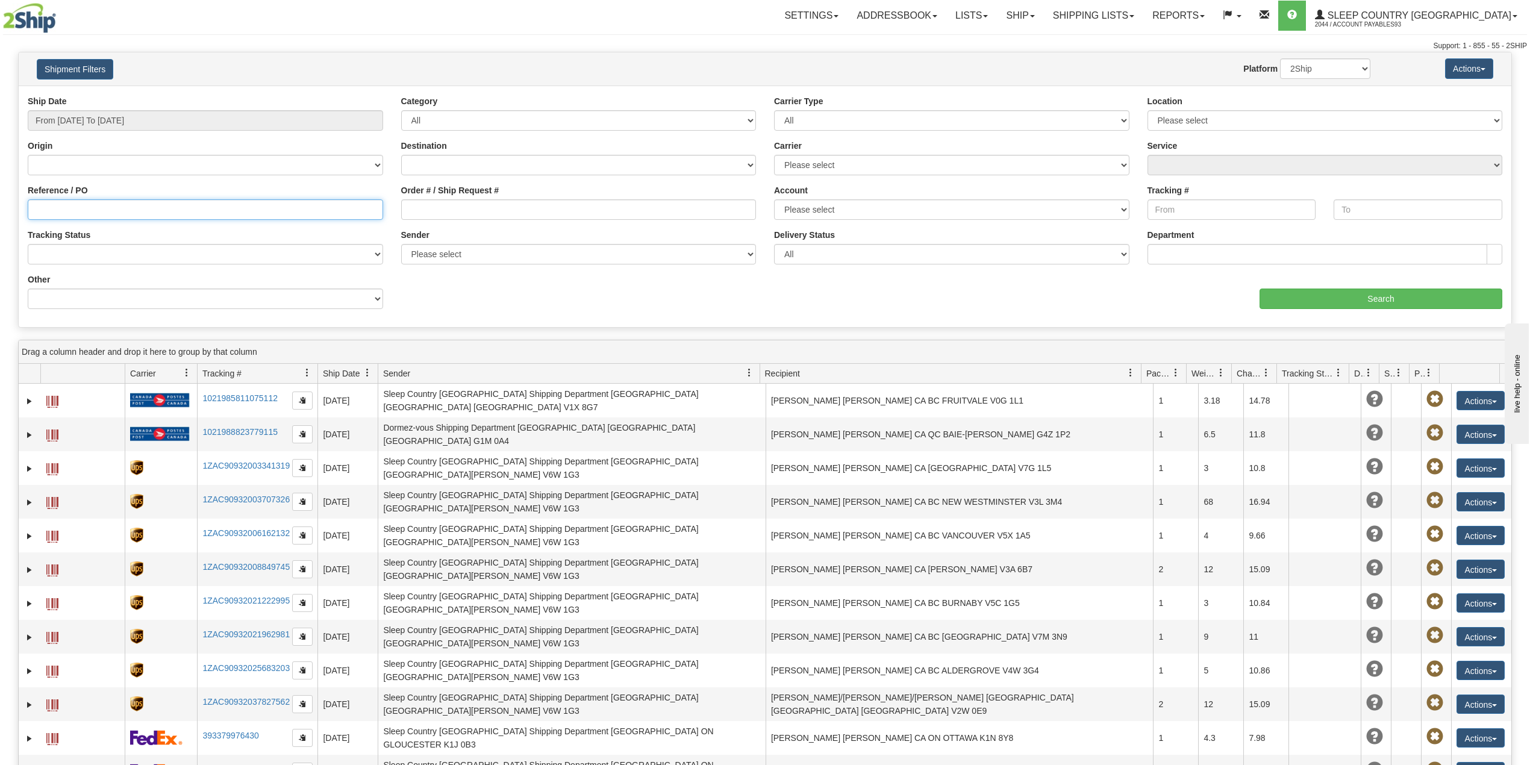
click at [109, 212] on input "Reference / PO" at bounding box center [205, 209] width 355 height 20
paste input "AccountP93#"
type input "AccountP93#"
drag, startPoint x: 119, startPoint y: 208, endPoint x: -40, endPoint y: 204, distance: 159.7
click at [0, 204] on html "Upgrade Account Cancel Toggle navigation Settings New Senders" at bounding box center [765, 382] width 1530 height 765
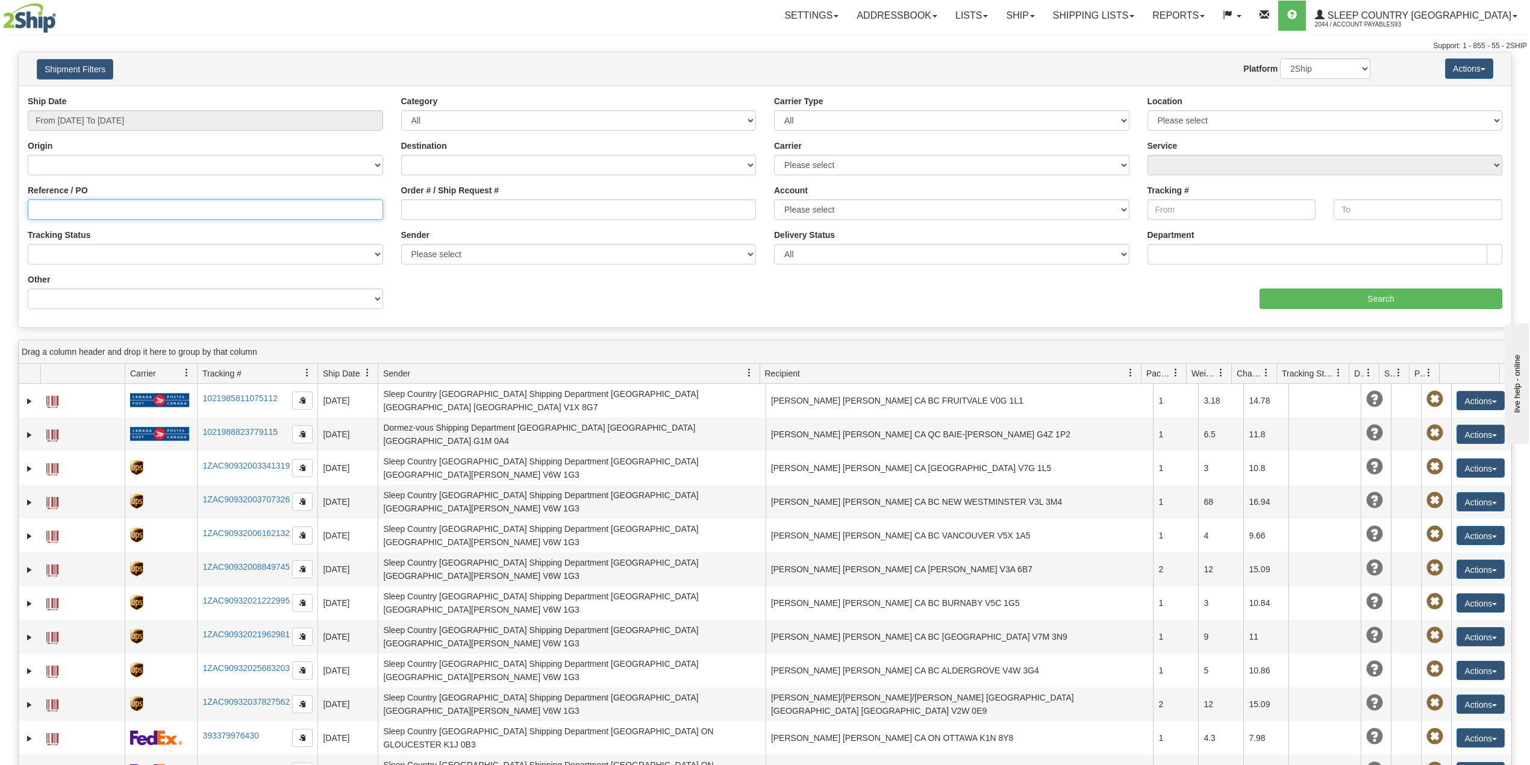
click at [189, 211] on input "Reference / PO" at bounding box center [205, 209] width 355 height 20
paste input "AccountP93#"
type input "A"
click at [75, 210] on input "Reference / PO" at bounding box center [205, 209] width 355 height 20
paste input "810035554245"
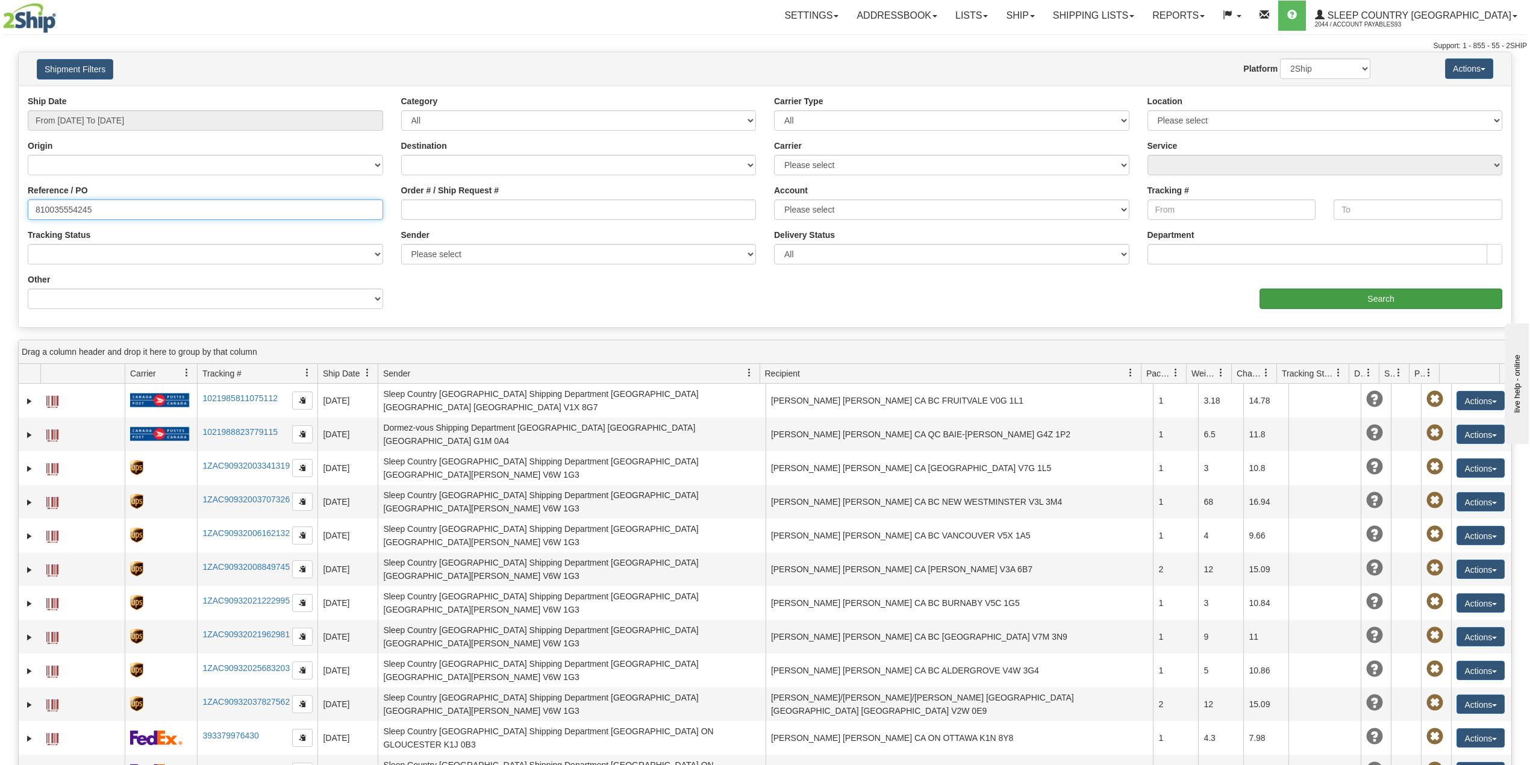
type input "810035554245"
click at [1317, 293] on input "Search" at bounding box center [1381, 299] width 243 height 20
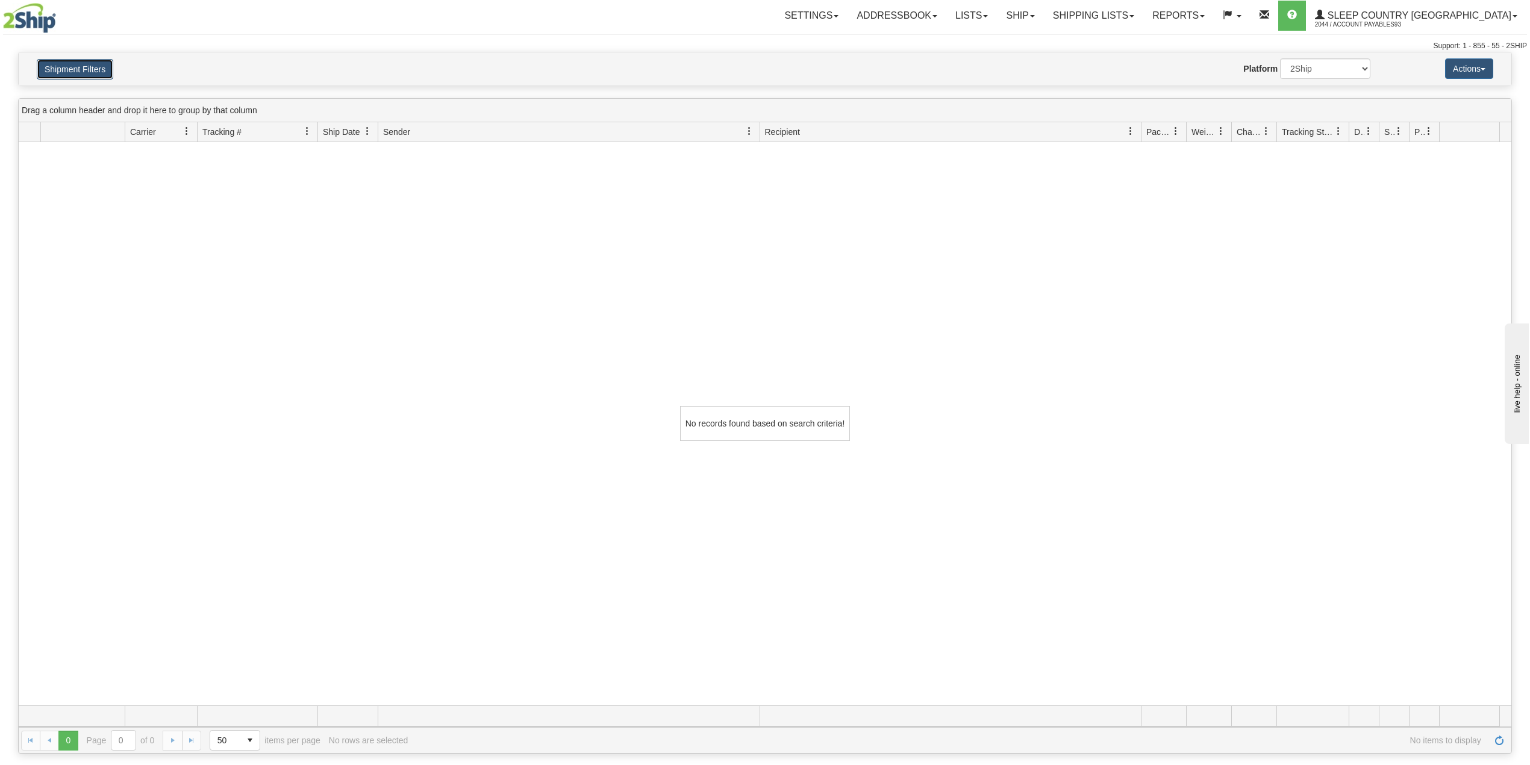
click at [87, 66] on button "Shipment Filters" at bounding box center [75, 69] width 77 height 20
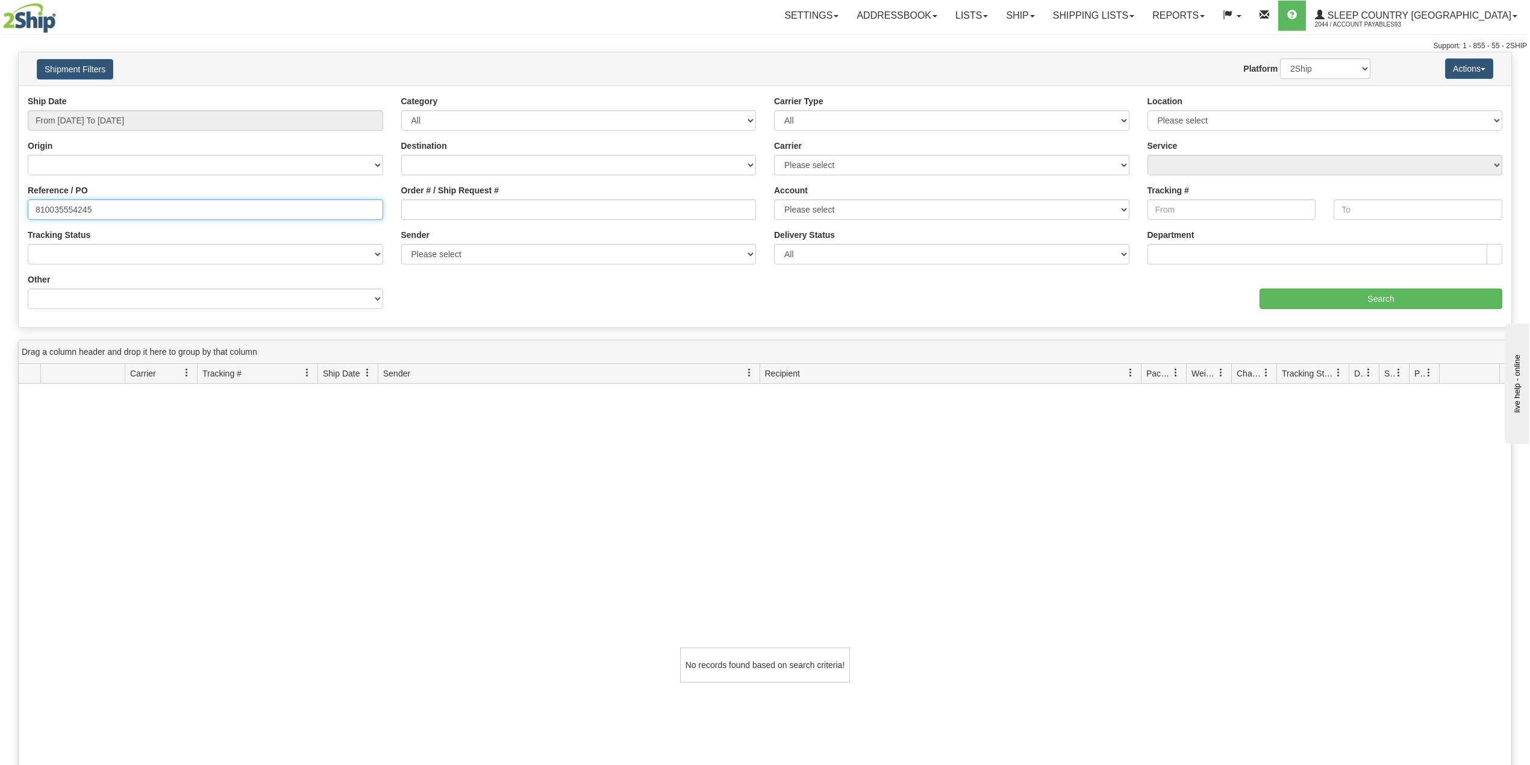
drag, startPoint x: 139, startPoint y: 212, endPoint x: -5, endPoint y: 207, distance: 143.5
click at [0, 207] on html "Upgrade Account Cancel Toggle navigation Settings New Senders" at bounding box center [765, 382] width 1530 height 765
click at [498, 208] on input "Order # / Ship Request #" at bounding box center [578, 209] width 355 height 20
paste input "810035554245"
type input "810035554245"
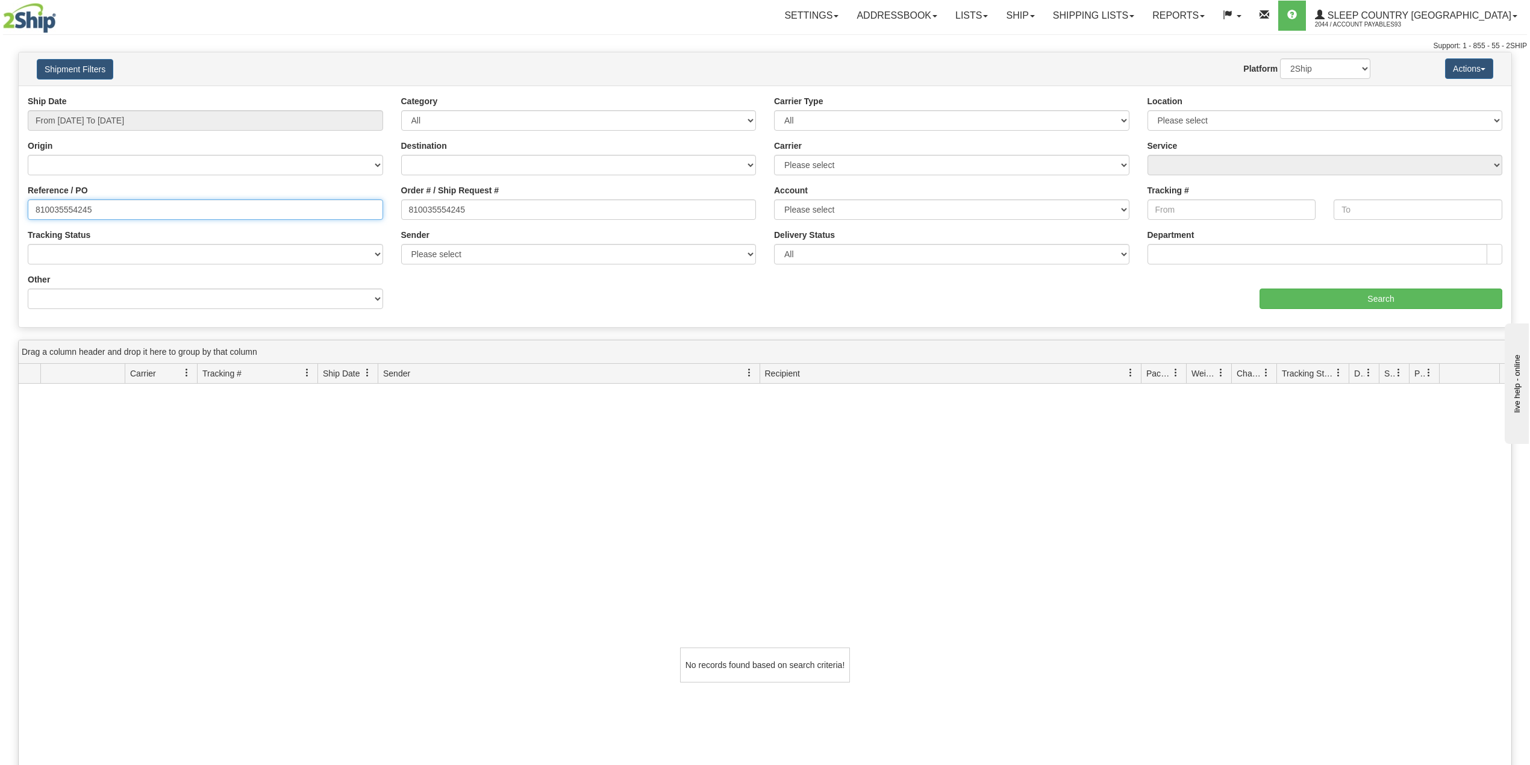
drag, startPoint x: 198, startPoint y: 208, endPoint x: 20, endPoint y: 205, distance: 177.8
click at [20, 205] on div "Reference / PO 810035554245" at bounding box center [206, 206] width 374 height 45
click at [1309, 302] on input "Search" at bounding box center [1381, 299] width 243 height 20
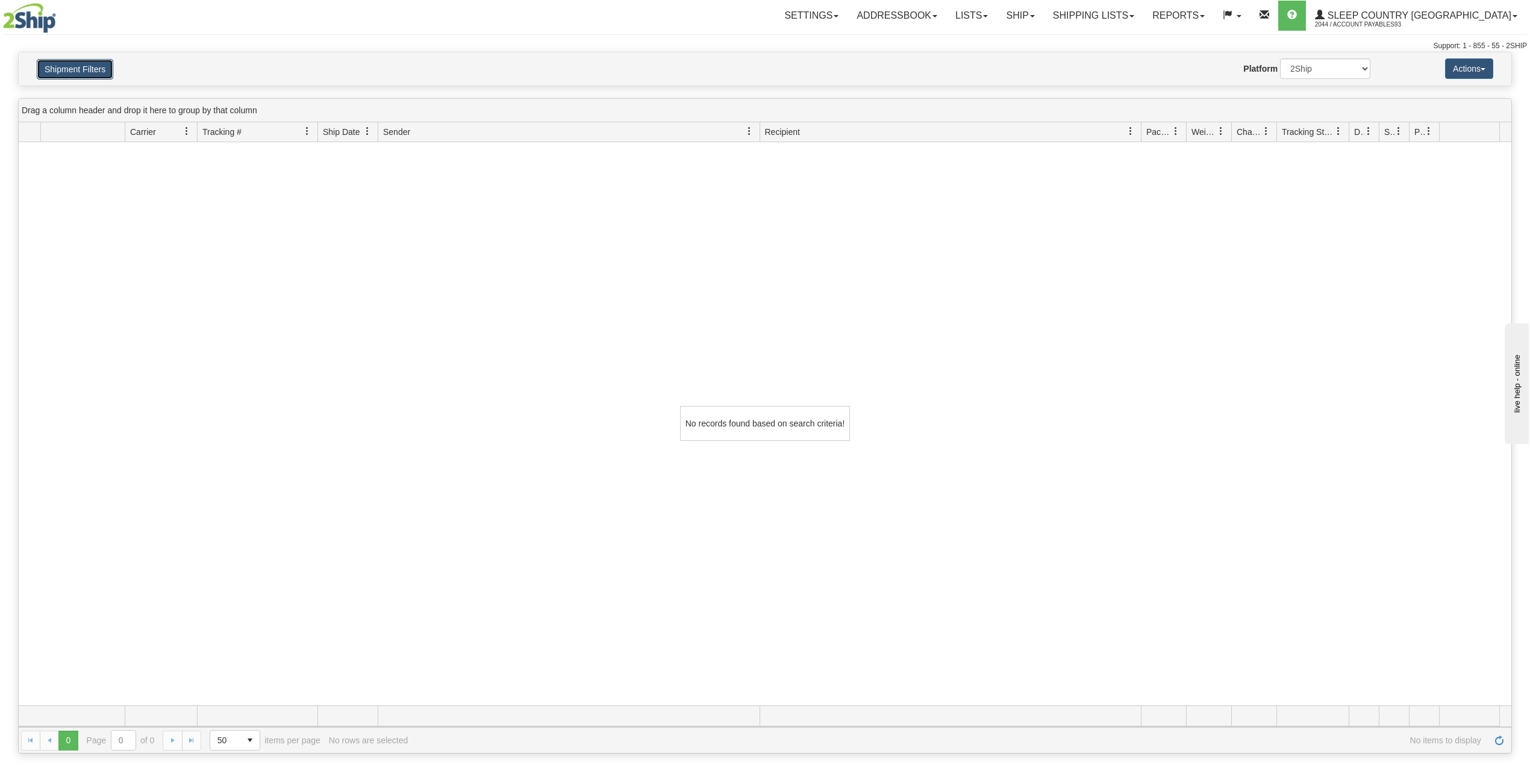
click at [87, 66] on button "Shipment Filters" at bounding box center [75, 69] width 77 height 20
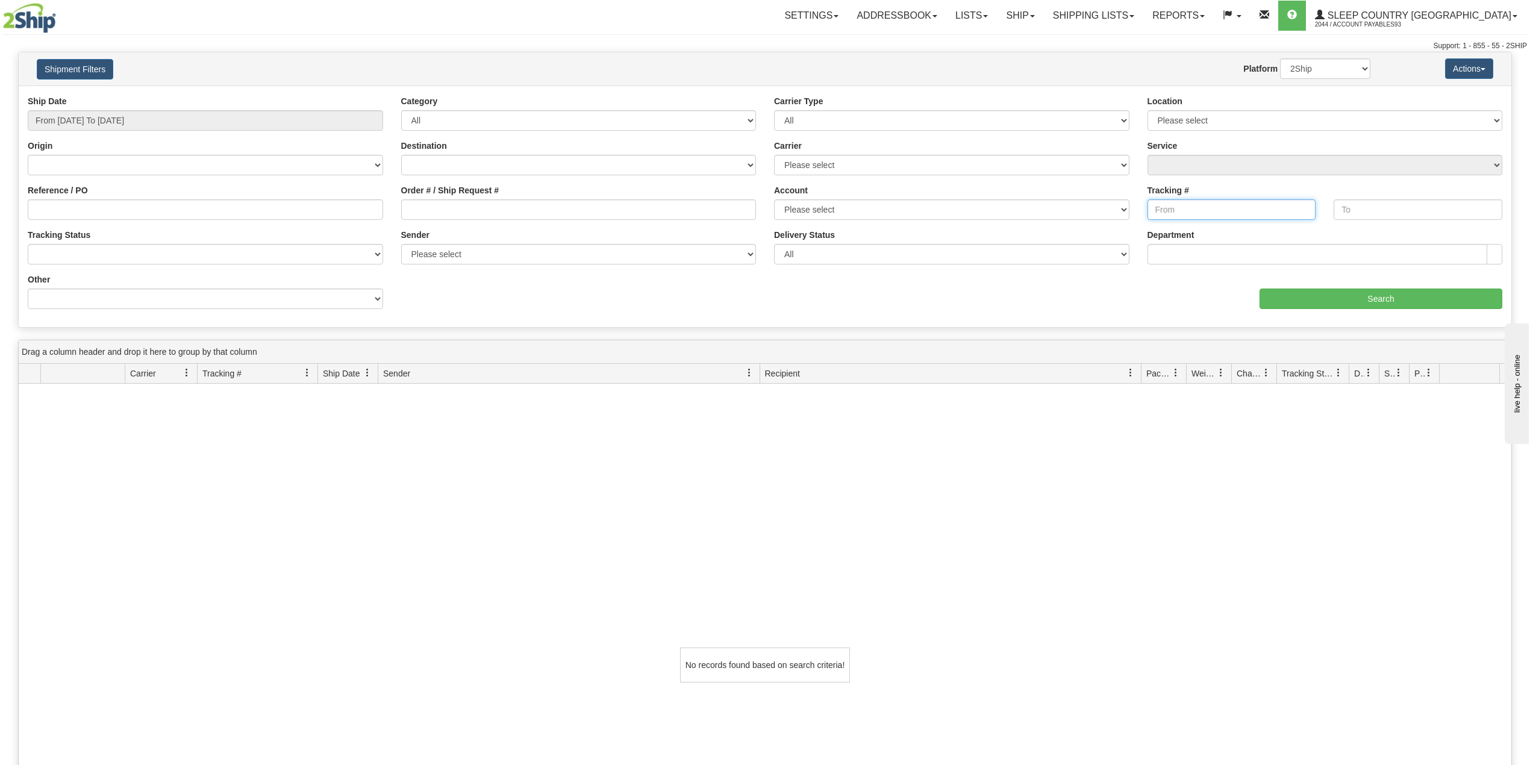
click at [1227, 206] on input "Tracking #" at bounding box center [1232, 209] width 169 height 20
paste input "810035554245"
type input "810035554245"
click at [1396, 201] on input "text" at bounding box center [1418, 209] width 169 height 20
paste input "810035554245"
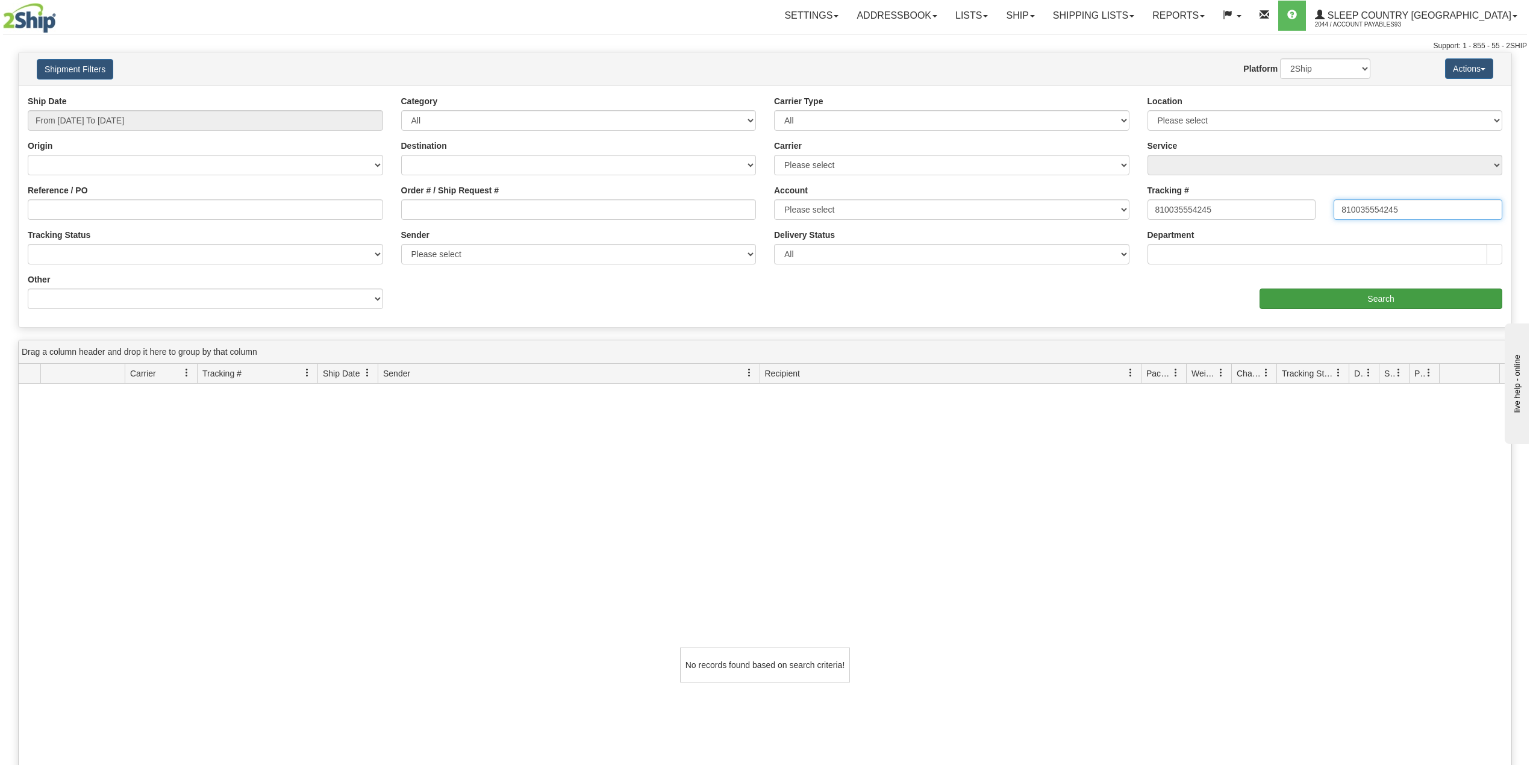
type input "810035554245"
click at [1403, 302] on input "Search" at bounding box center [1381, 299] width 243 height 20
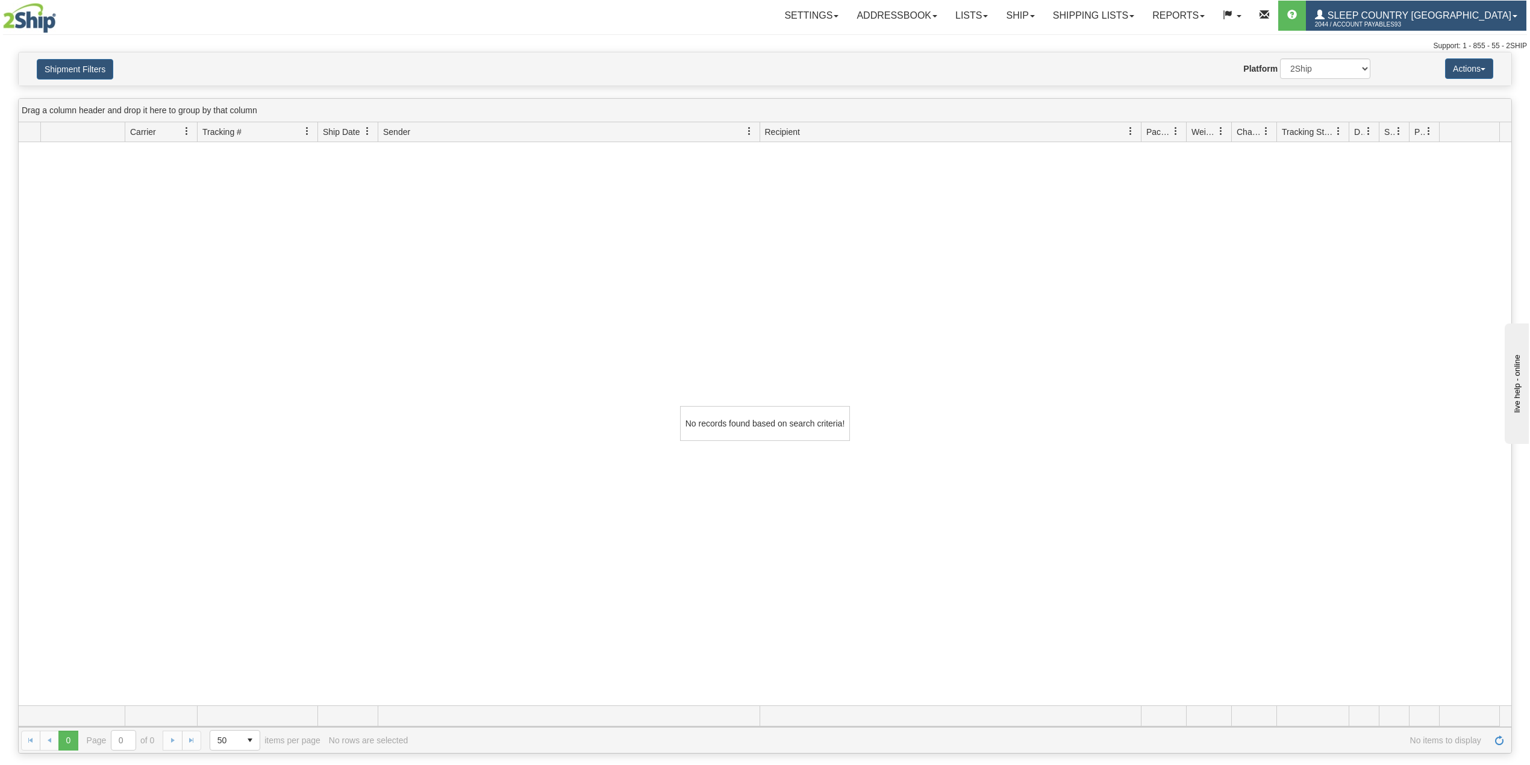
click at [1406, 27] on span "2044 / Account Payables93" at bounding box center [1360, 25] width 90 height 12
click at [1432, 69] on span "LOG OUT" at bounding box center [1446, 74] width 38 height 10
